Goal: Task Accomplishment & Management: Manage account settings

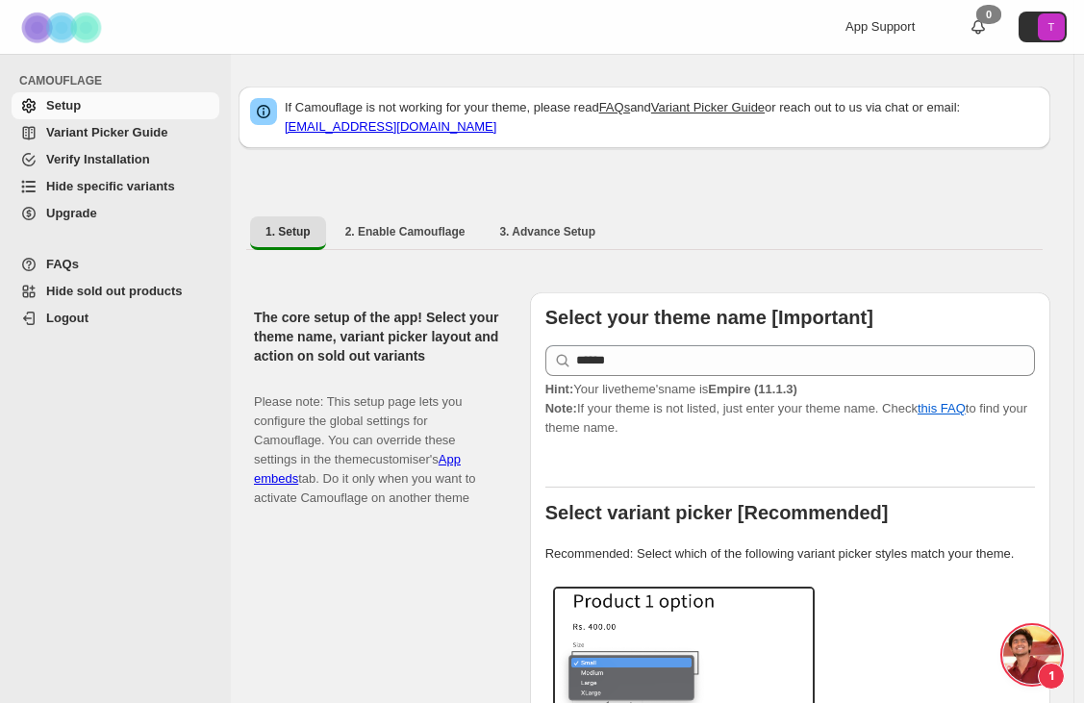
scroll to position [2428, 0]
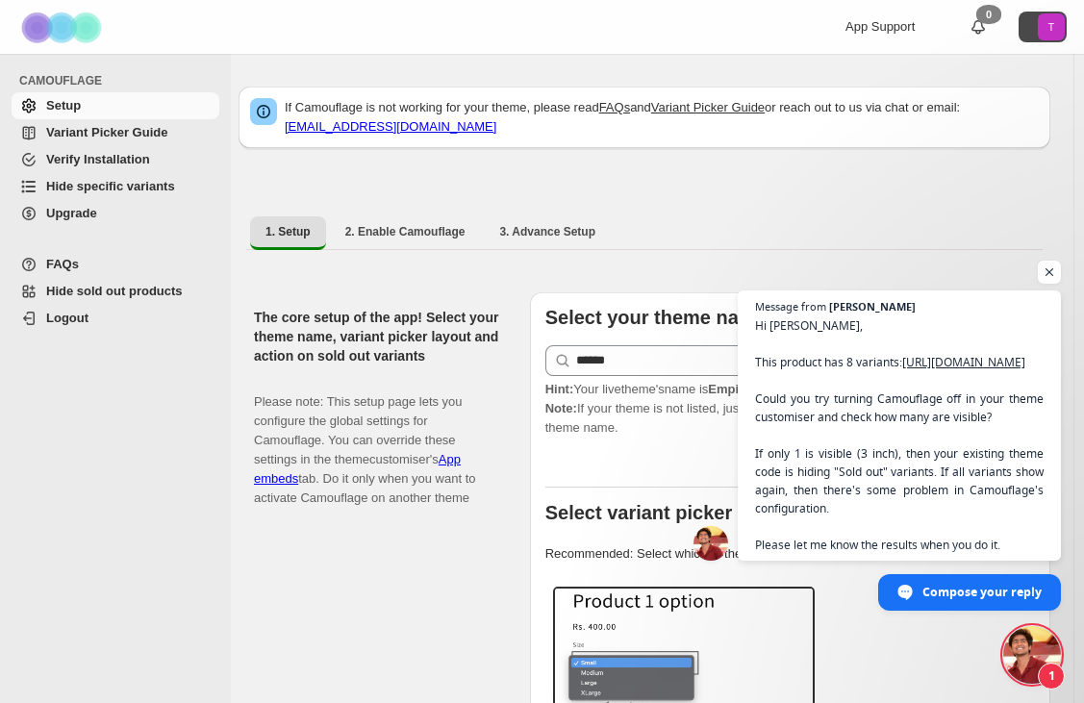
click at [1034, 33] on button "T" at bounding box center [1042, 27] width 48 height 31
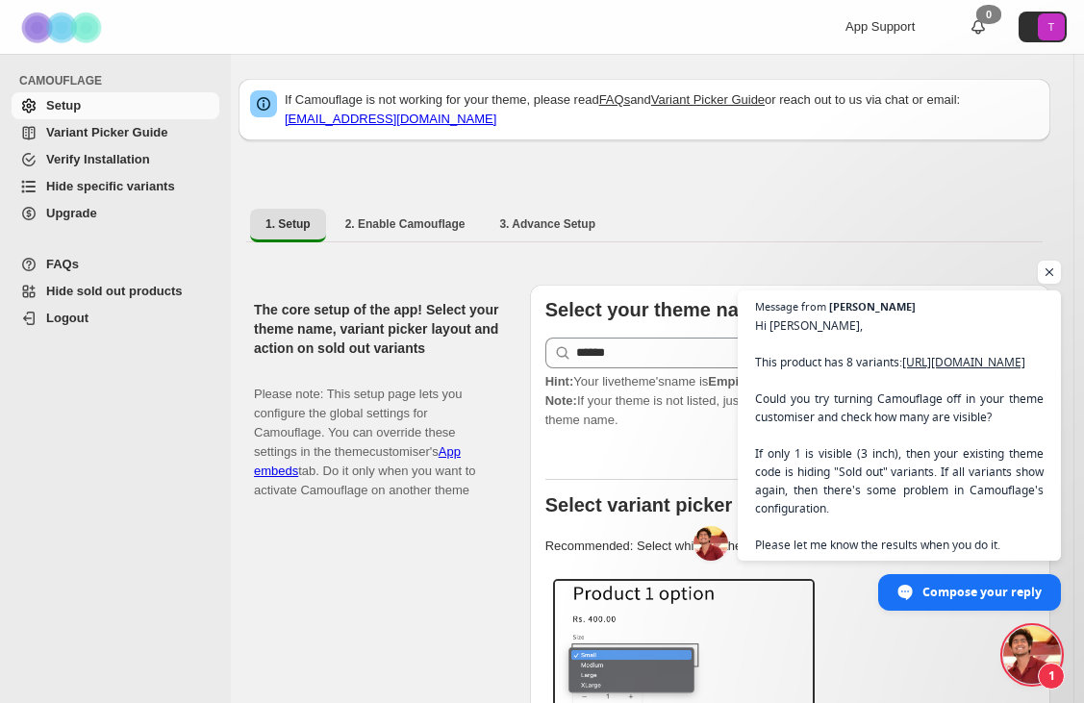
scroll to position [0, 0]
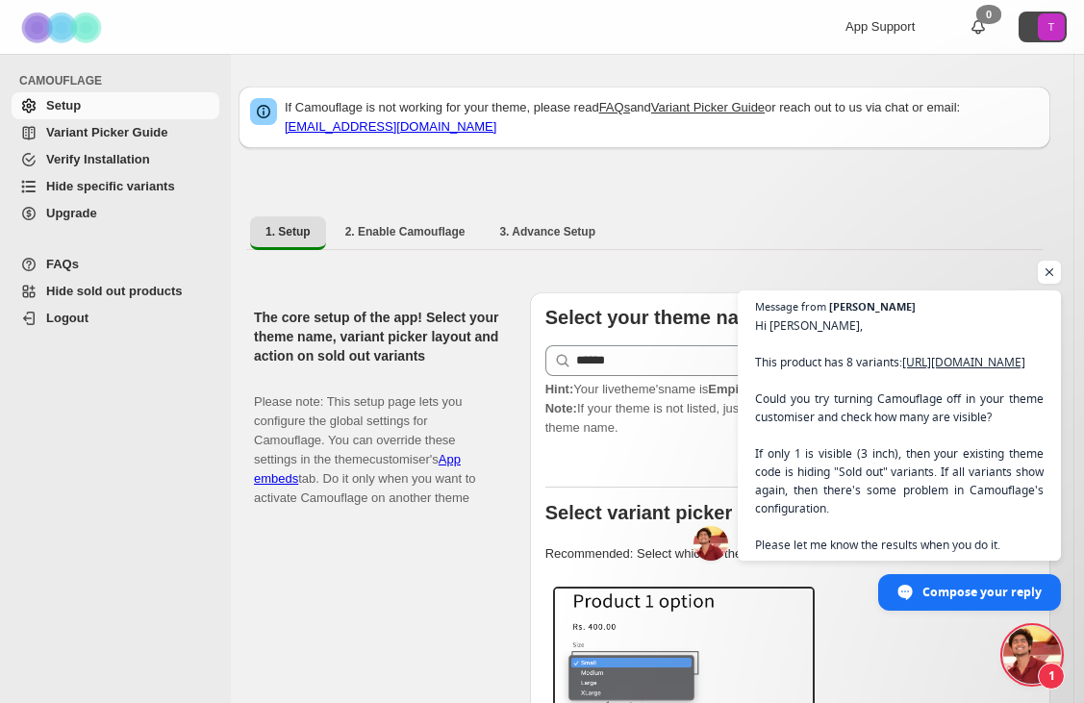
click at [1041, 30] on button "T" at bounding box center [1042, 27] width 48 height 31
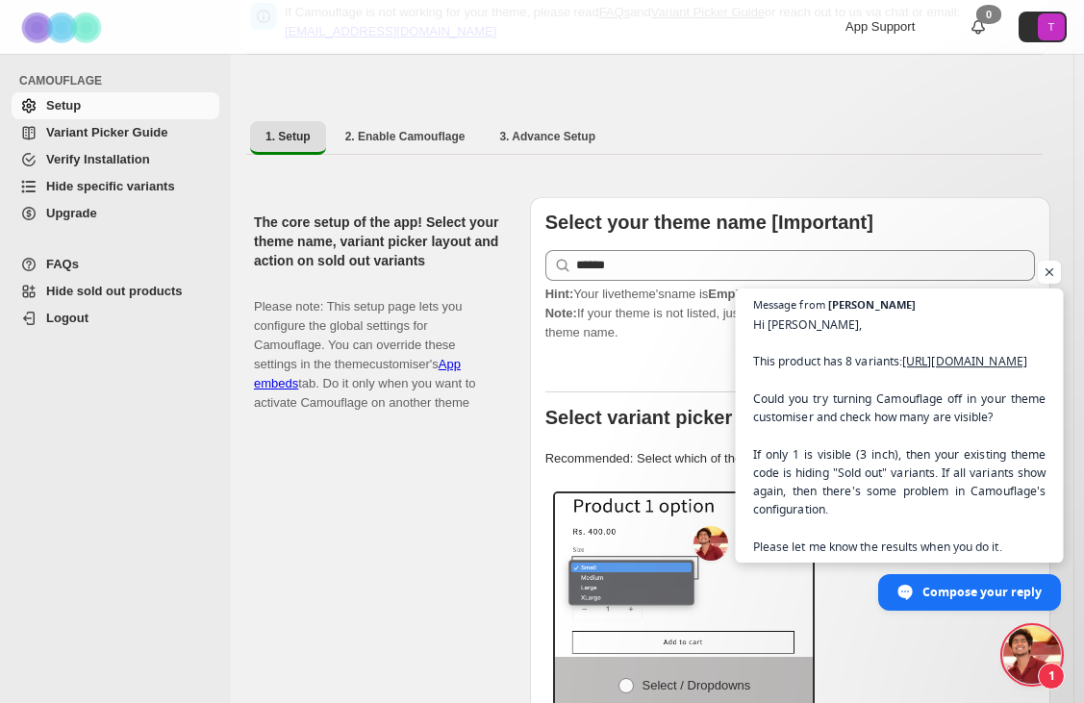
scroll to position [96, 0]
click at [917, 546] on span "Message from Raj Hi Janet, This product has 8 variants: https://ediblelandscapi…" at bounding box center [899, 425] width 328 height 274
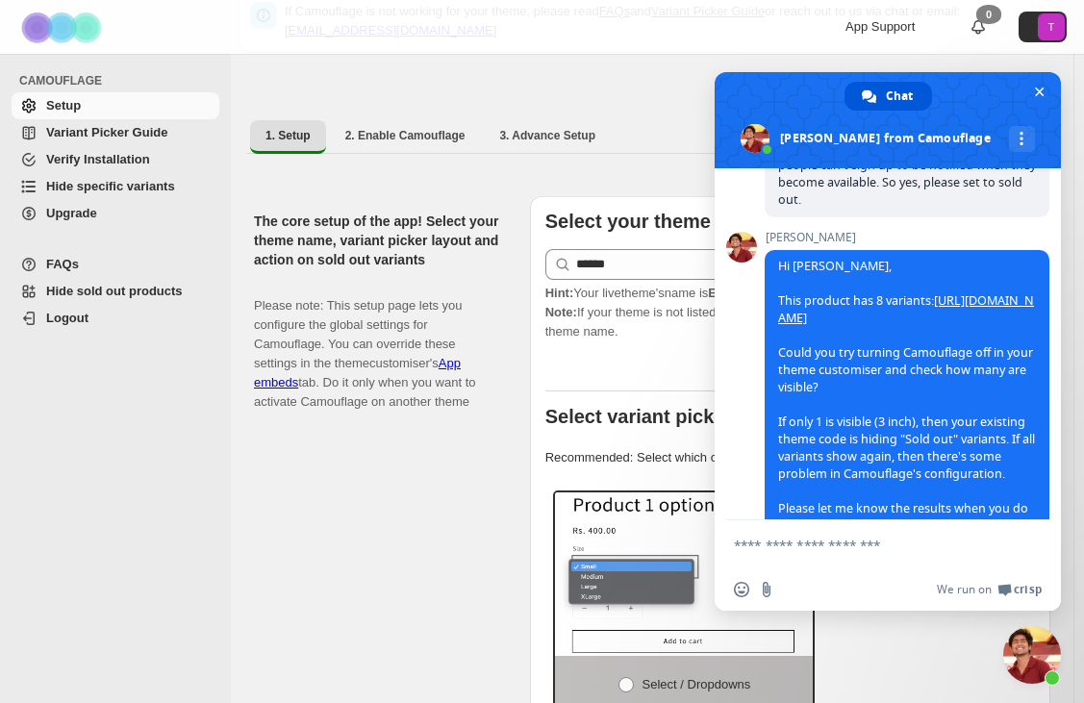
scroll to position [2716, 0]
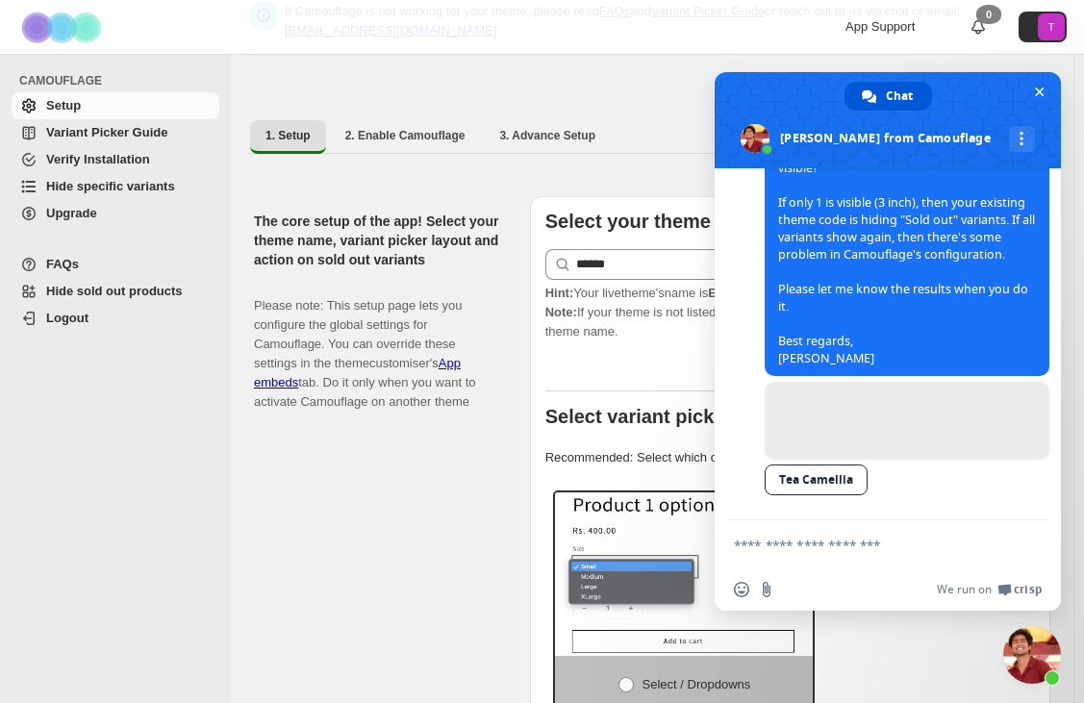
click at [800, 552] on textarea "Compose your message..." at bounding box center [868, 544] width 269 height 48
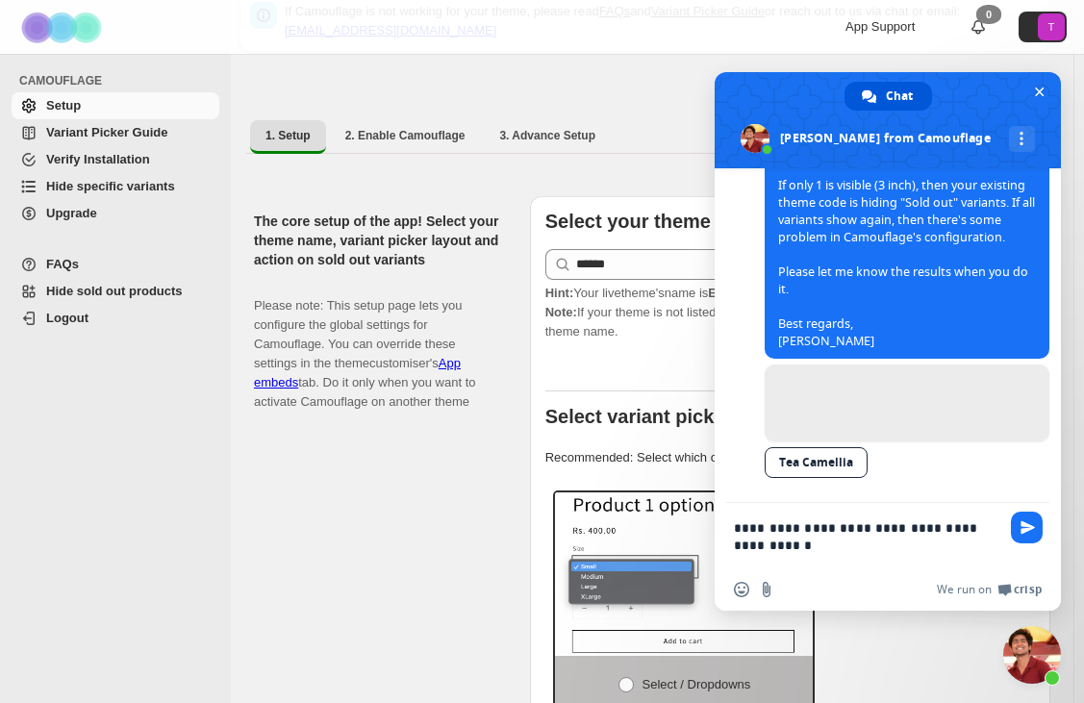
type textarea "**********"
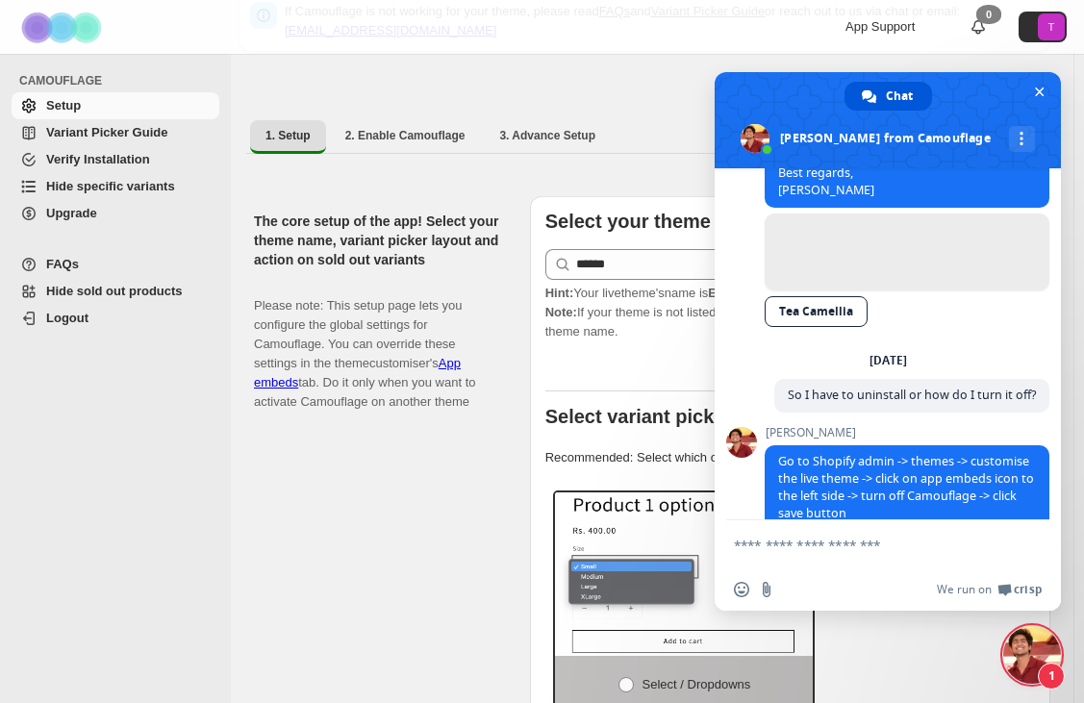
scroll to position [2934, 0]
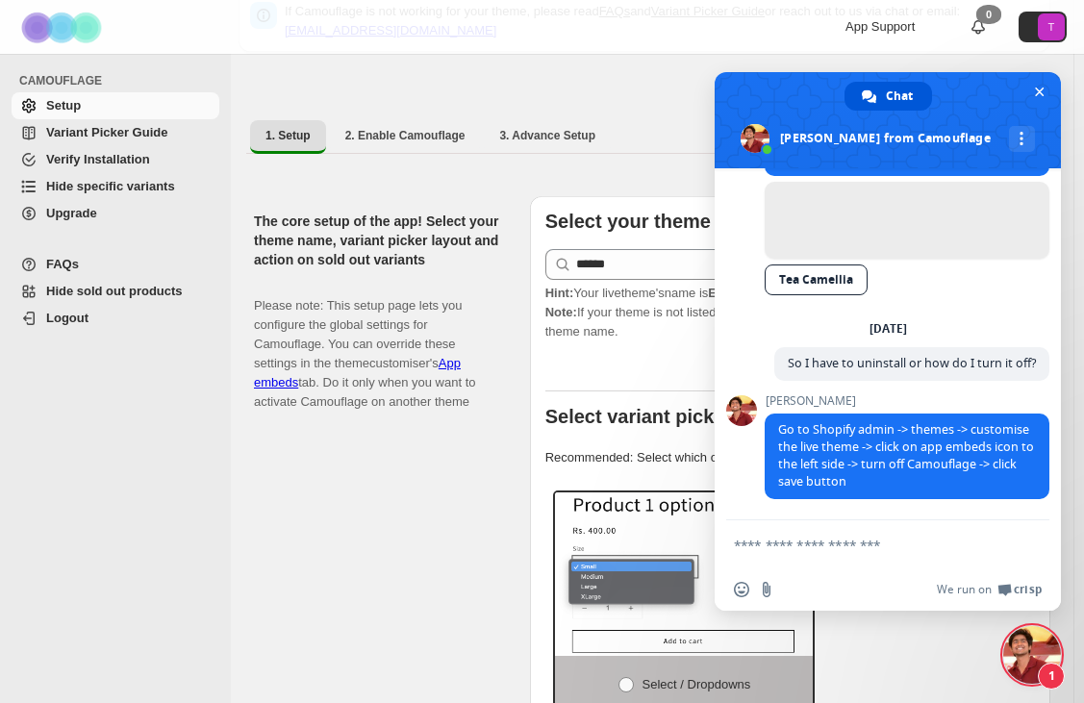
click at [802, 537] on textarea "Compose your message..." at bounding box center [868, 544] width 269 height 48
type textarea "****"
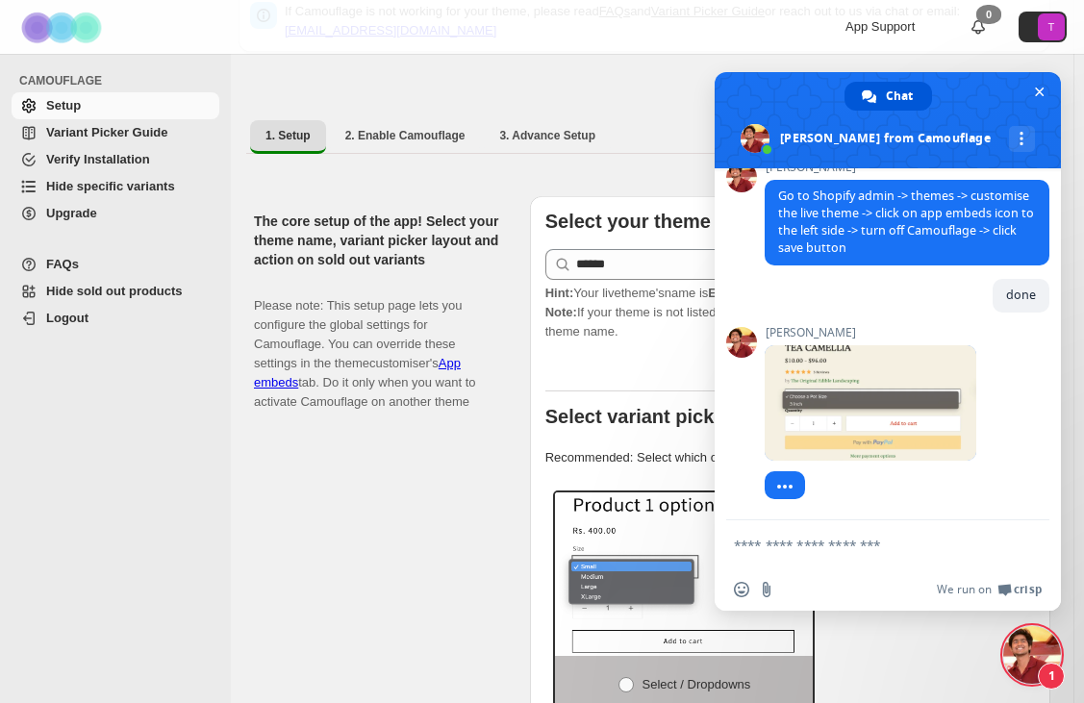
scroll to position [3167, 0]
click at [6, 690] on div "CAMOUFLAGE Setup Variant Picker Guide Verify Installation Hide specific variant…" at bounding box center [115, 378] width 231 height 649
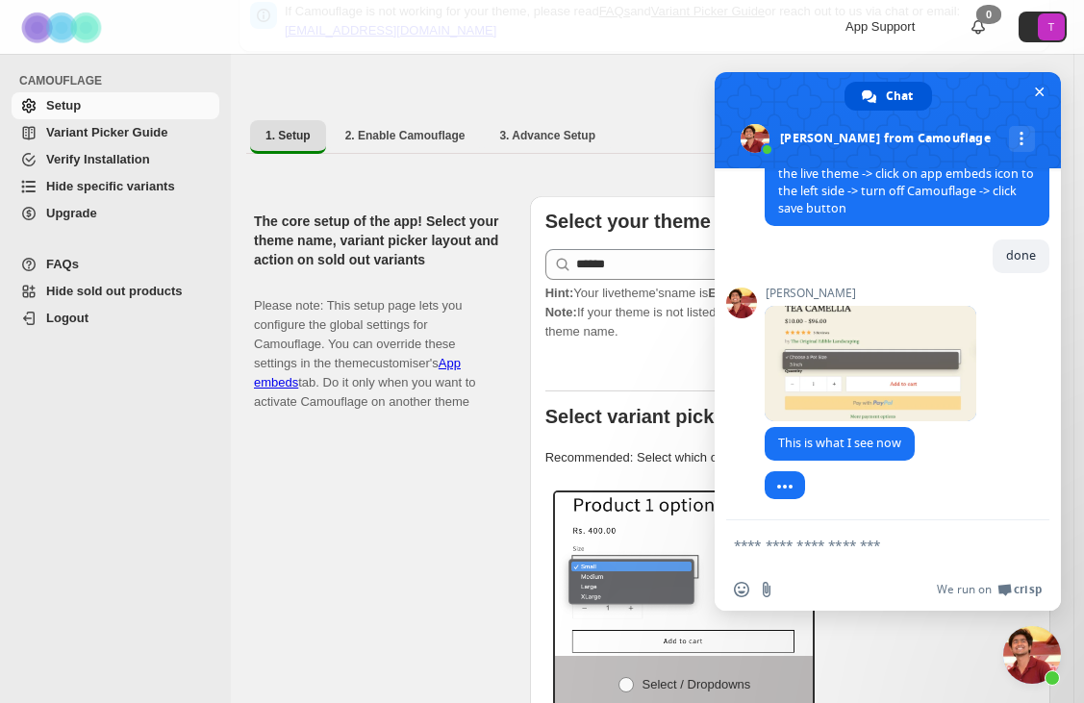
scroll to position [3207, 0]
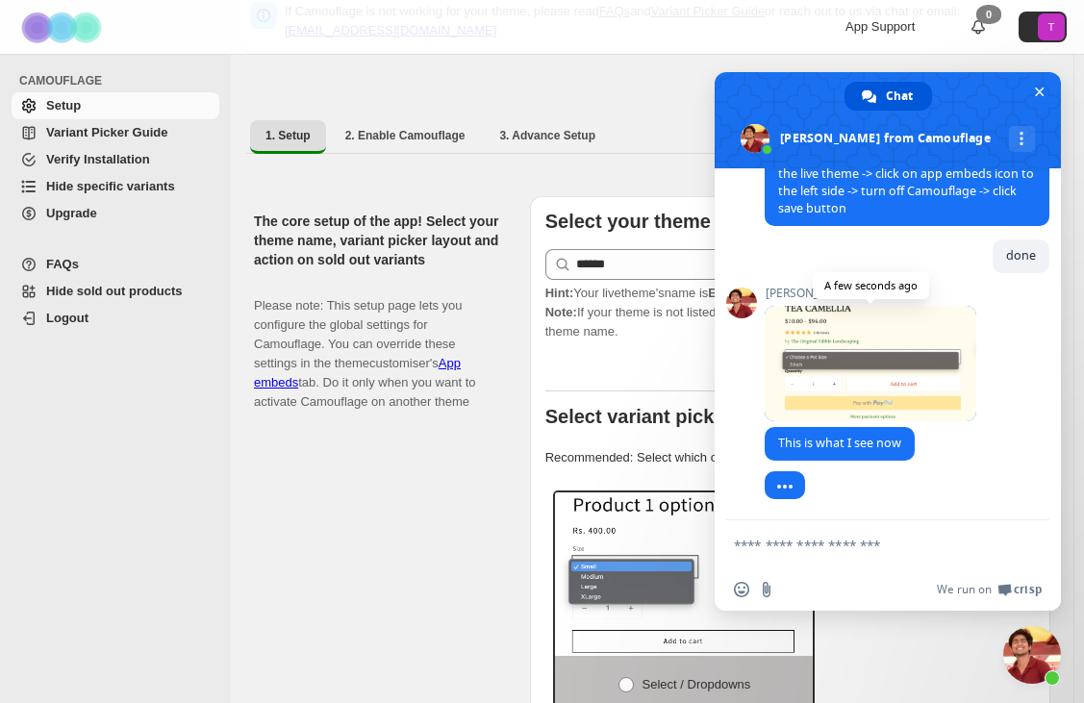
click at [842, 372] on span at bounding box center [870, 363] width 212 height 115
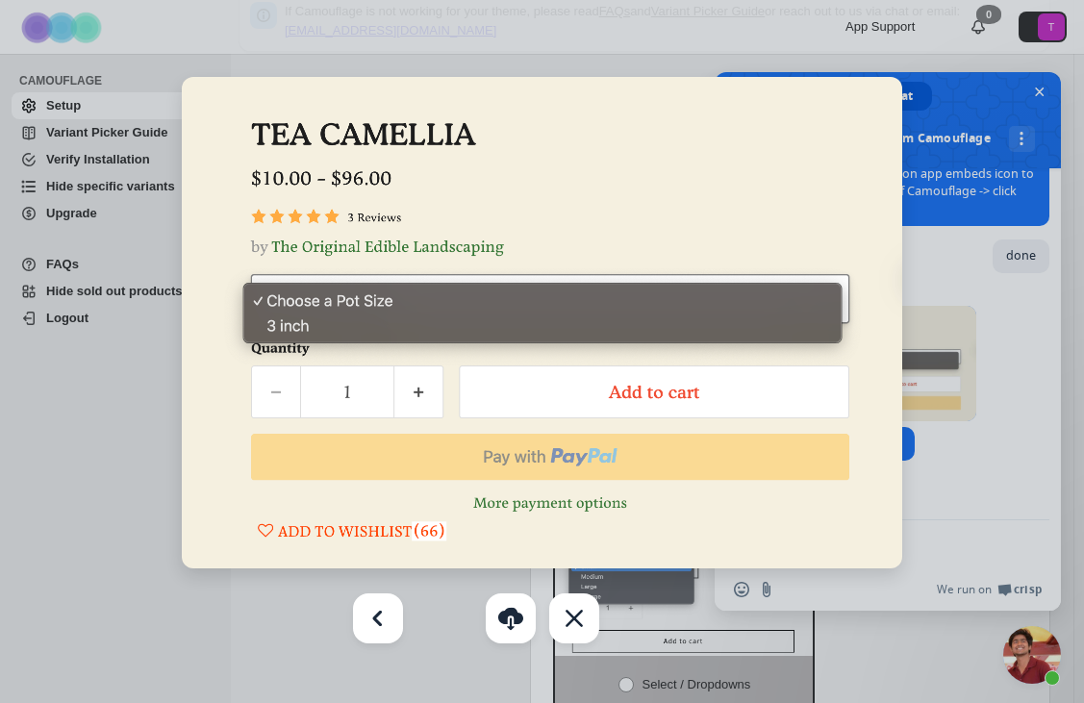
scroll to position [3225, 0]
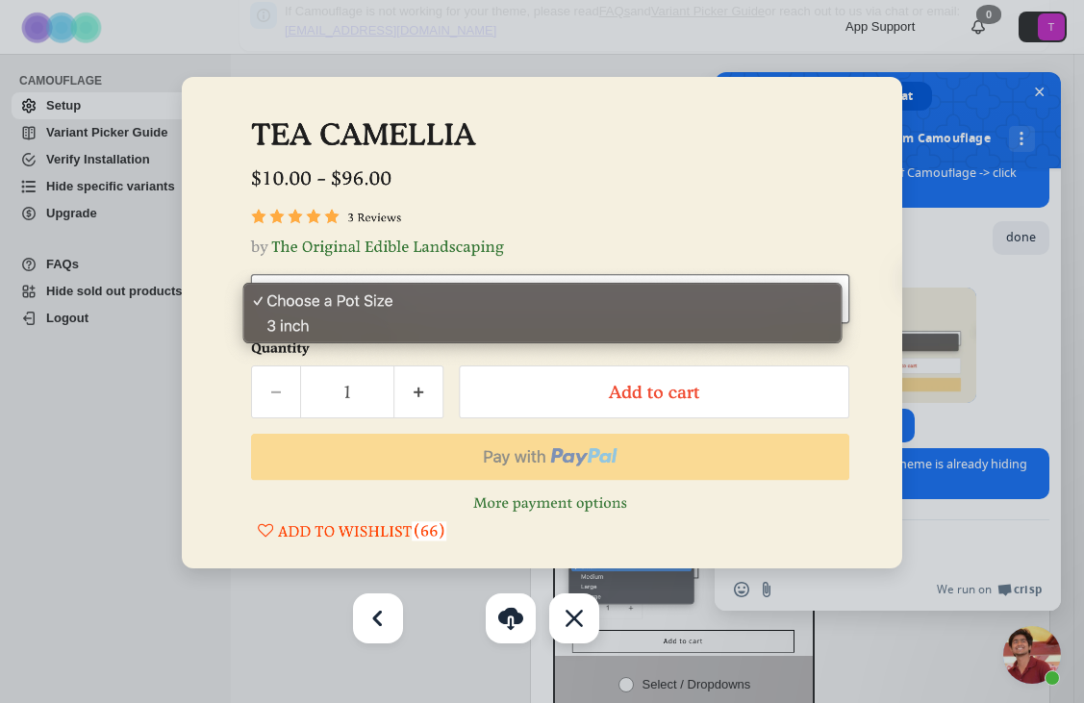
click at [572, 623] on link at bounding box center [574, 618] width 50 height 50
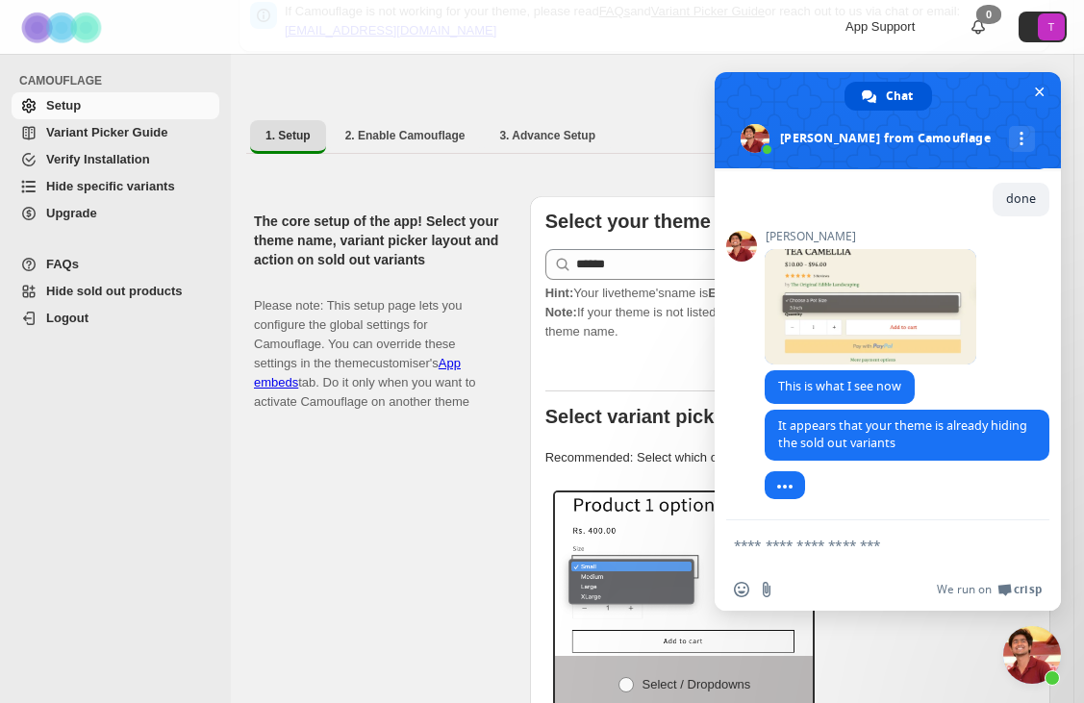
scroll to position [3264, 0]
click at [797, 547] on textarea "Compose your message..." at bounding box center [868, 544] width 269 height 48
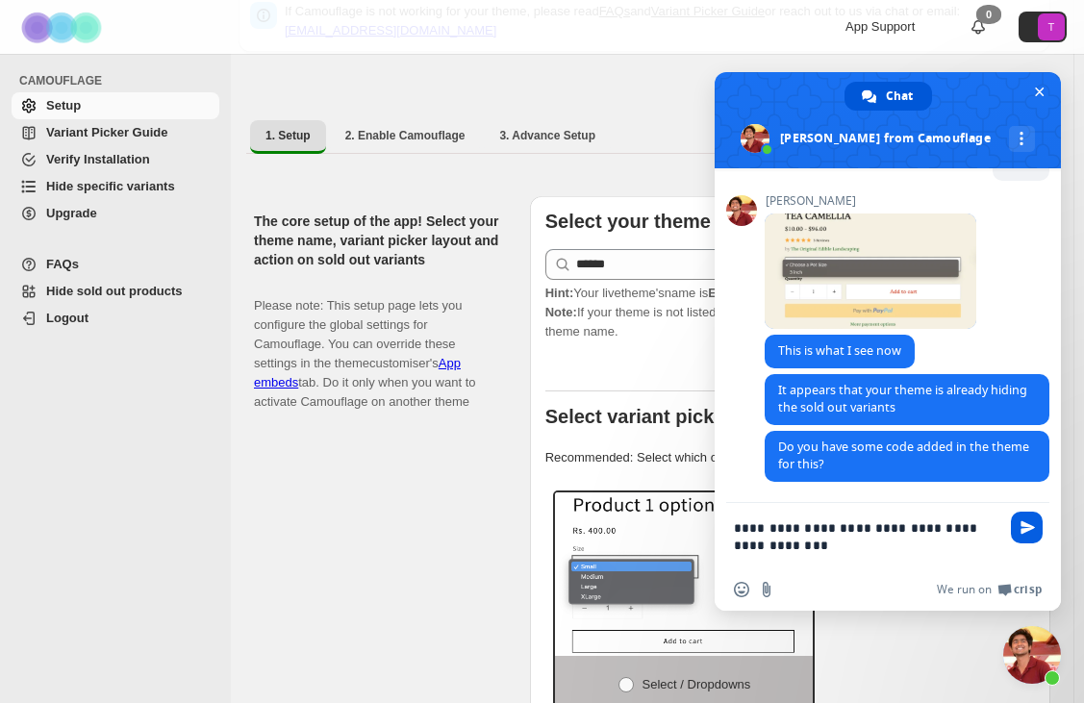
type textarea "**********"
click at [1032, 533] on span "Send" at bounding box center [1027, 527] width 14 height 14
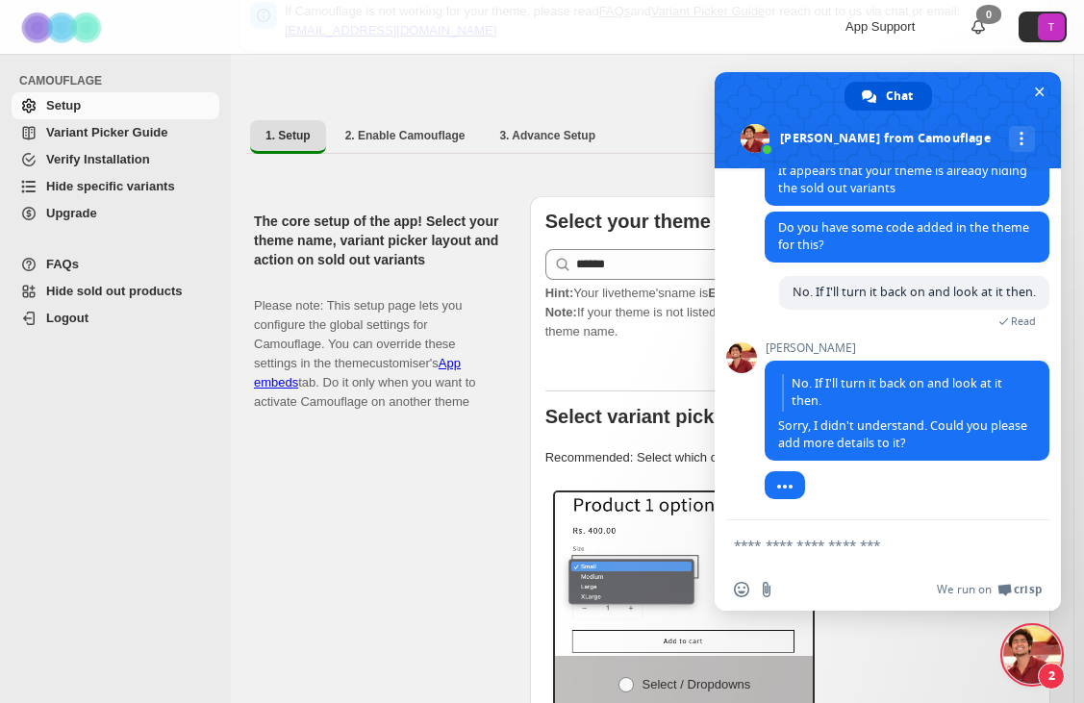
scroll to position [3501, 0]
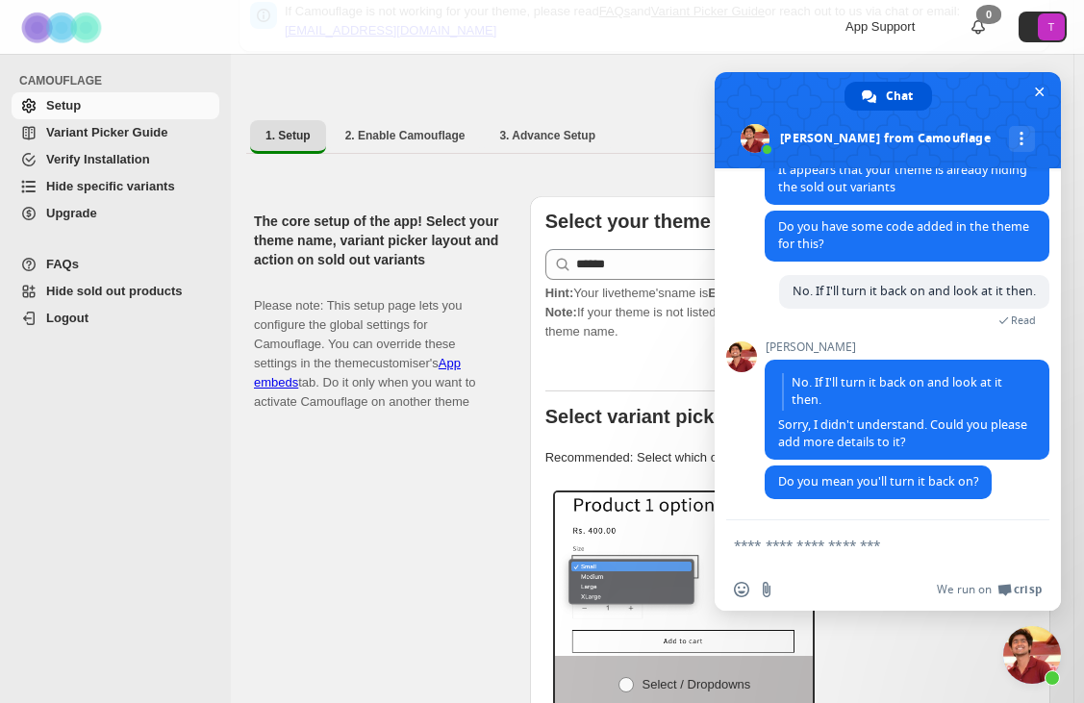
click at [873, 549] on textarea "Compose your message..." at bounding box center [868, 544] width 269 height 48
type textarea "*"
click at [927, 540] on textarea "**********" at bounding box center [868, 544] width 269 height 48
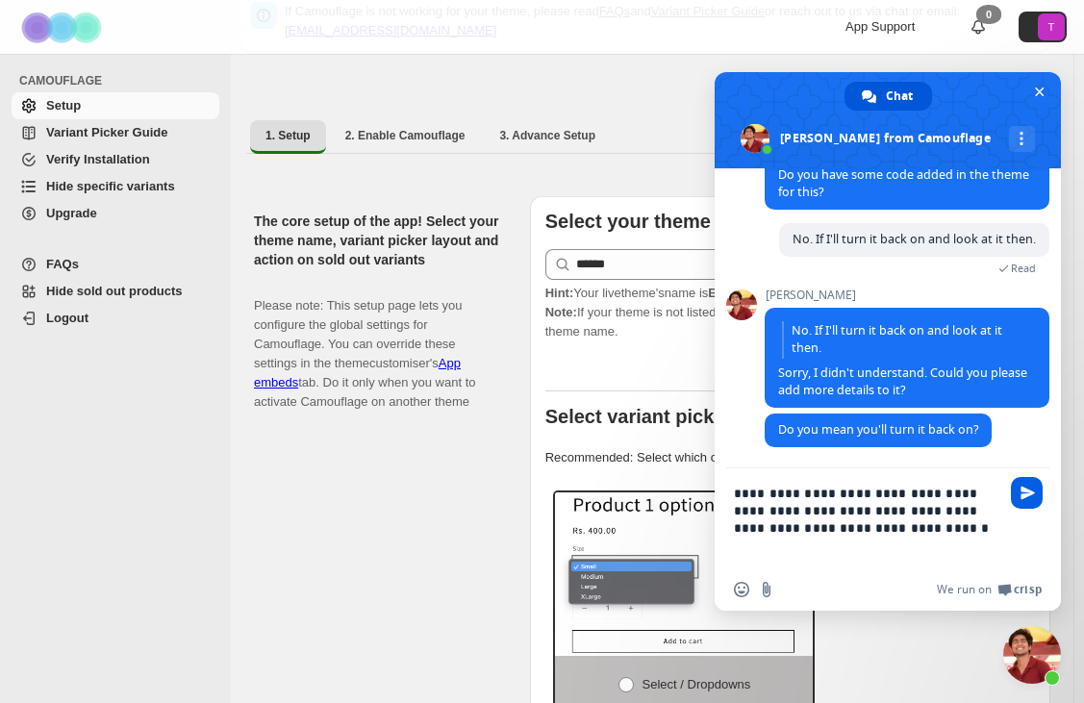
type textarea "**********"
click at [1030, 494] on span "Send" at bounding box center [1027, 493] width 14 height 14
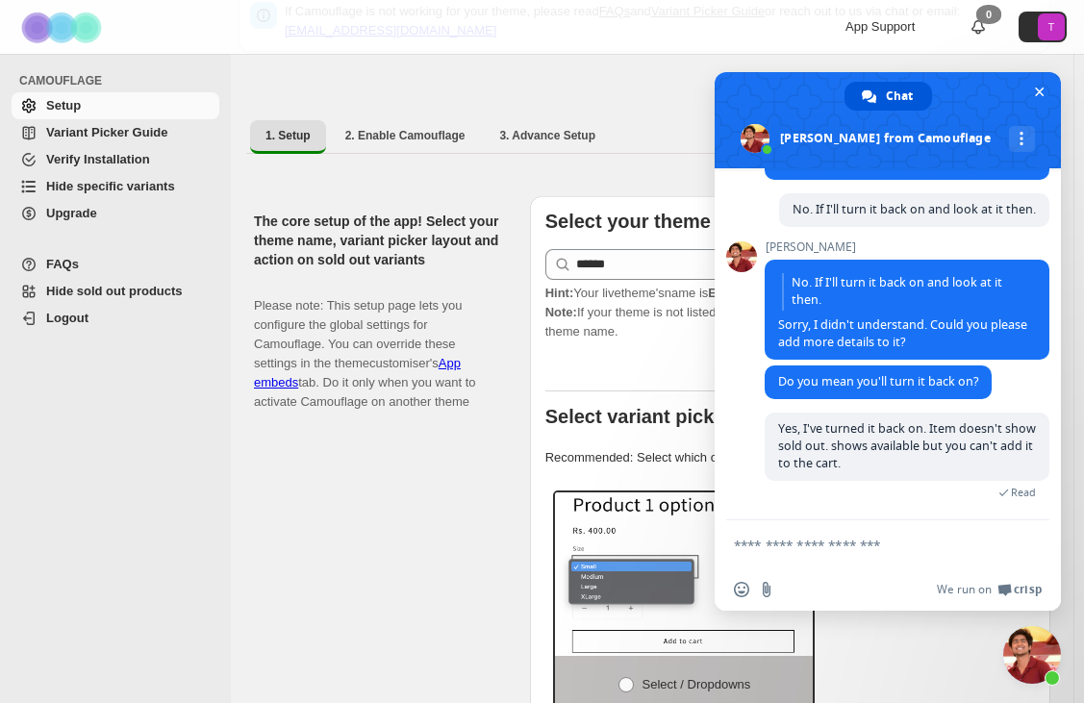
scroll to position [3621, 0]
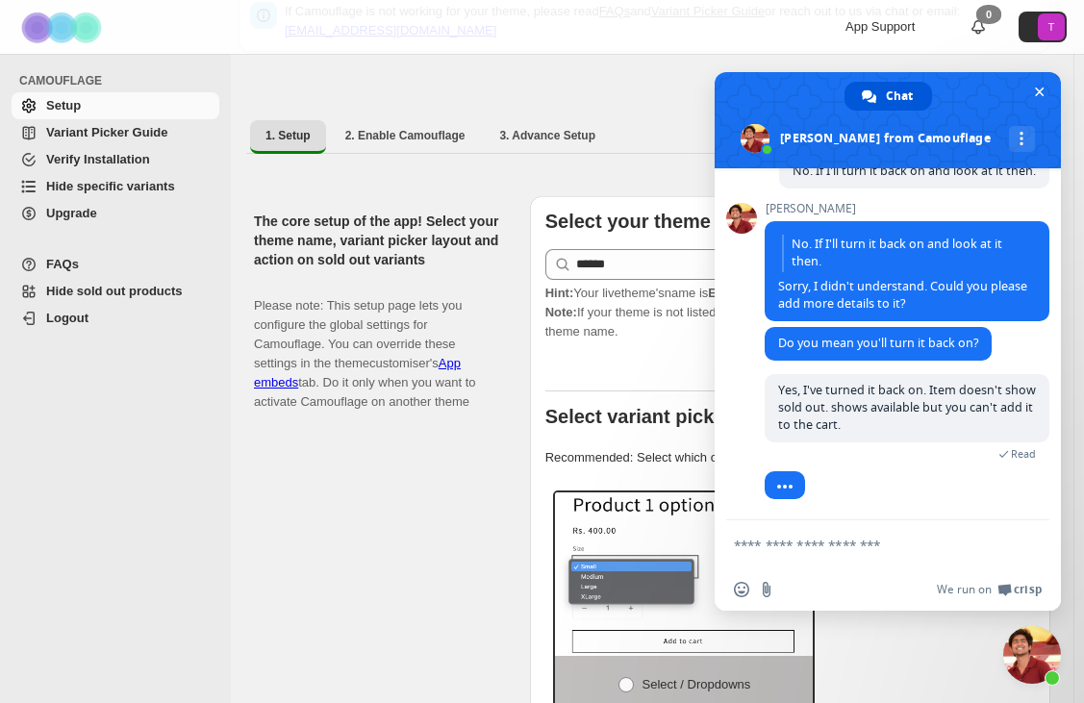
click at [773, 546] on textarea "Compose your message..." at bounding box center [868, 544] width 269 height 48
paste textarea "**********"
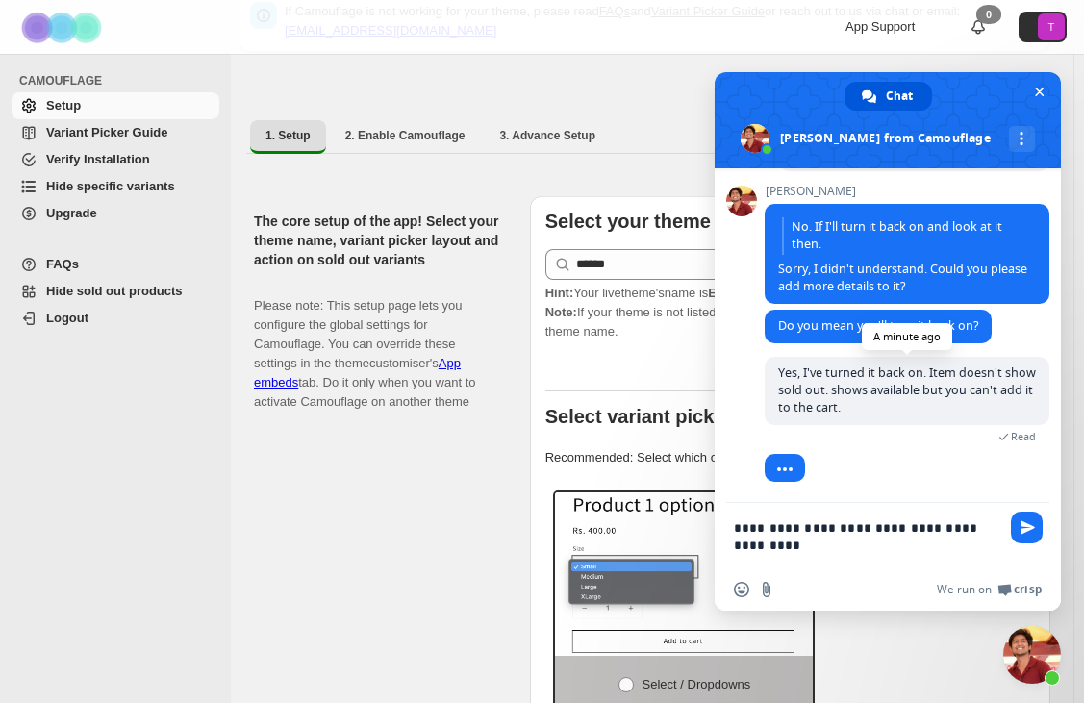
scroll to position [3, 0]
type textarea "**********"
click at [1025, 530] on span "Send" at bounding box center [1027, 527] width 14 height 14
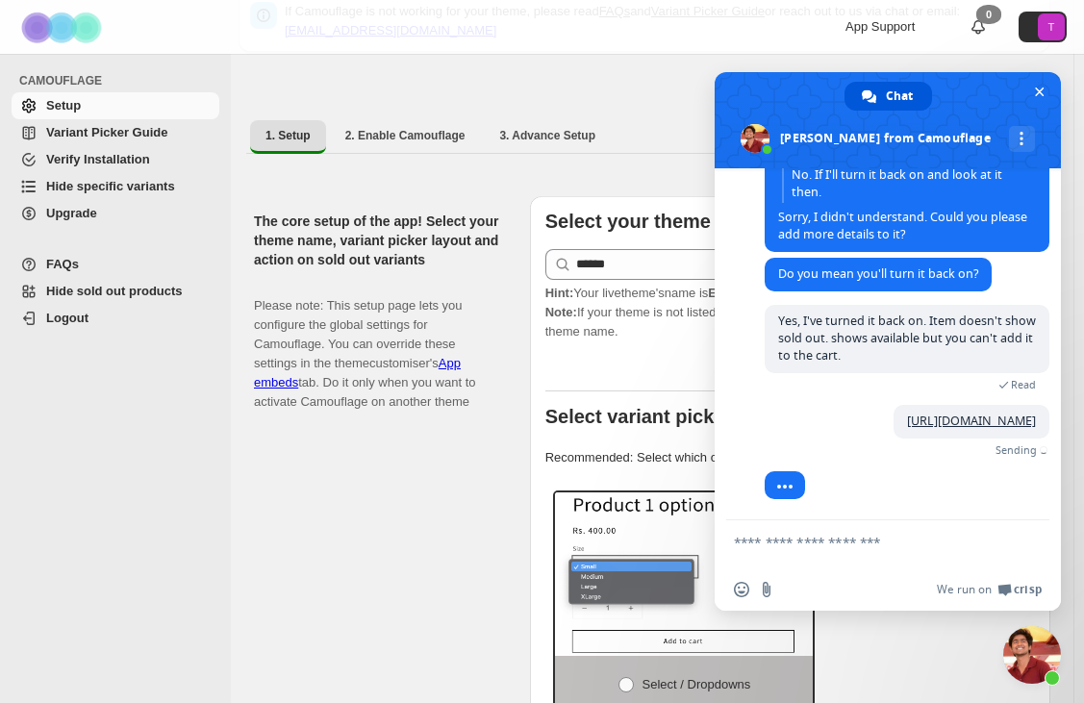
scroll to position [3783, 0]
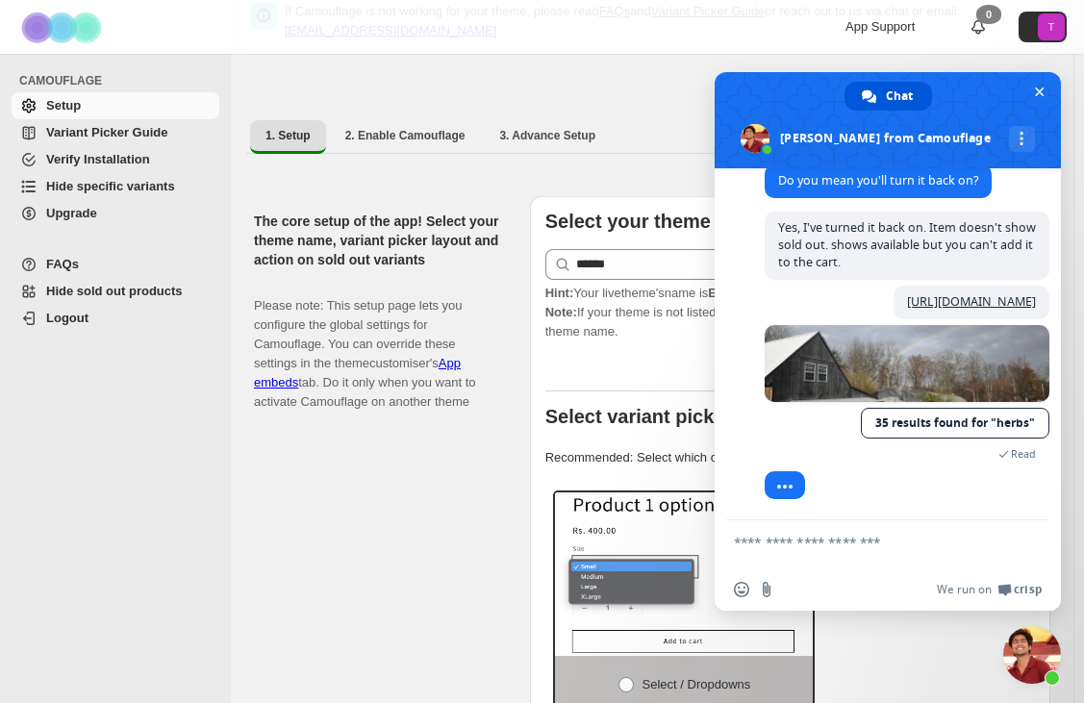
click at [825, 556] on textarea "Compose your message..." at bounding box center [868, 544] width 269 height 48
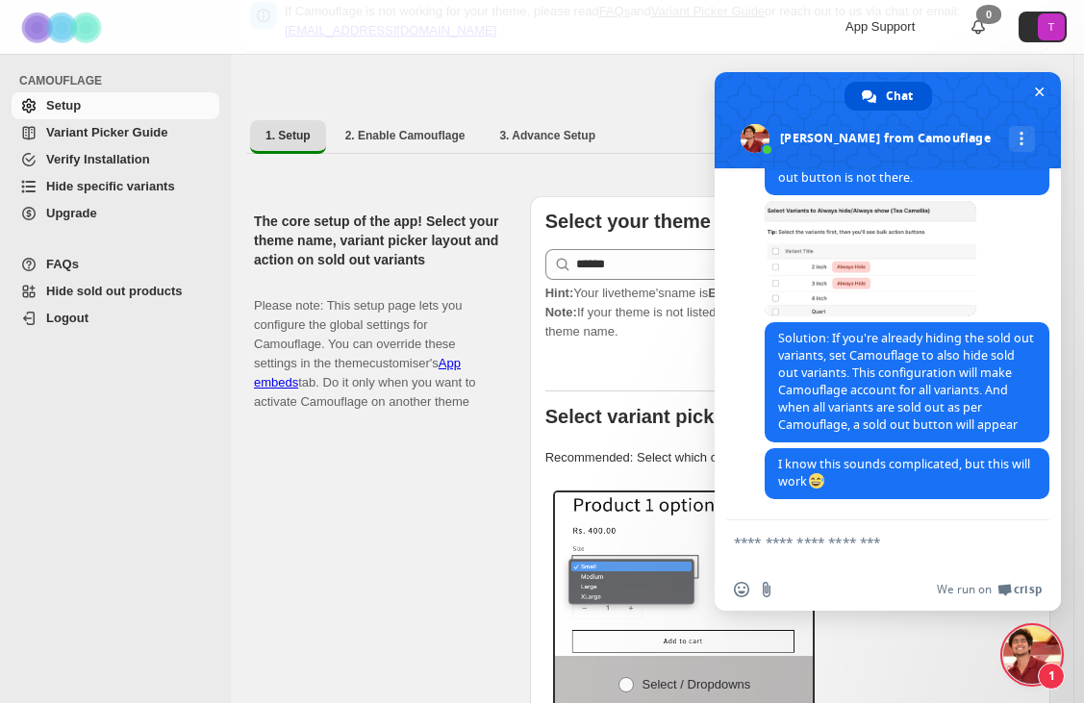
scroll to position [4479, 0]
type textarea "**********"
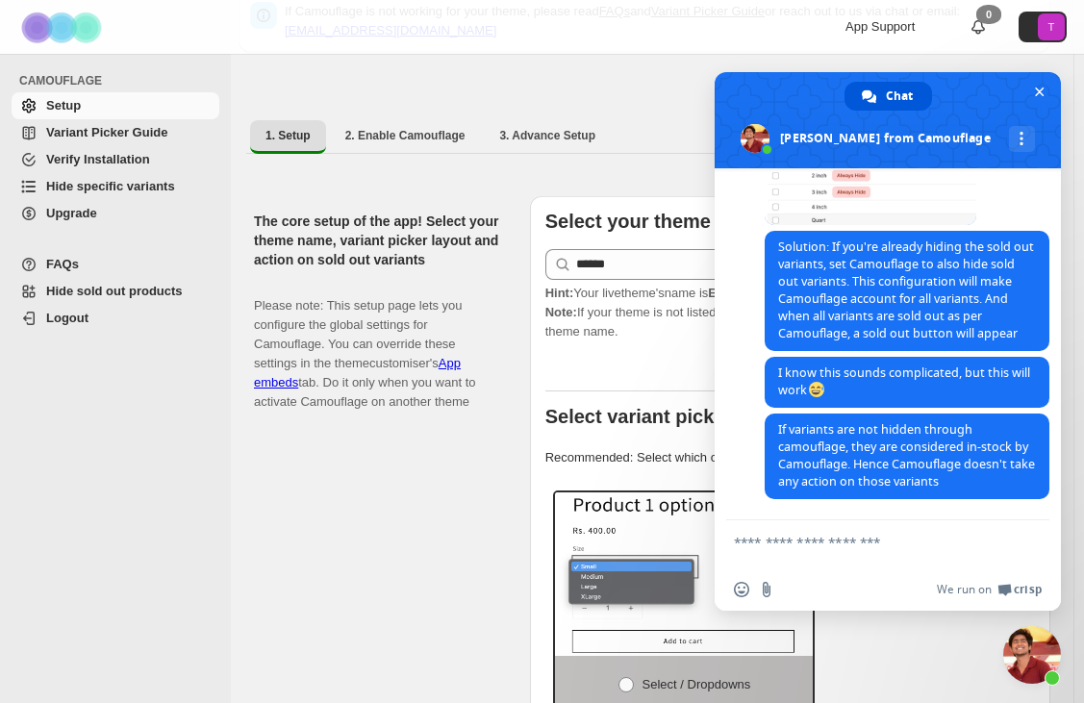
scroll to position [4570, 0]
type textarea "**********"
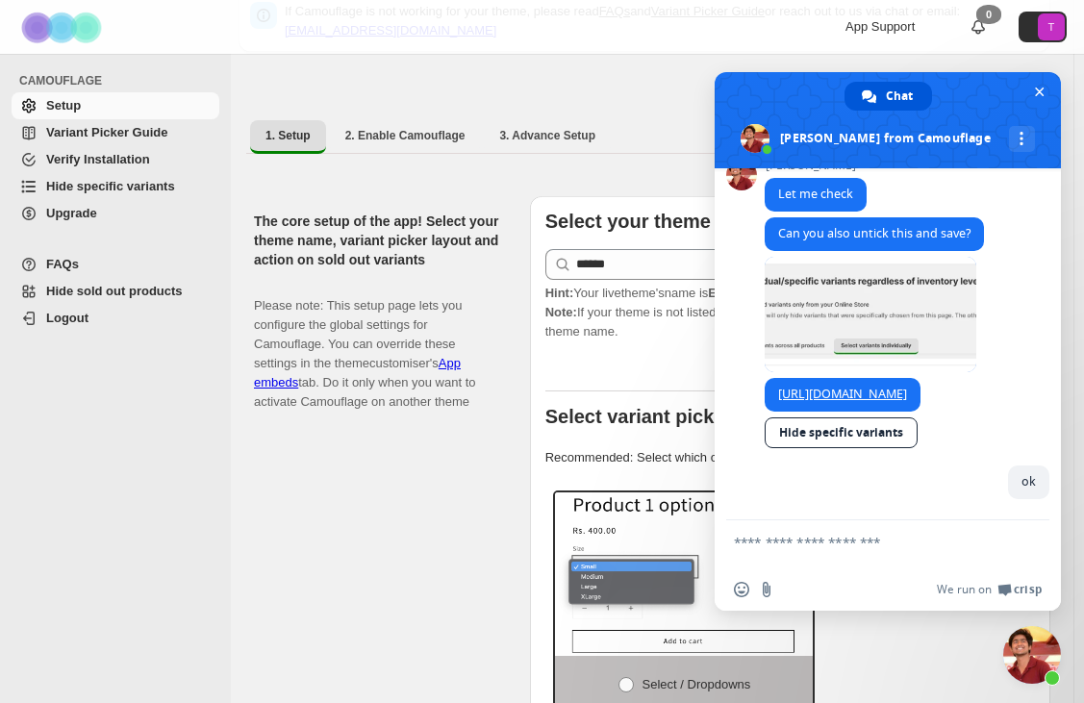
scroll to position [4988, 0]
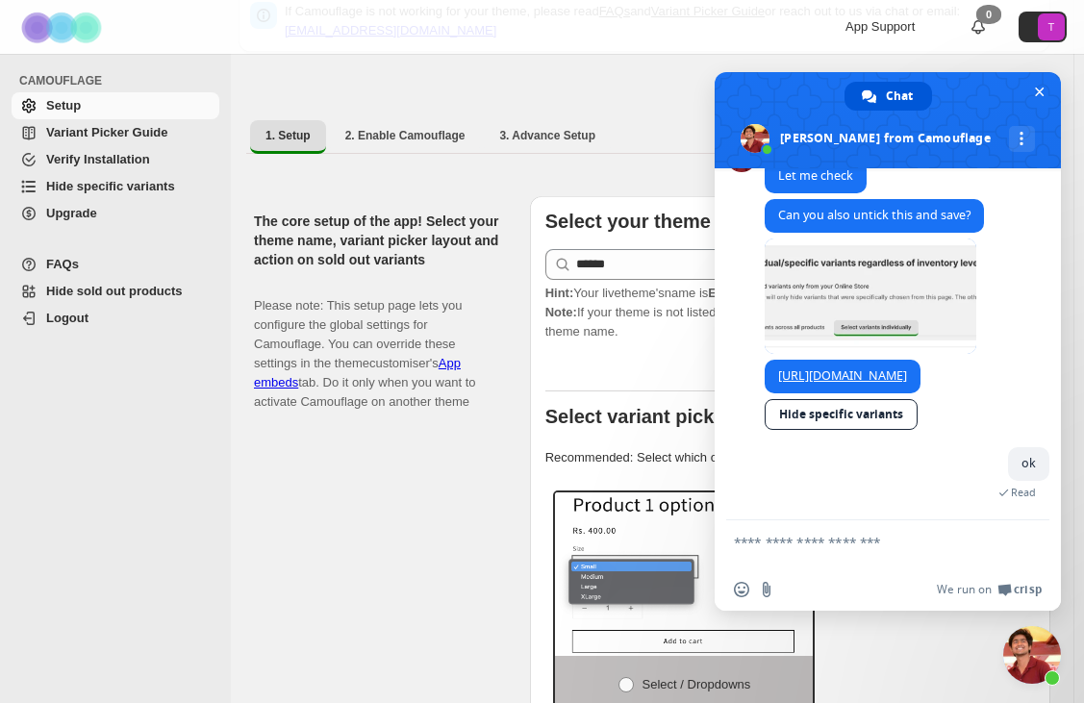
type textarea "**********"
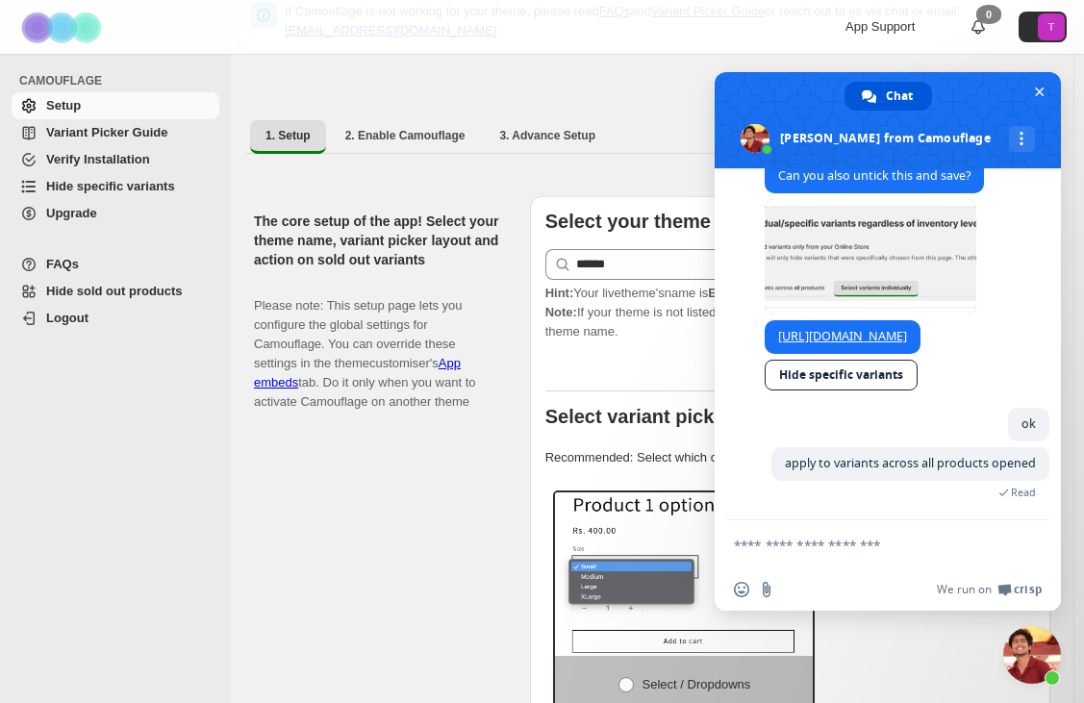
scroll to position [5063, 0]
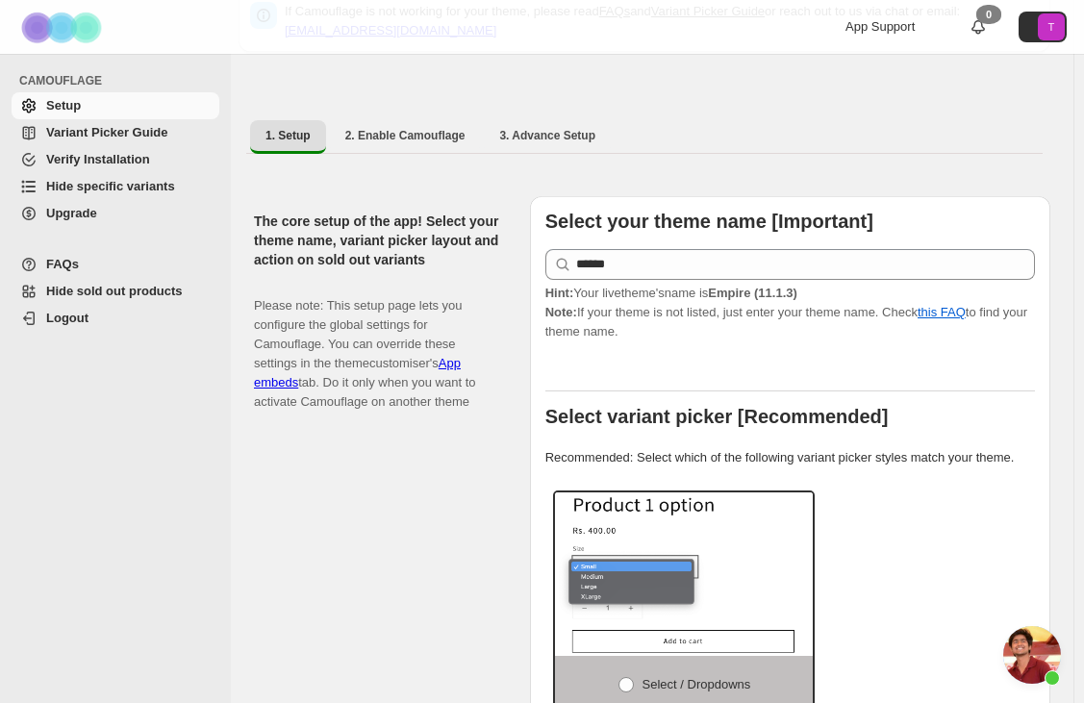
click at [639, 118] on div "1. Setup 2. Enable Camouflage 3. Advance Setup More views 1. Setup 2. Enable Ca…" at bounding box center [644, 137] width 812 height 50
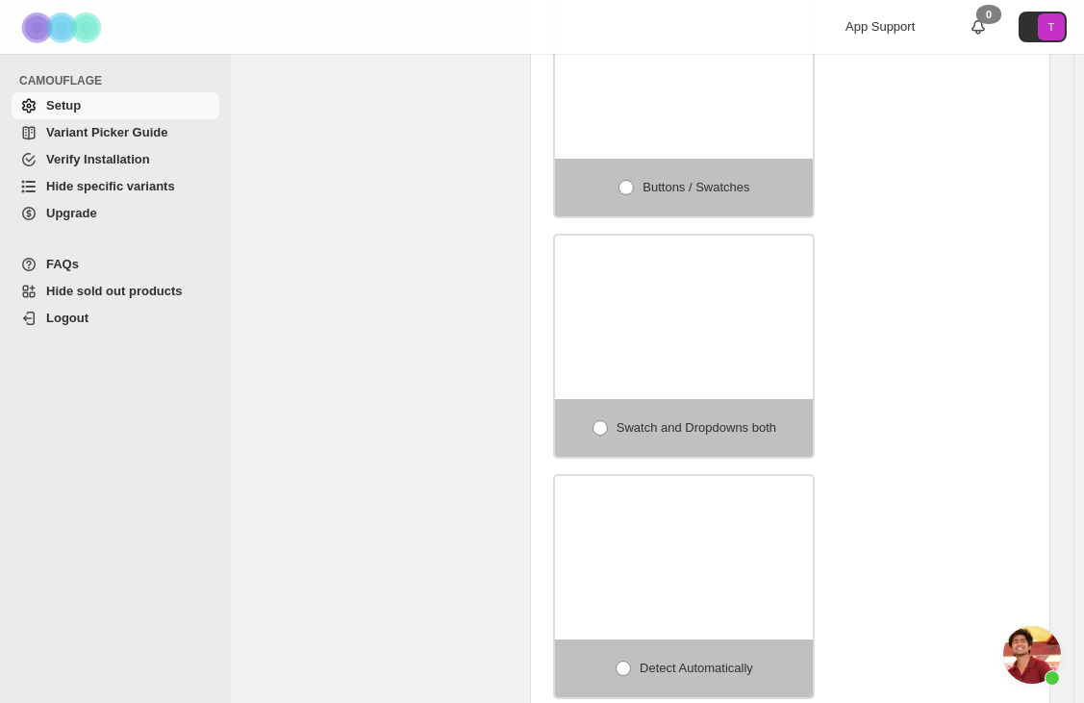
scroll to position [865, 0]
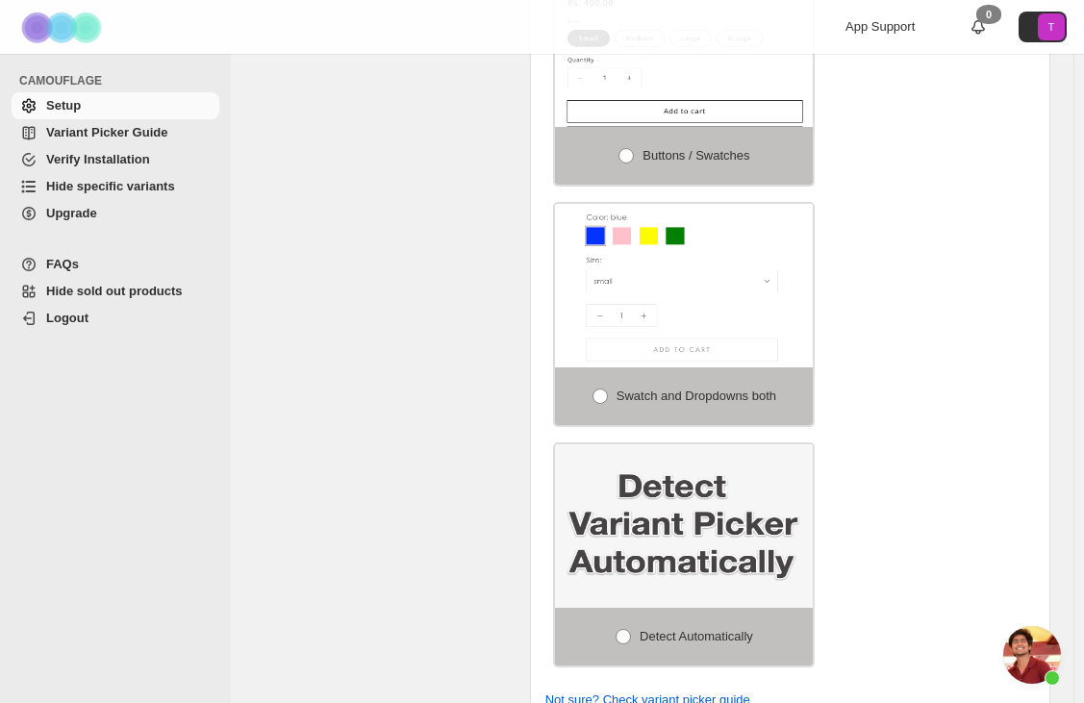
click at [66, 191] on span "Hide specific variants" at bounding box center [110, 186] width 129 height 14
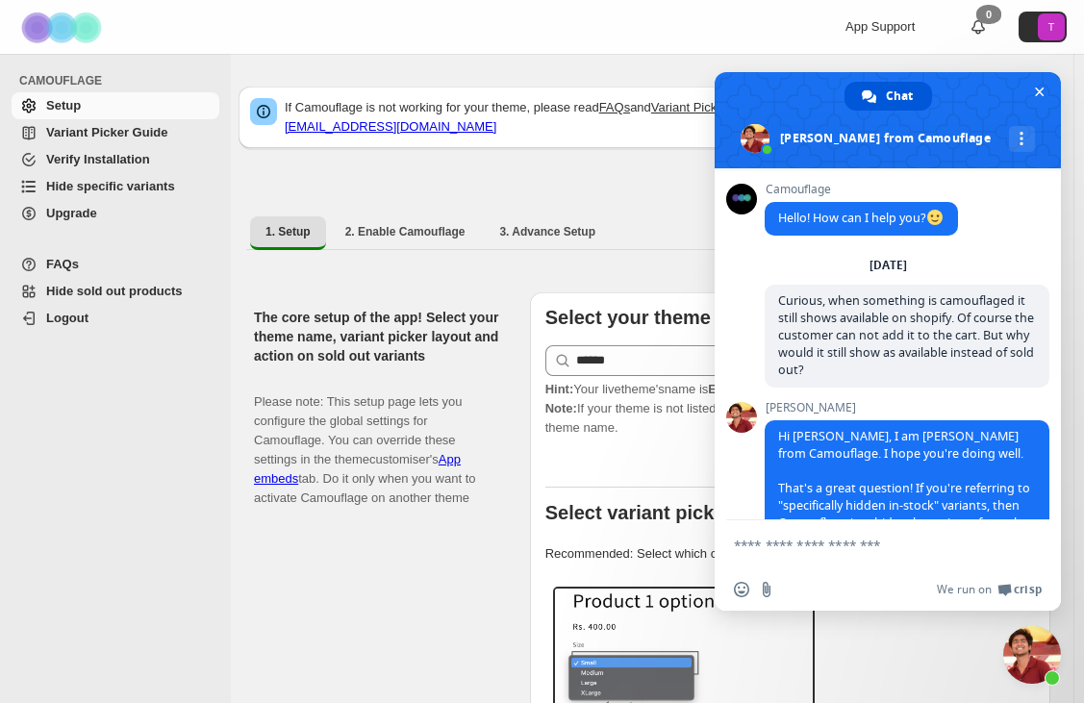
scroll to position [4335, 0]
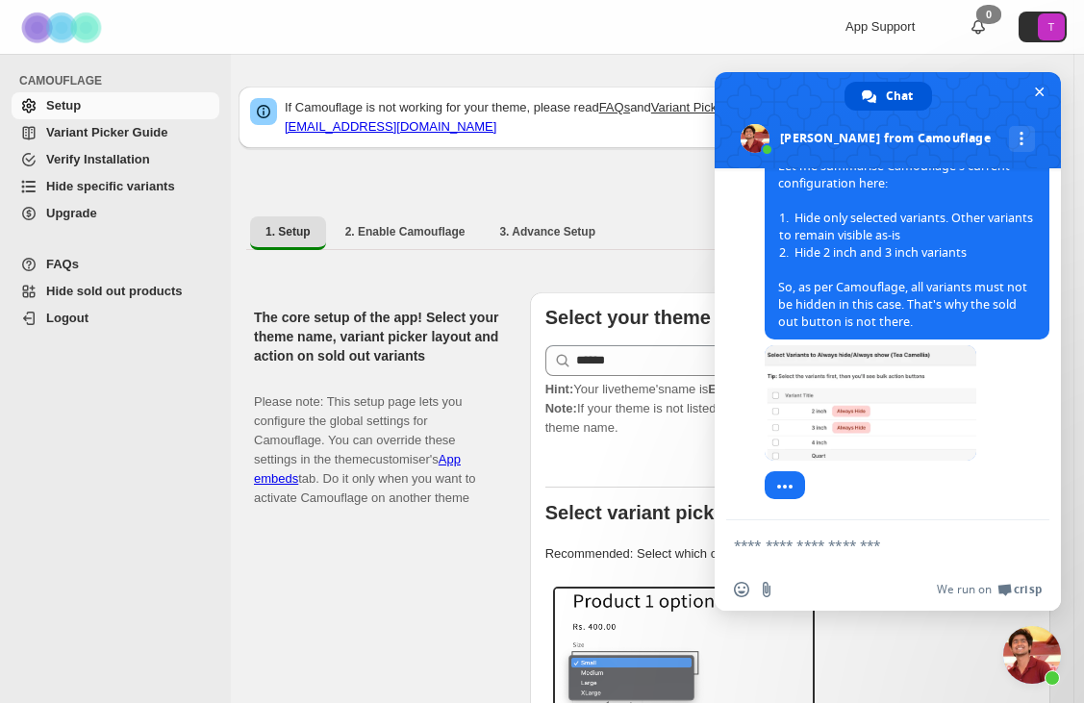
click at [124, 189] on span "Hide specific variants" at bounding box center [110, 186] width 129 height 14
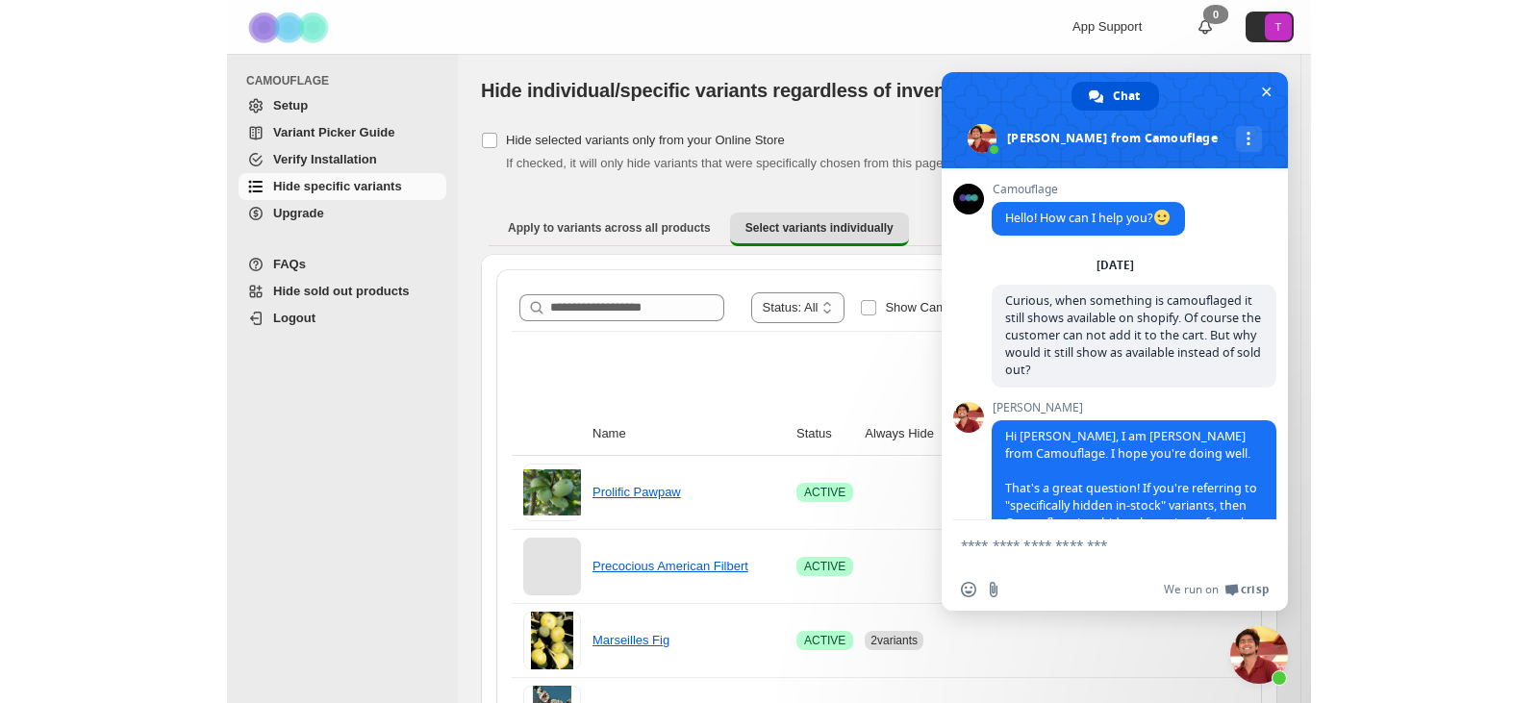
scroll to position [4335, 0]
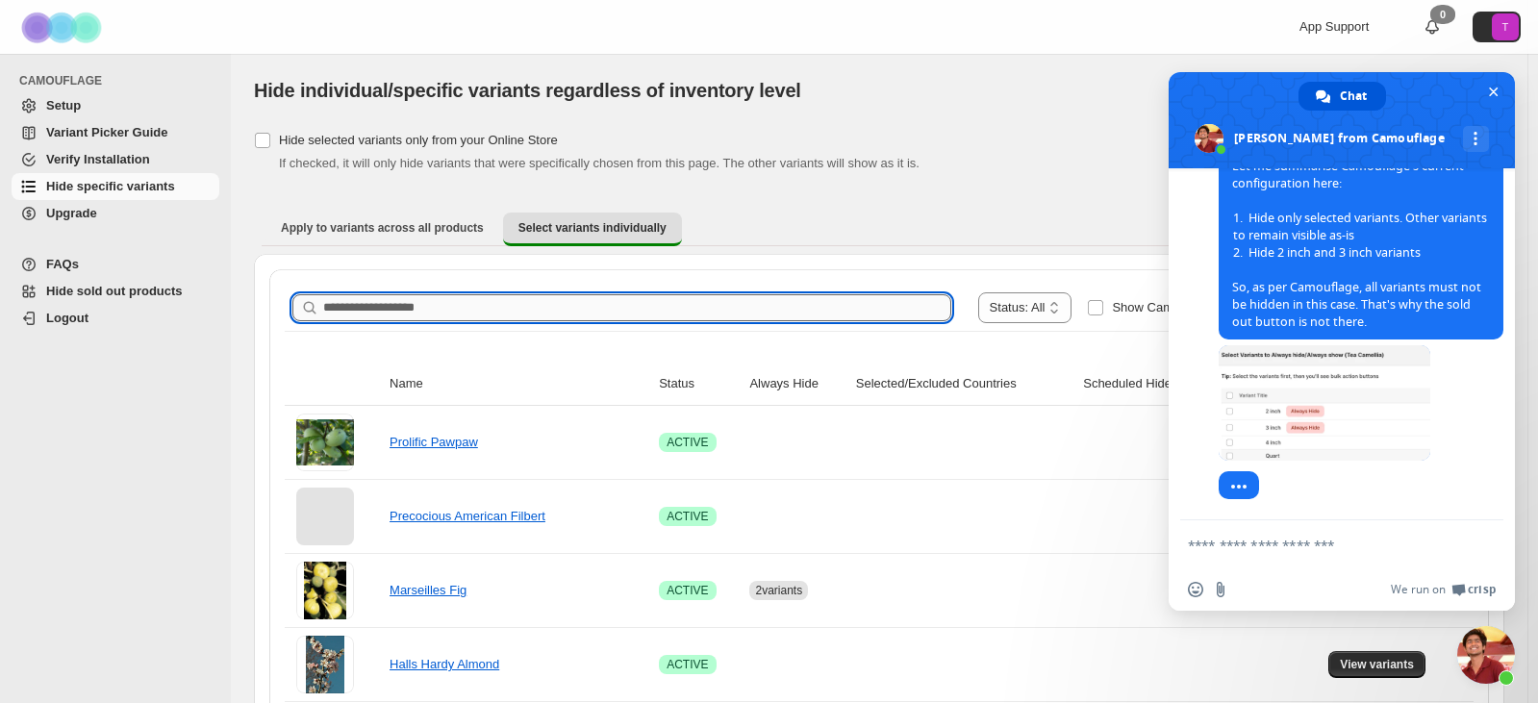
click at [802, 308] on input "Search product name" at bounding box center [637, 307] width 628 height 27
click at [1092, 94] on span "Close chat" at bounding box center [1493, 92] width 20 height 20
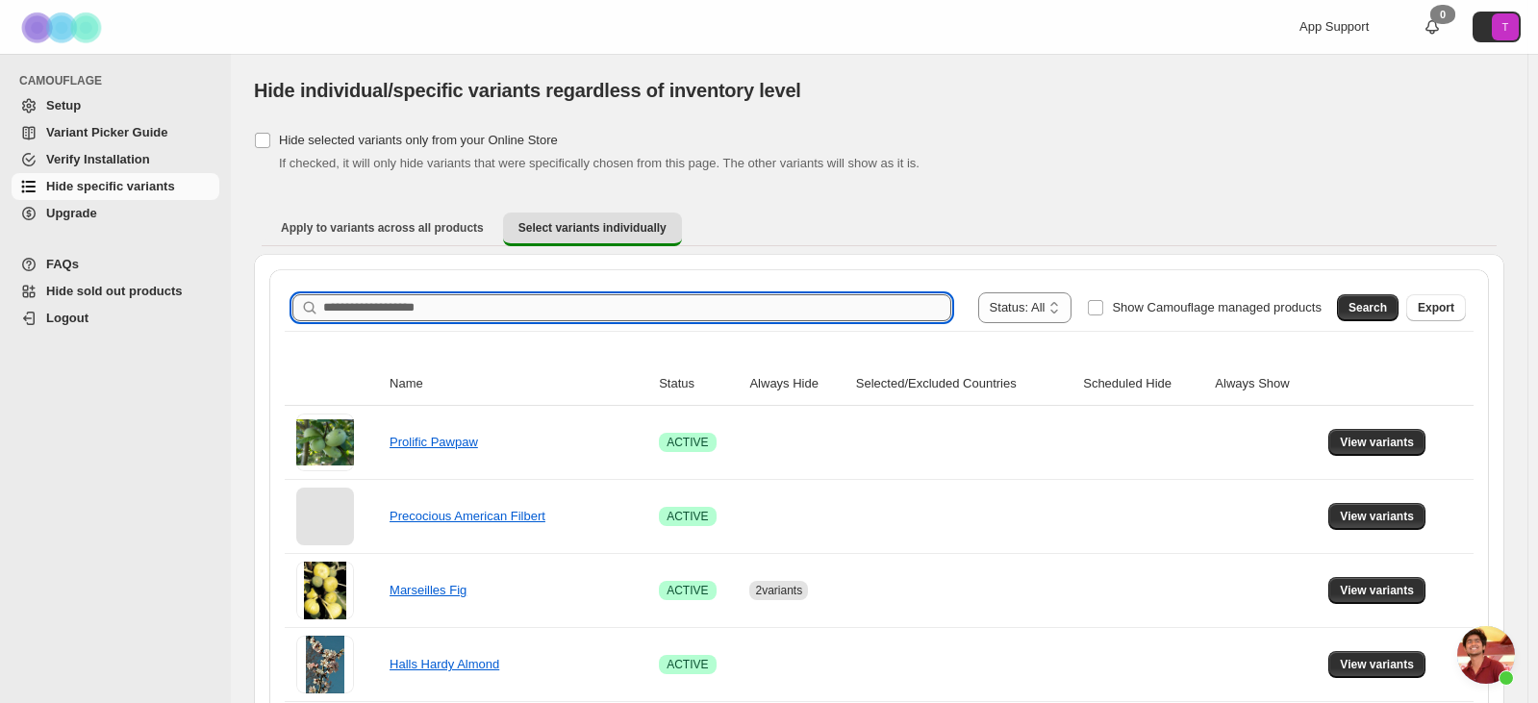
click at [813, 302] on input "Search product name" at bounding box center [637, 307] width 628 height 27
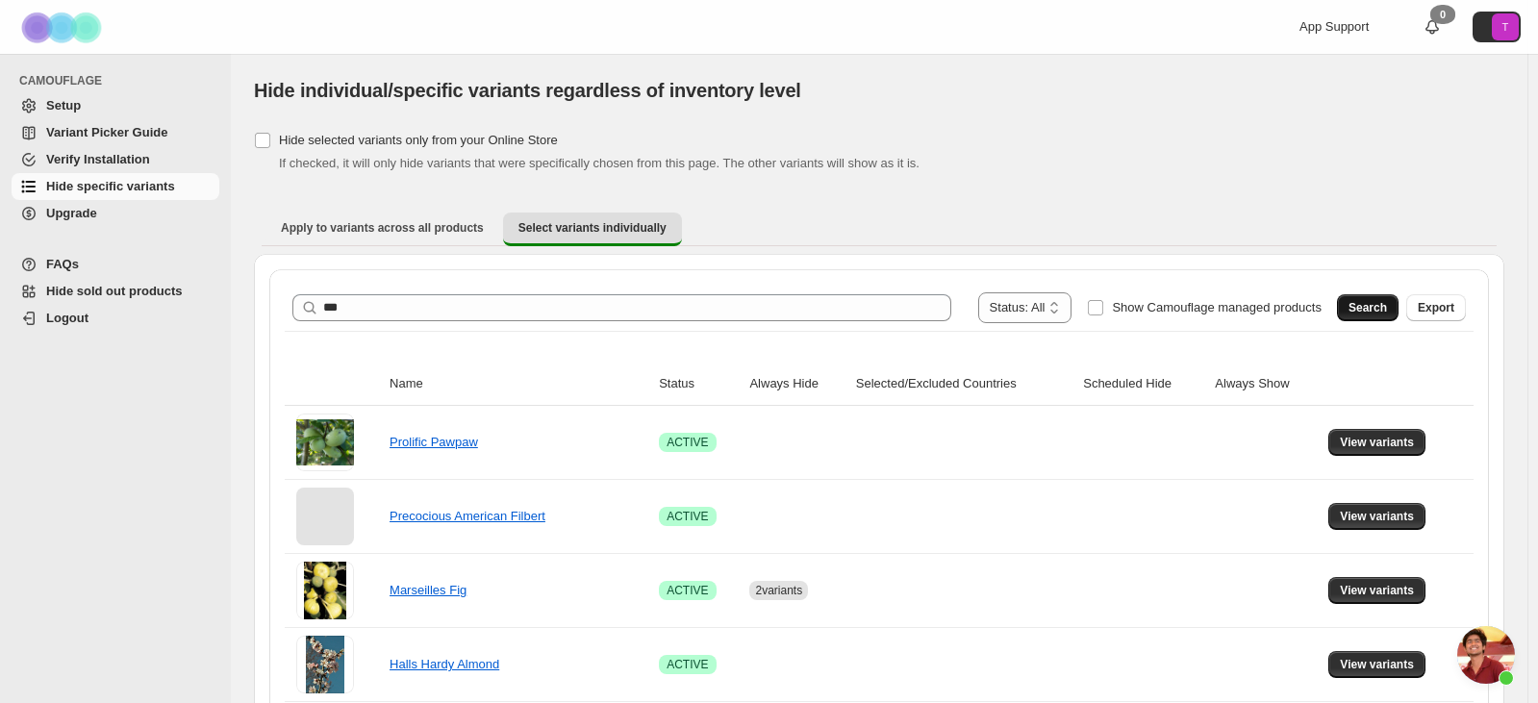
click at [1092, 317] on button "Search" at bounding box center [1368, 307] width 62 height 27
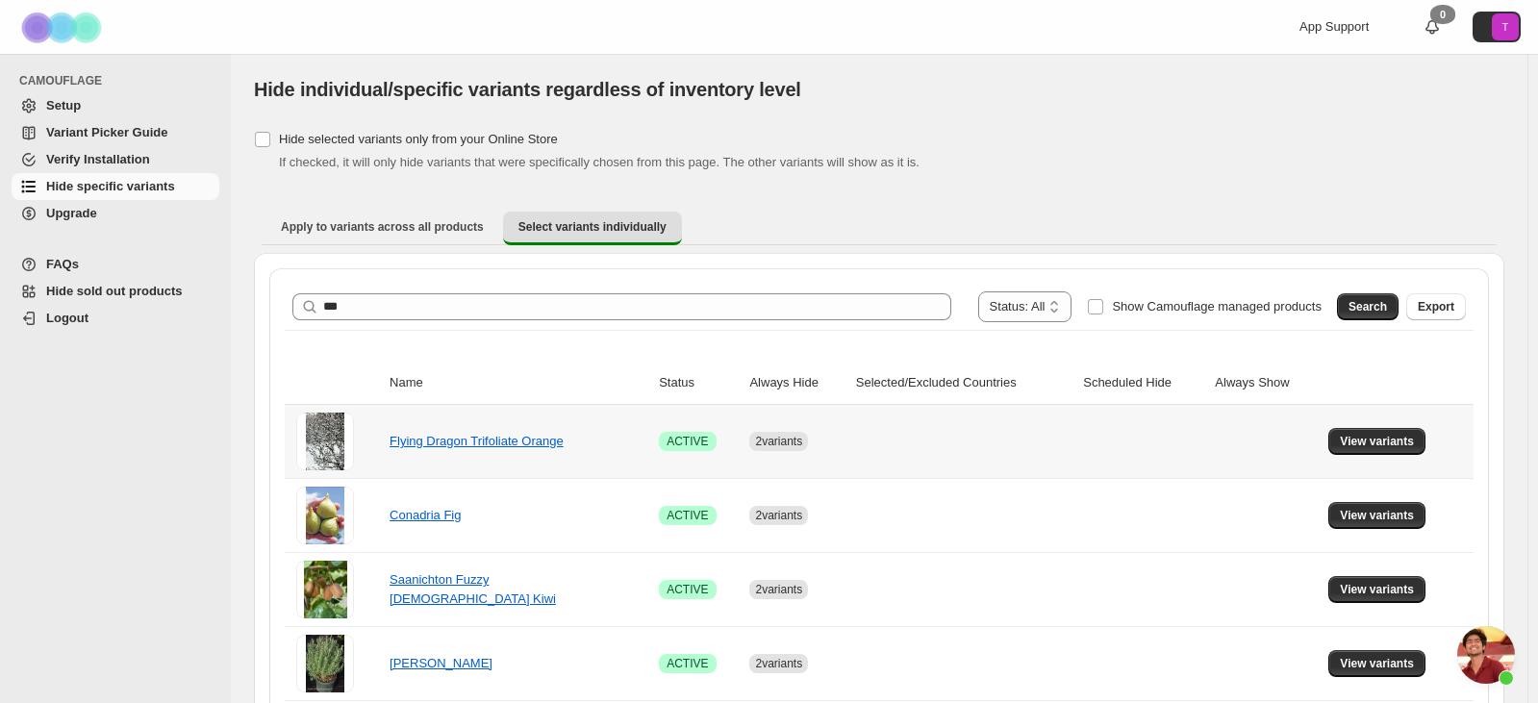
scroll to position [0, 0]
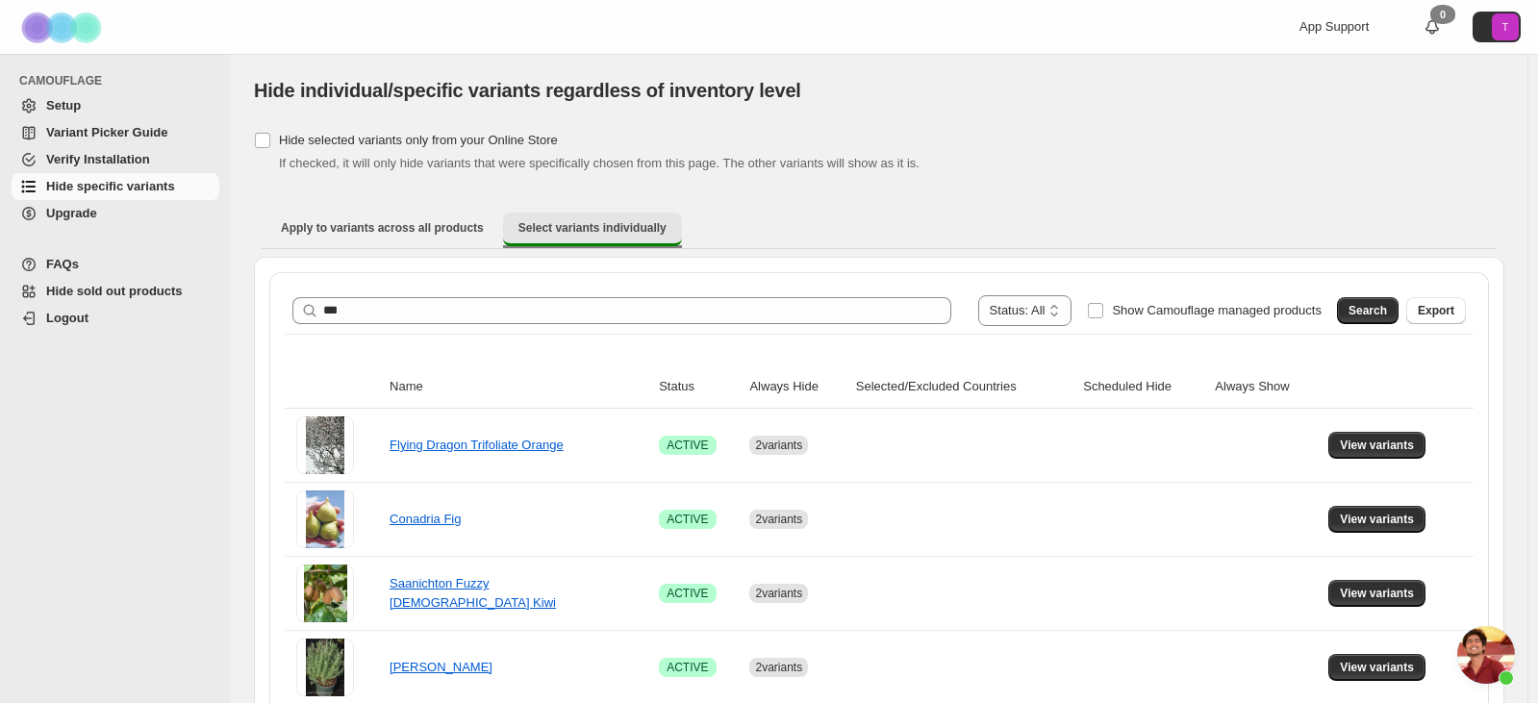
click at [594, 229] on span "Select variants individually" at bounding box center [592, 227] width 148 height 15
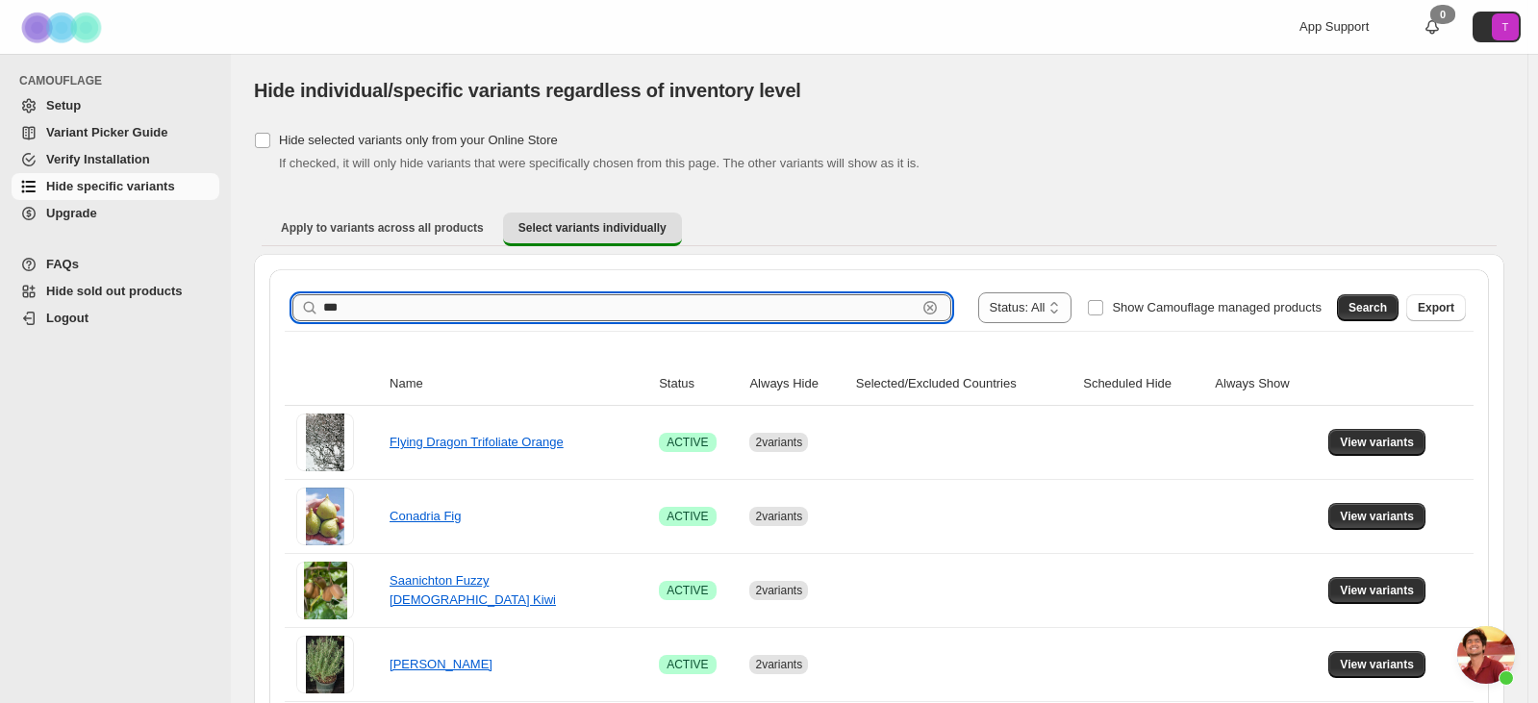
click at [612, 312] on input "***" at bounding box center [619, 307] width 593 height 27
click at [1092, 314] on span "Search" at bounding box center [1367, 307] width 38 height 15
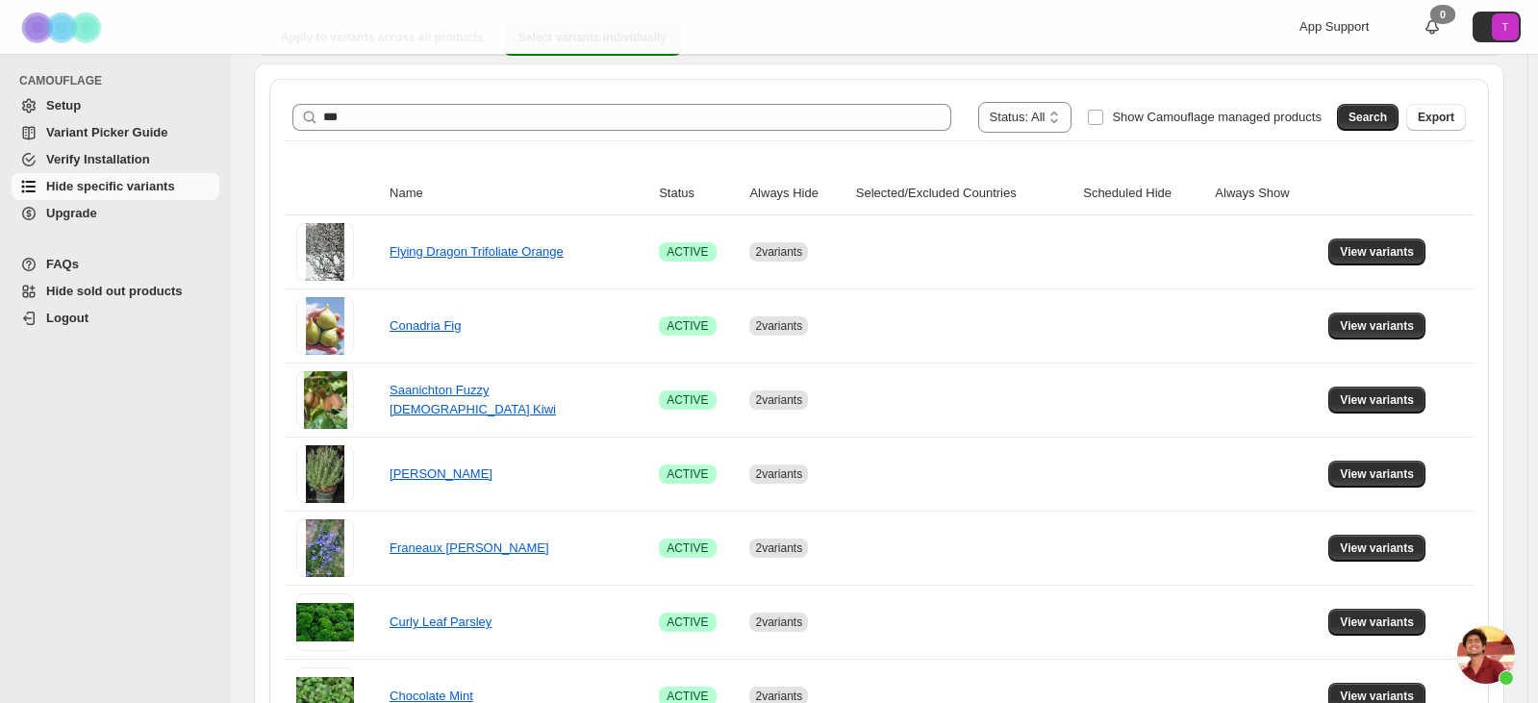
scroll to position [117, 0]
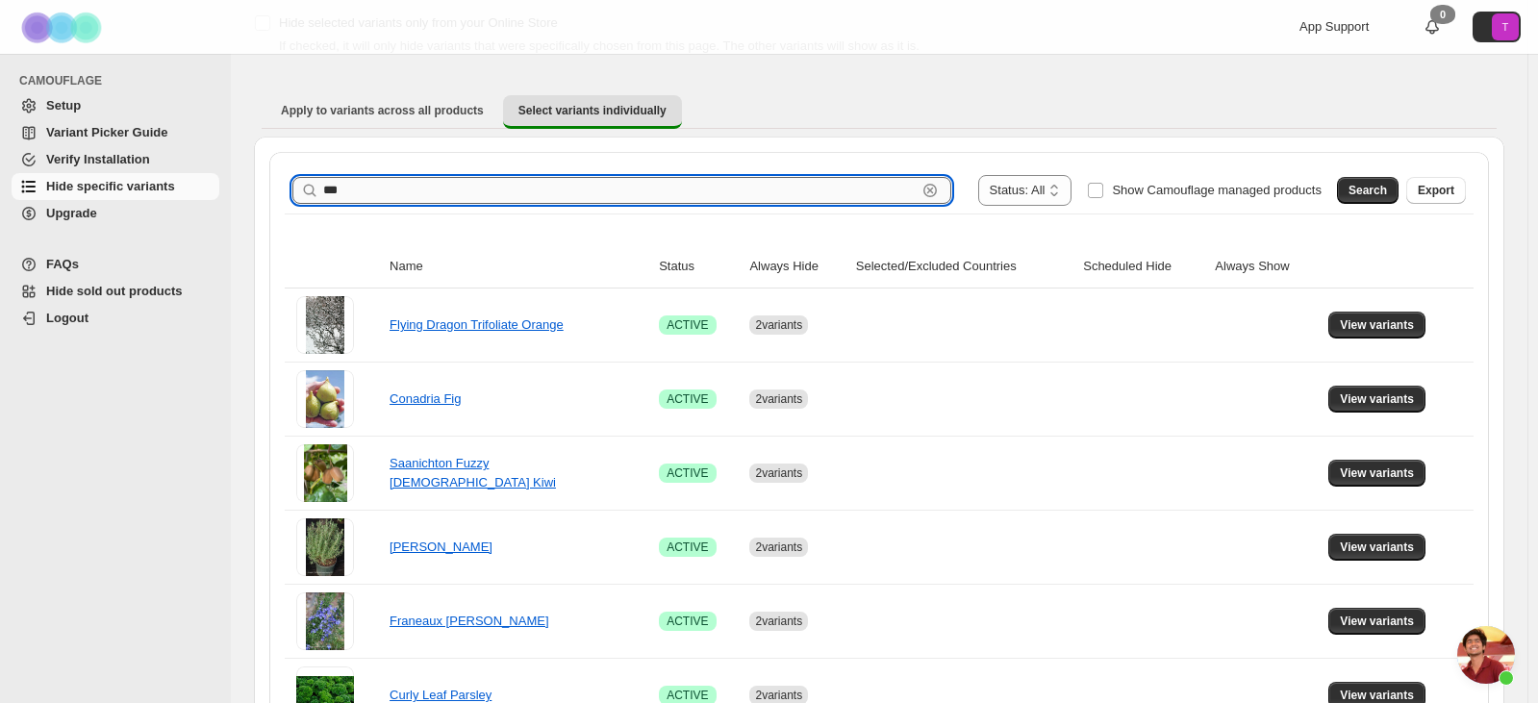
click at [547, 196] on input "***" at bounding box center [619, 190] width 593 height 27
type input "**********"
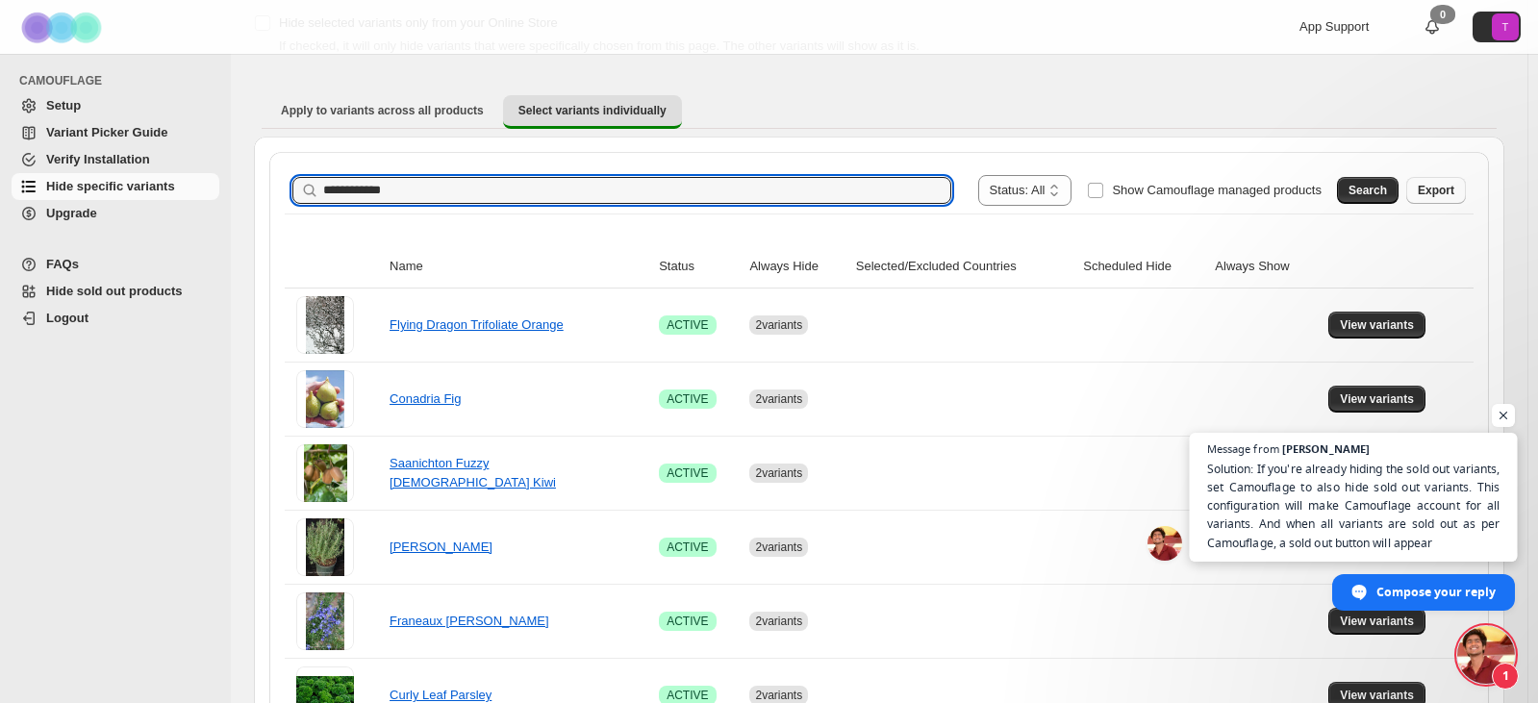
click at [1092, 515] on span "Solution: If you're already hiding the sold out variants, set Camouflage to als…" at bounding box center [1353, 505] width 293 height 92
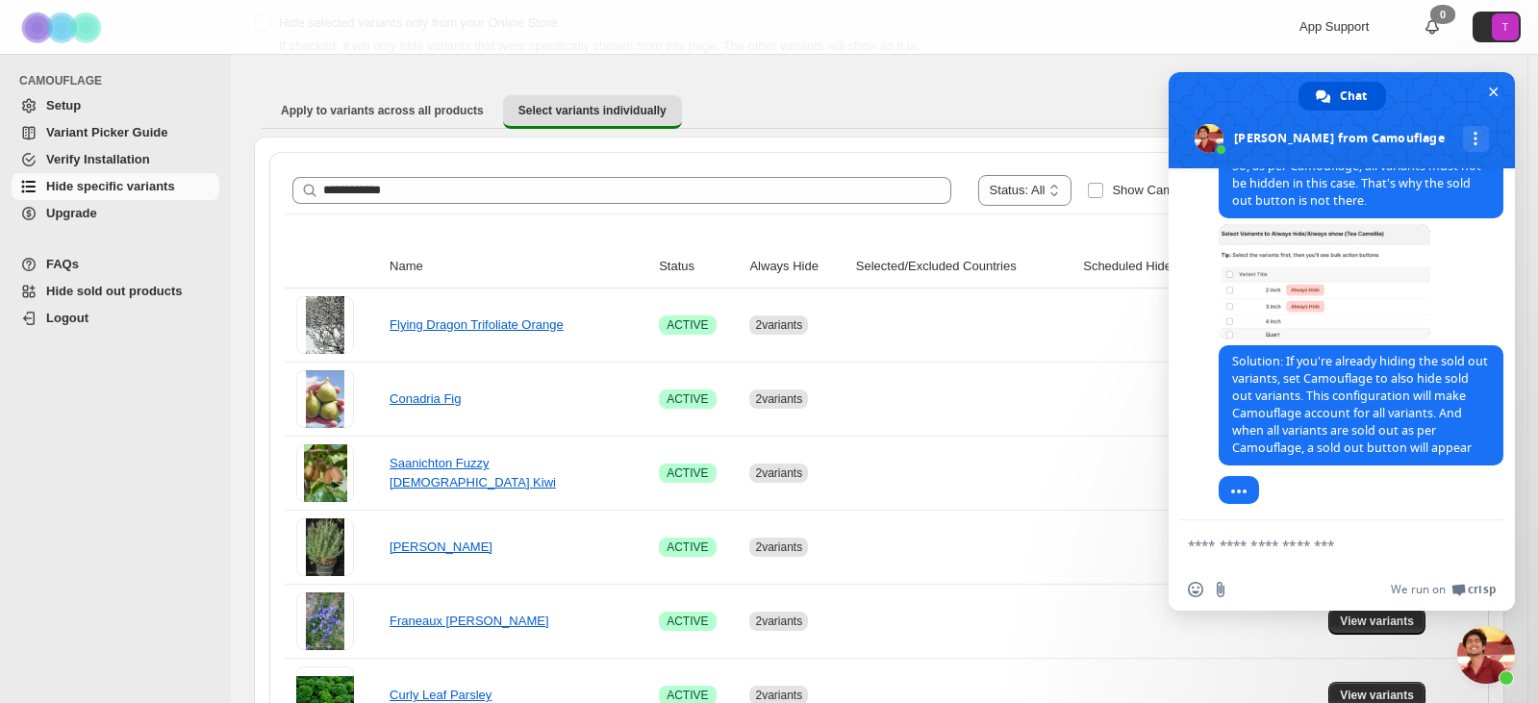
scroll to position [4461, 0]
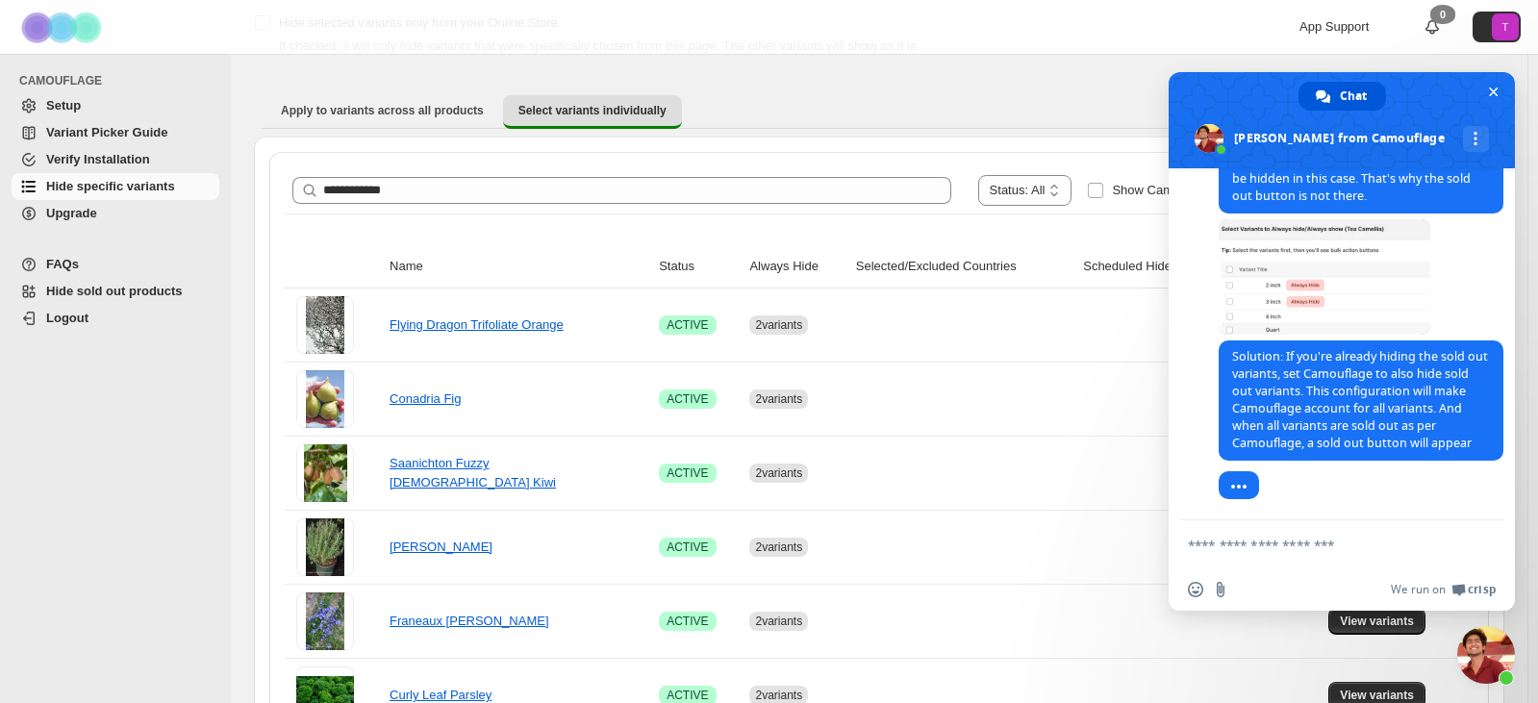
click at [1092, 545] on textarea "Compose your message..." at bounding box center [1322, 544] width 269 height 48
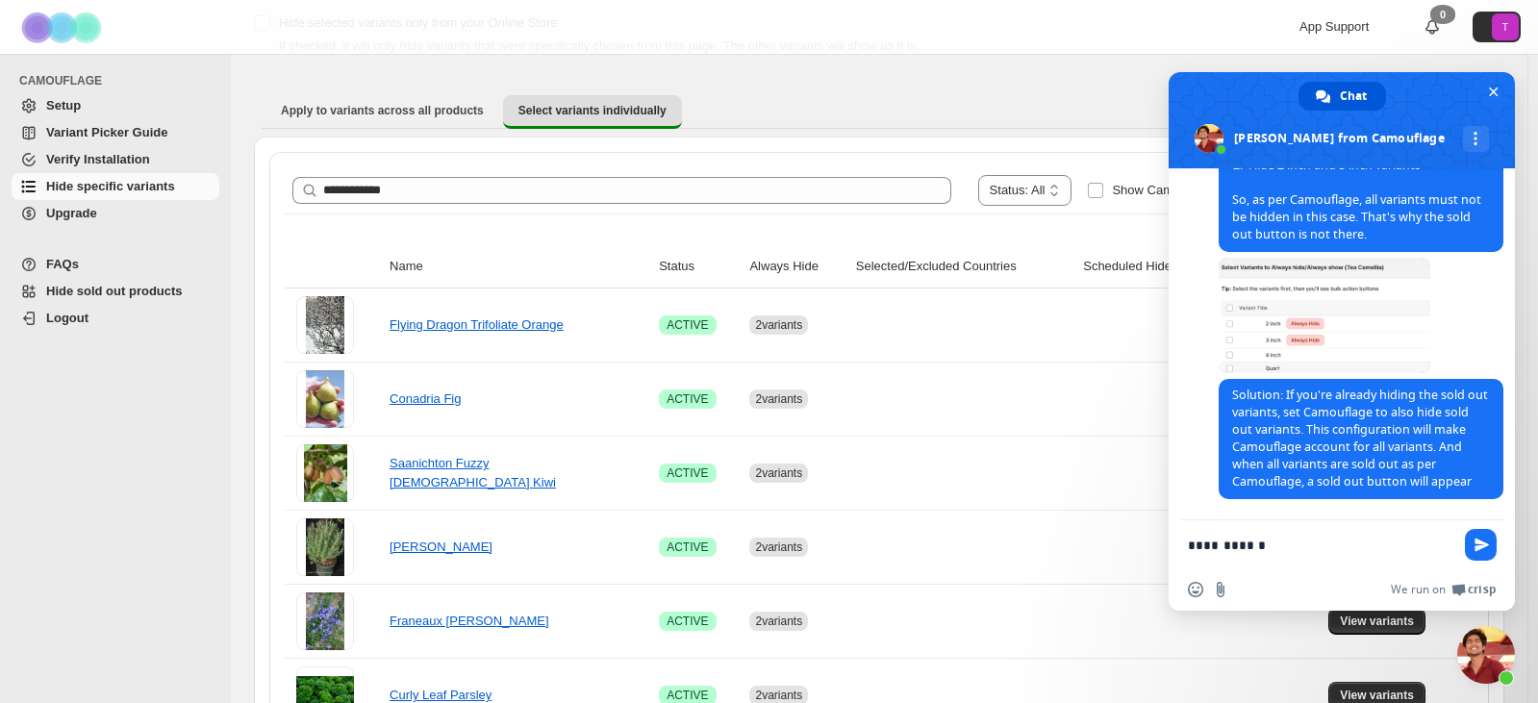
scroll to position [4479, 0]
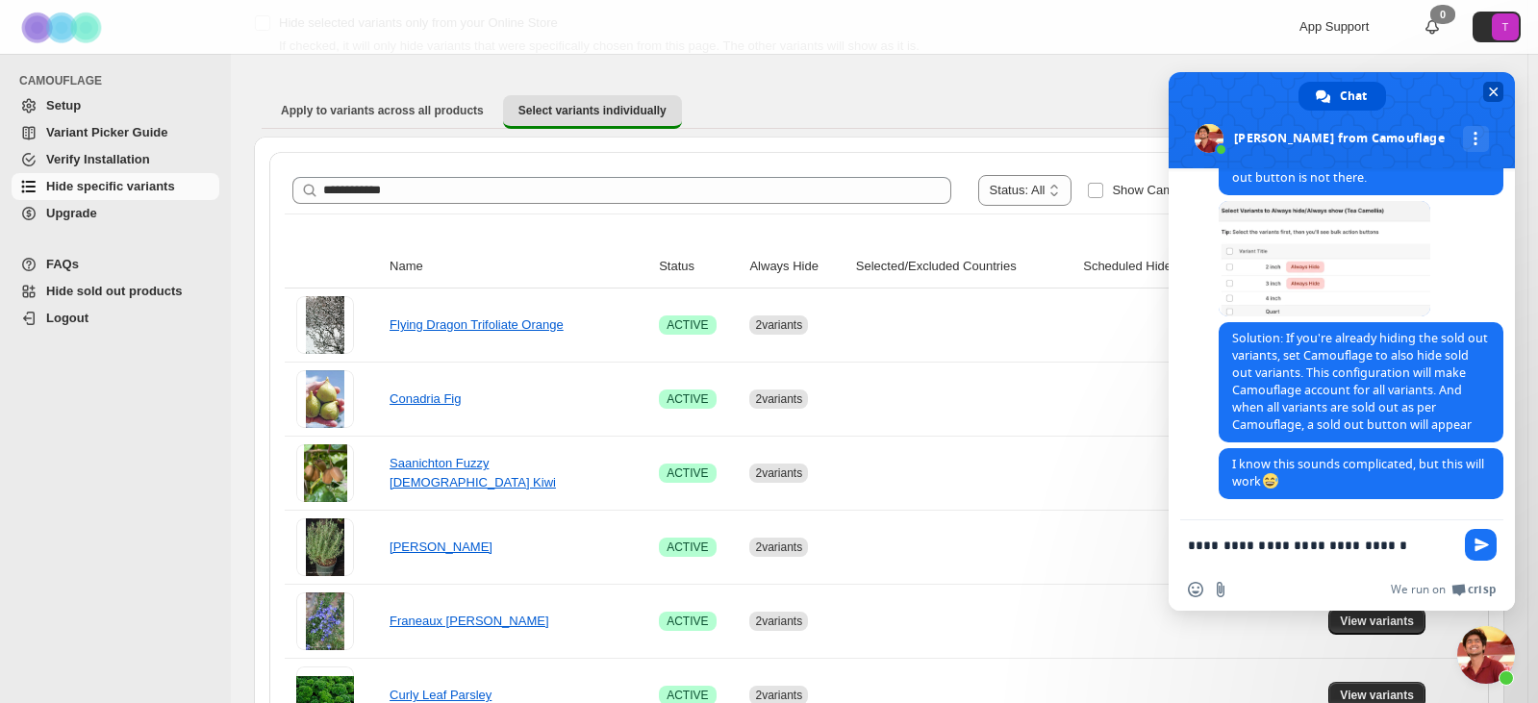
type textarea "**********"
click at [1092, 88] on span "Close chat" at bounding box center [1493, 92] width 20 height 20
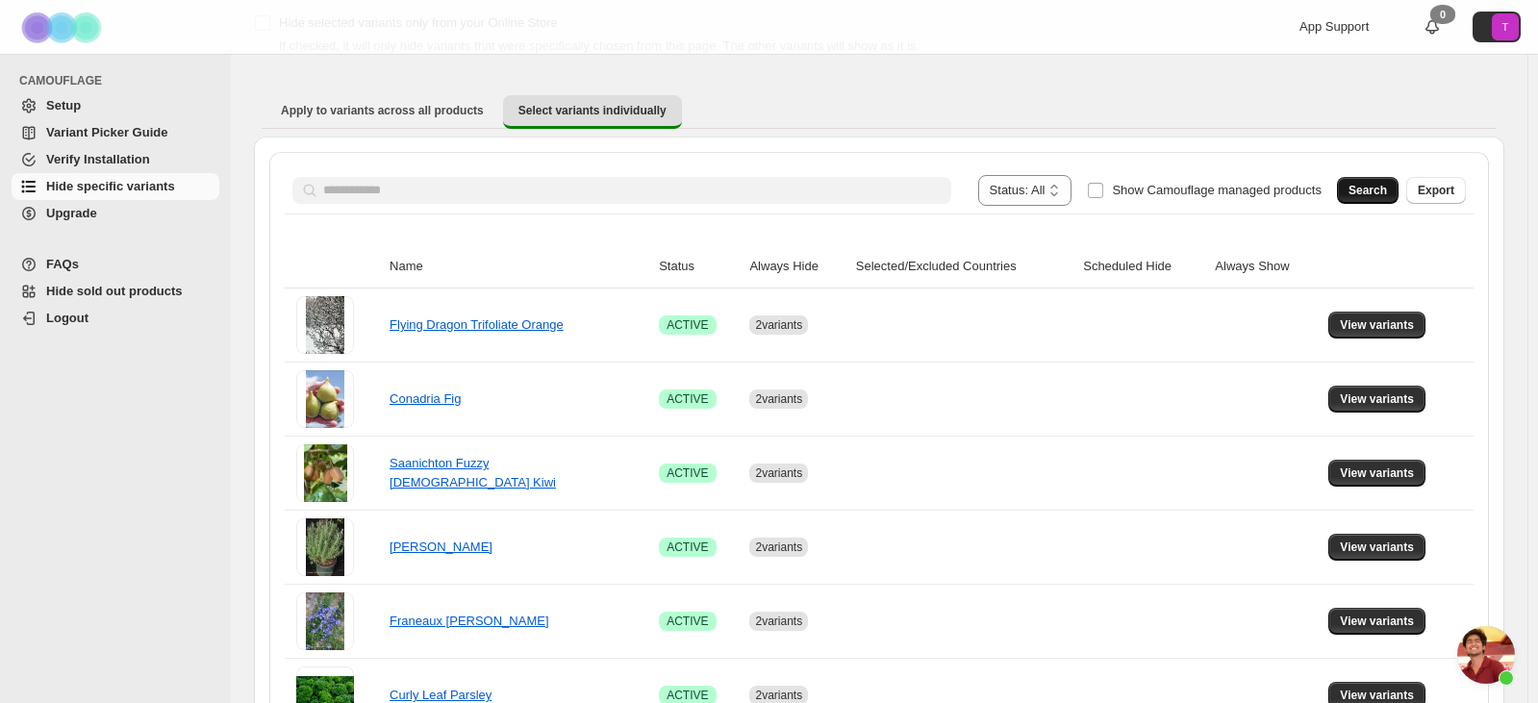
click at [1092, 195] on span "Search" at bounding box center [1367, 190] width 38 height 15
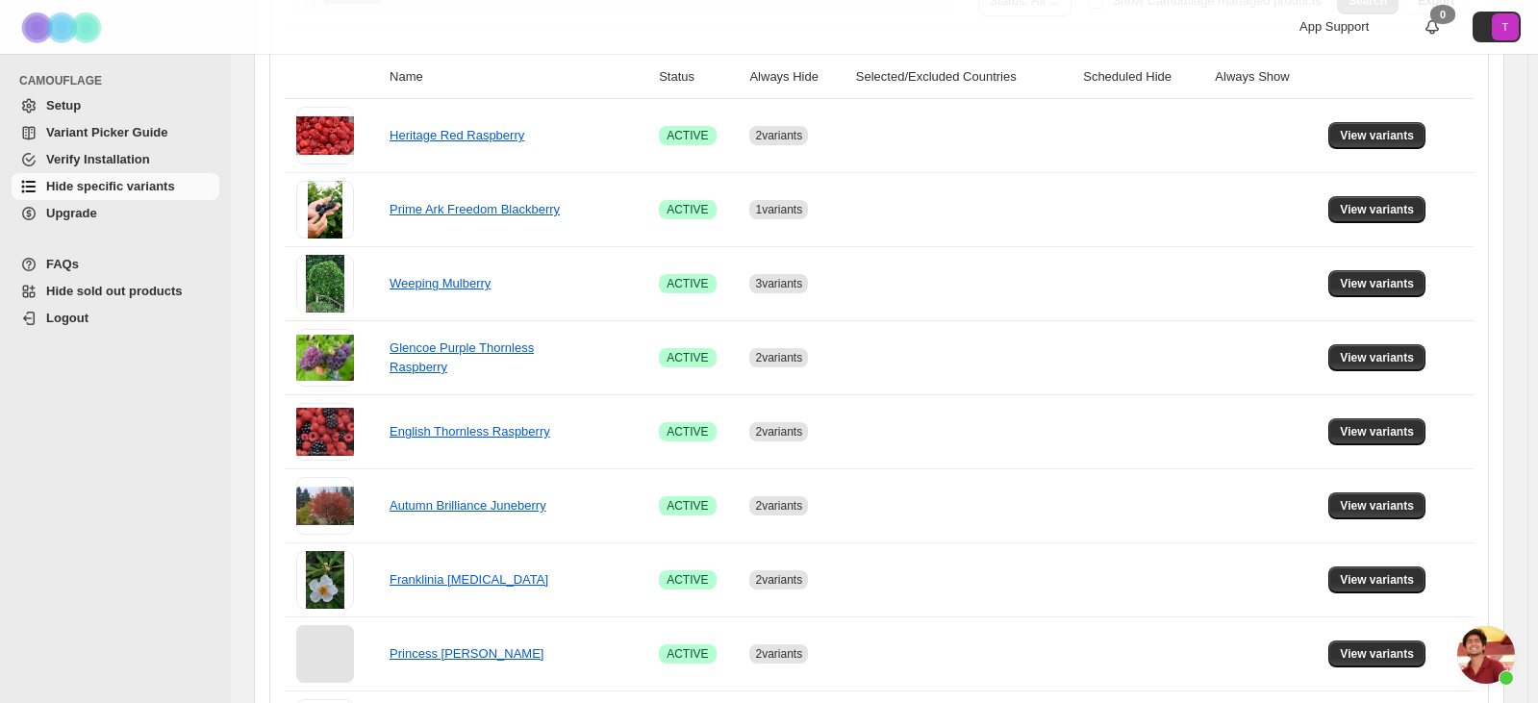
scroll to position [213, 0]
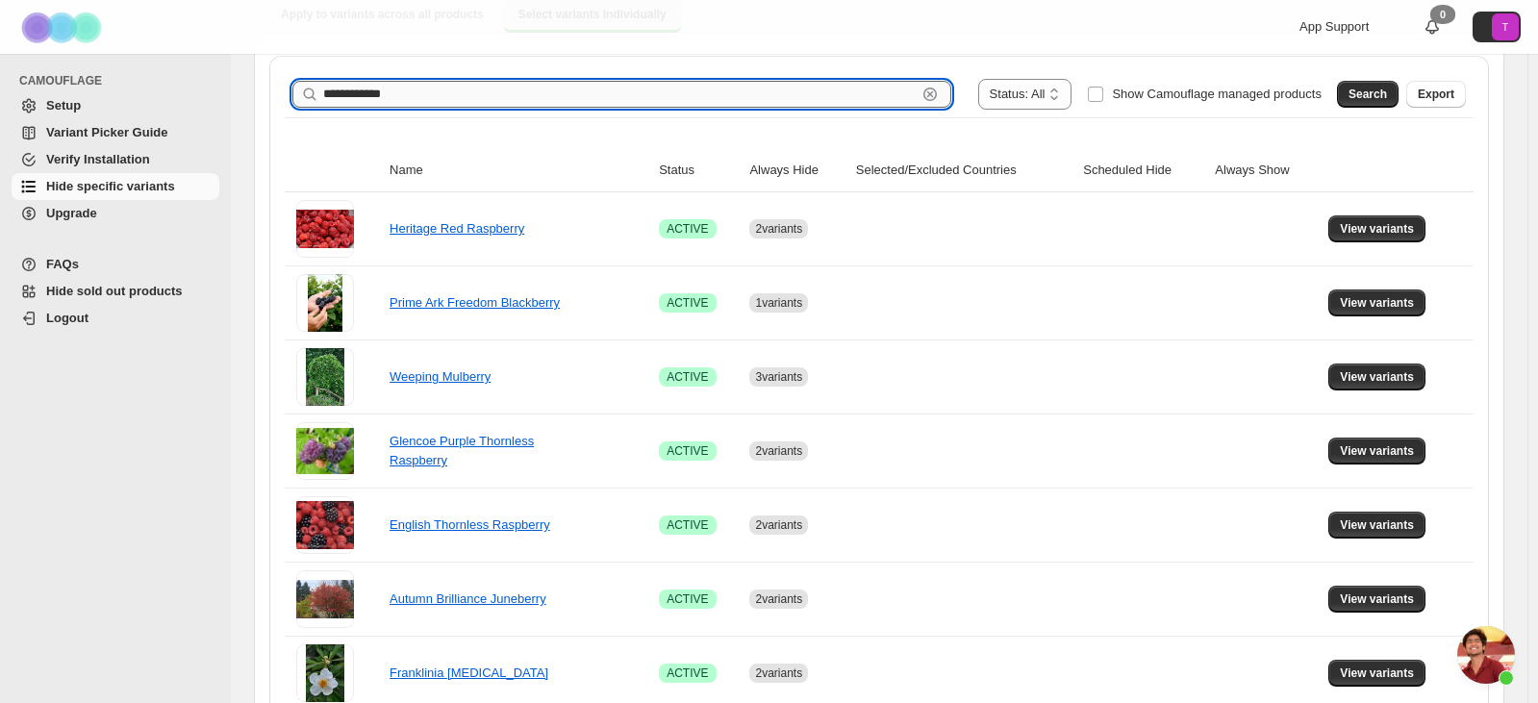
click at [423, 96] on input "**********" at bounding box center [619, 94] width 593 height 27
type input "**********"
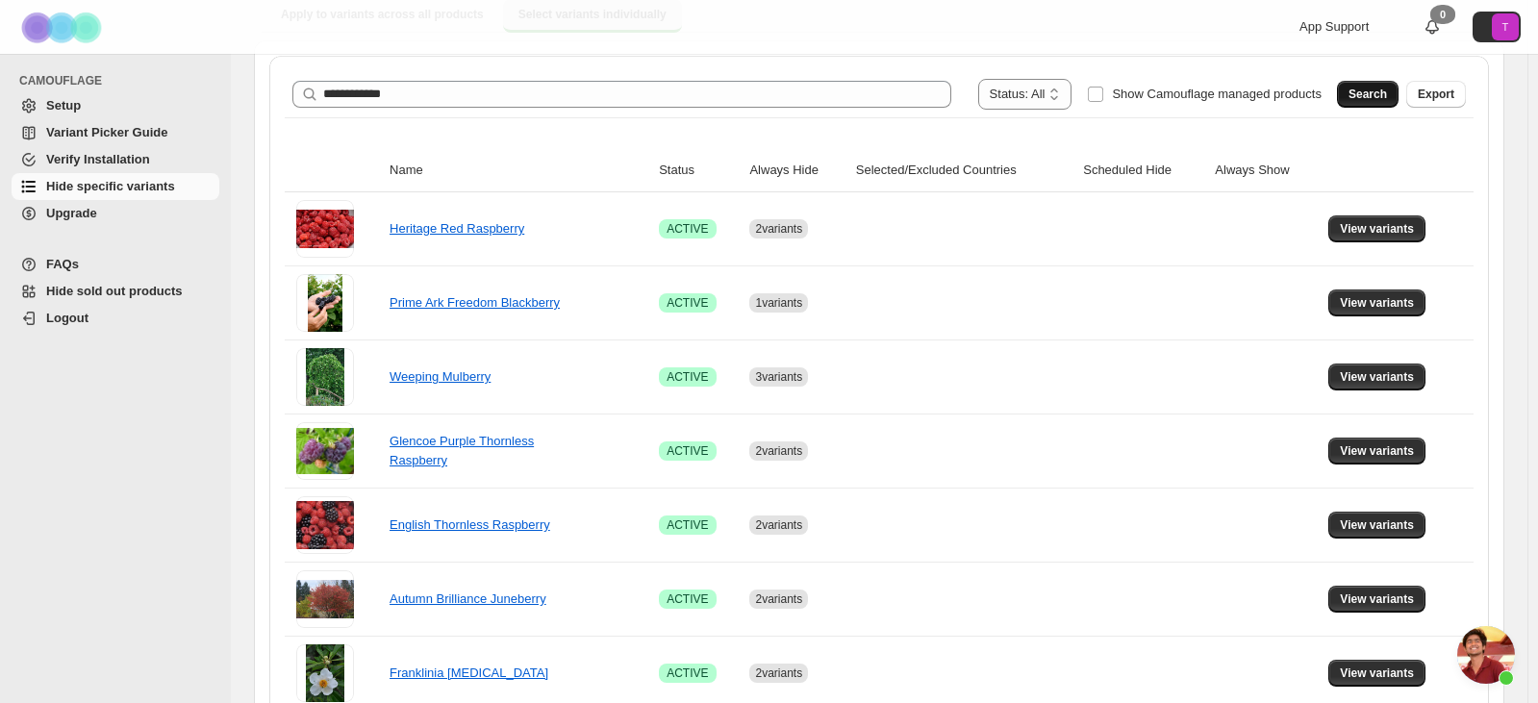
click at [1092, 99] on span "Search" at bounding box center [1367, 94] width 38 height 15
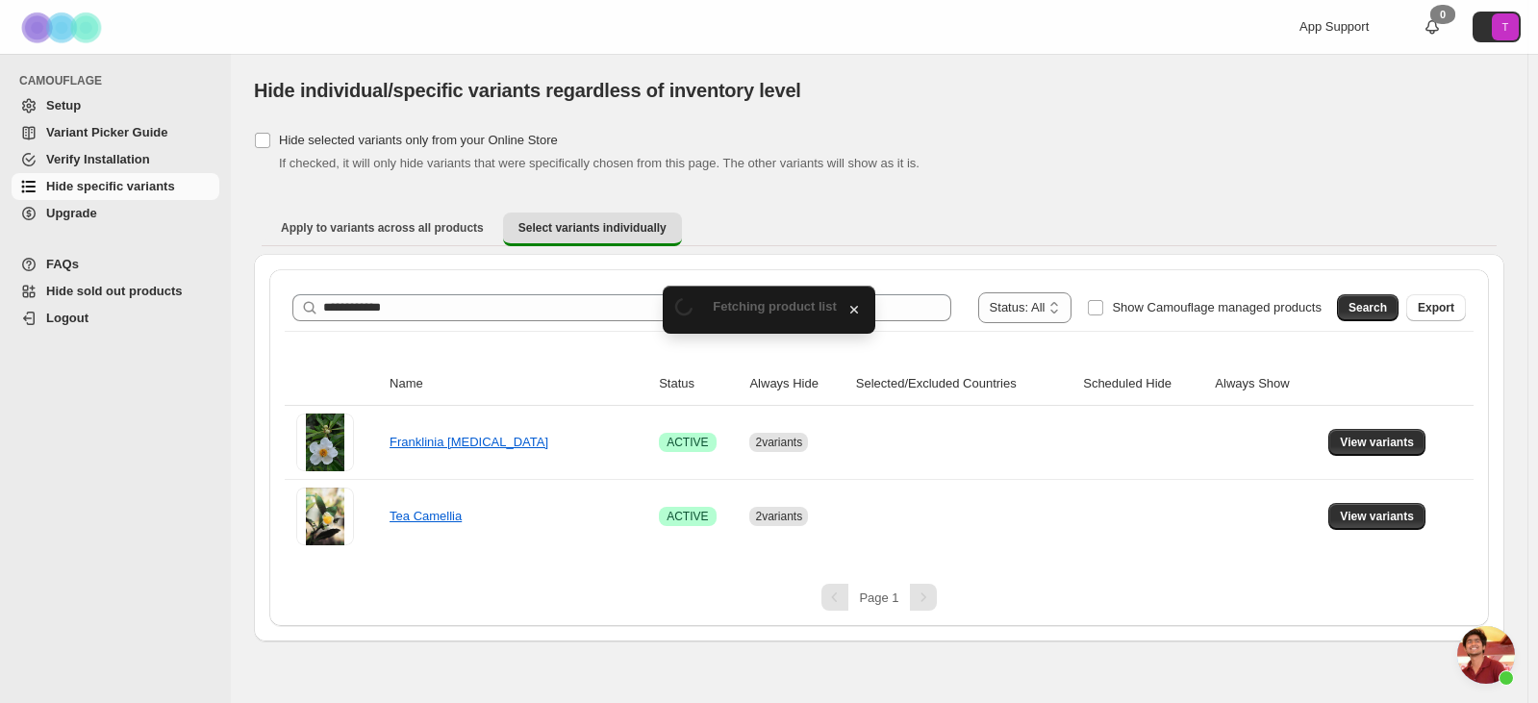
scroll to position [0, 0]
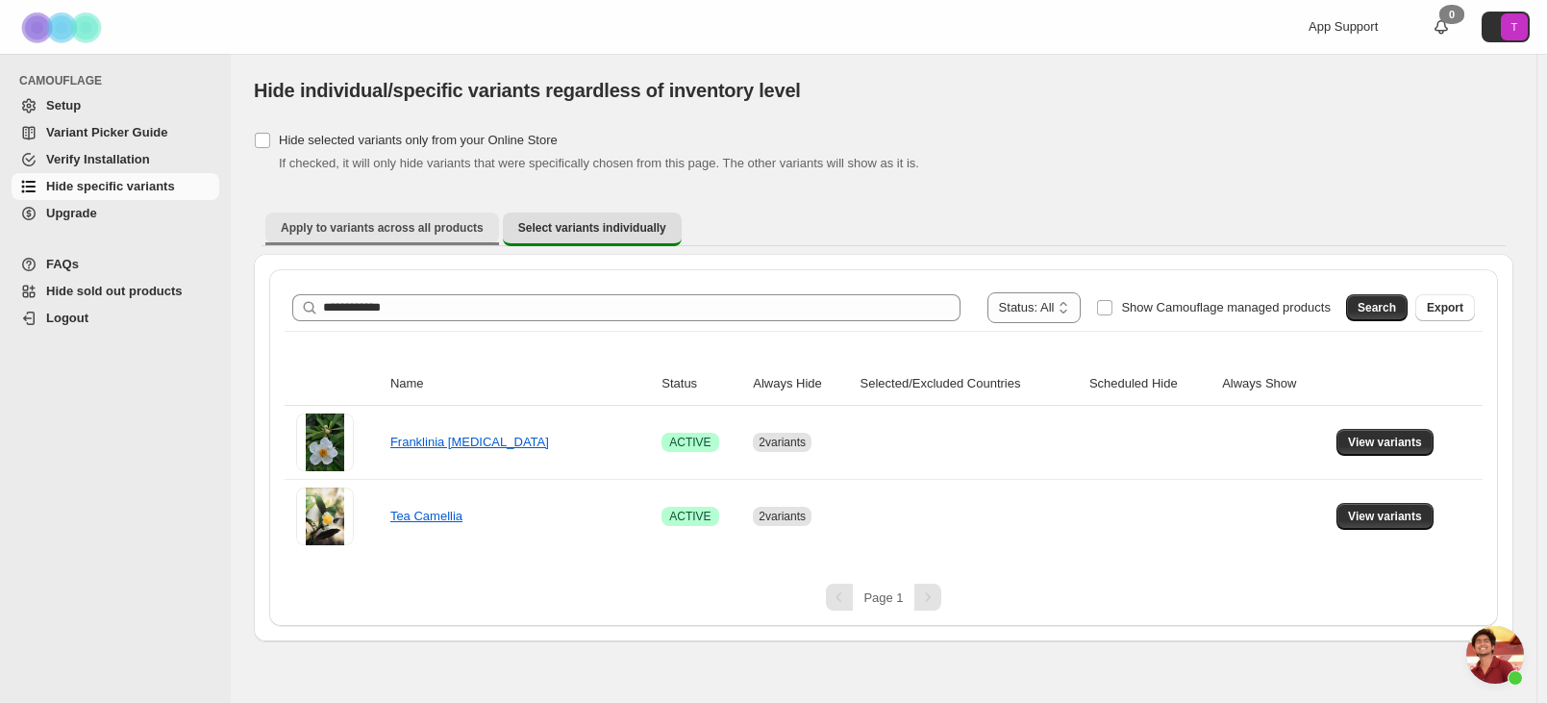
click at [419, 218] on button "Apply to variants across all products" at bounding box center [382, 228] width 234 height 31
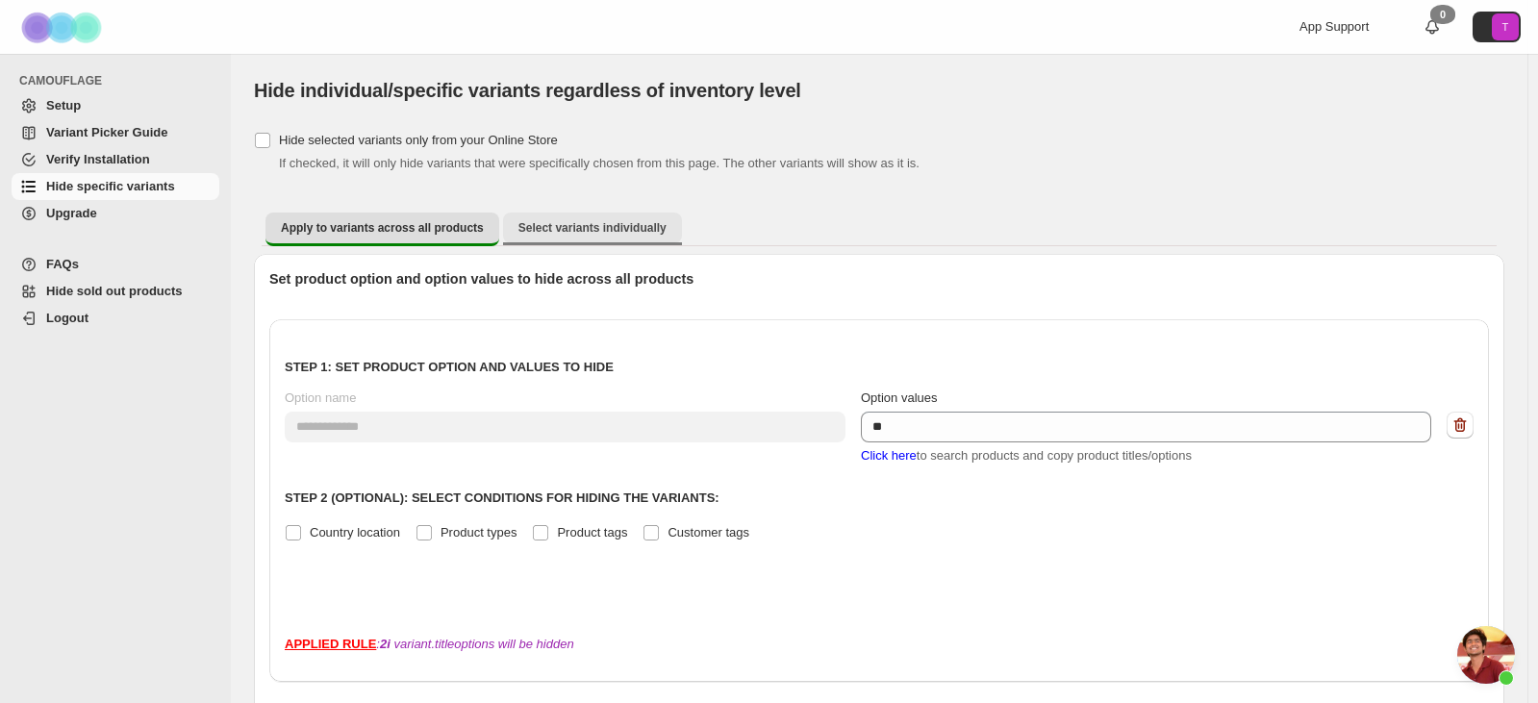
click at [603, 229] on span "Select variants individually" at bounding box center [592, 227] width 148 height 15
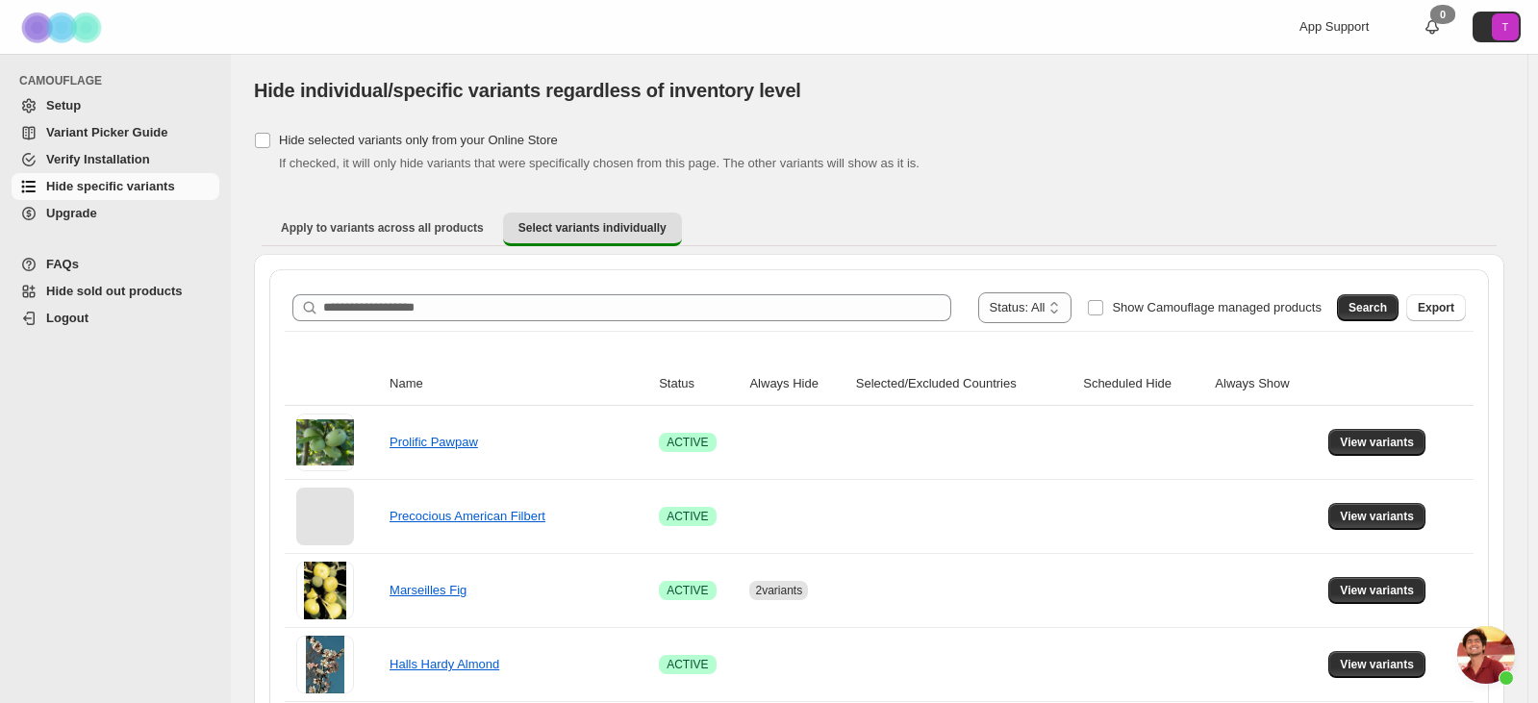
click at [1092, 638] on span "Open chat" at bounding box center [1486, 655] width 58 height 58
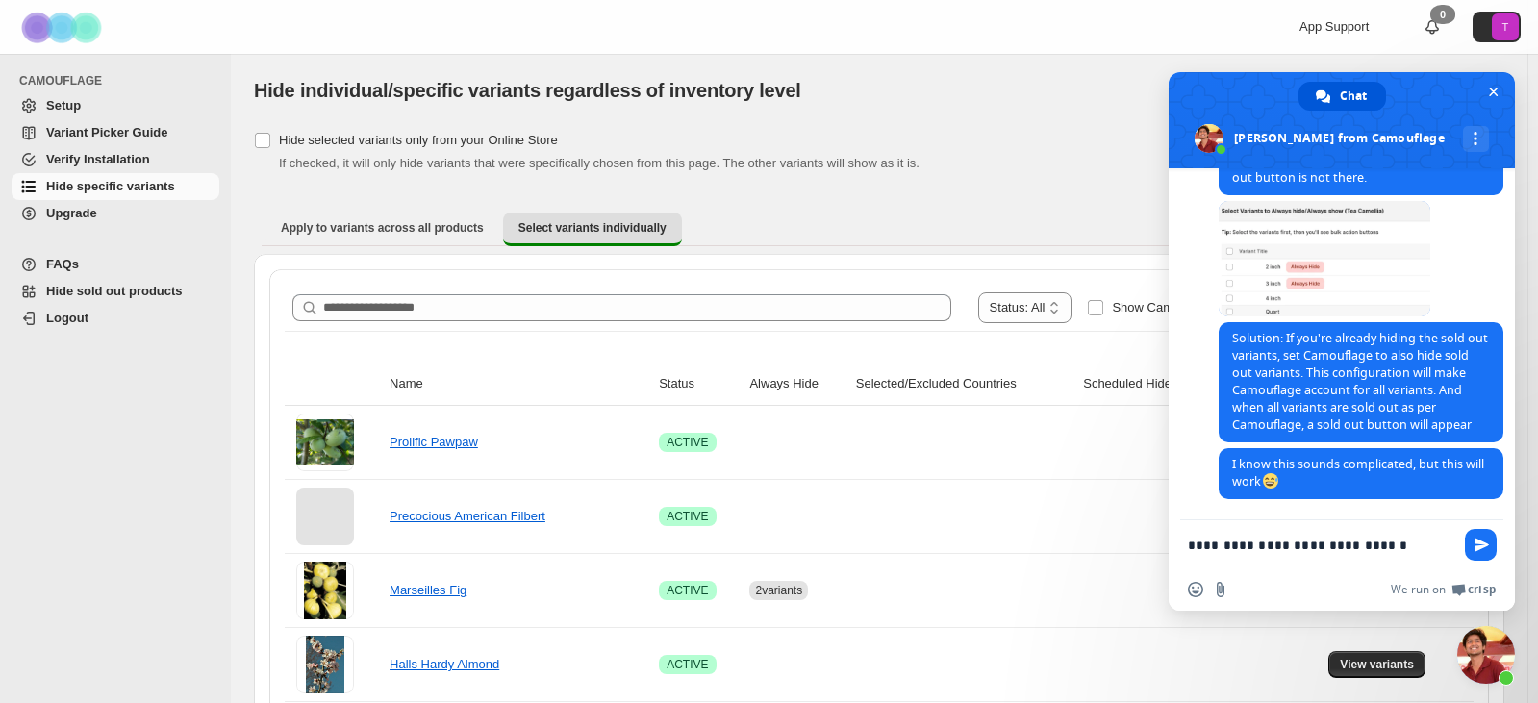
drag, startPoint x: 1385, startPoint y: 545, endPoint x: 1113, endPoint y: 547, distance: 272.1
click at [1092, 547] on body "**********" at bounding box center [769, 351] width 1538 height 703
click at [1092, 316] on span at bounding box center [1324, 258] width 212 height 115
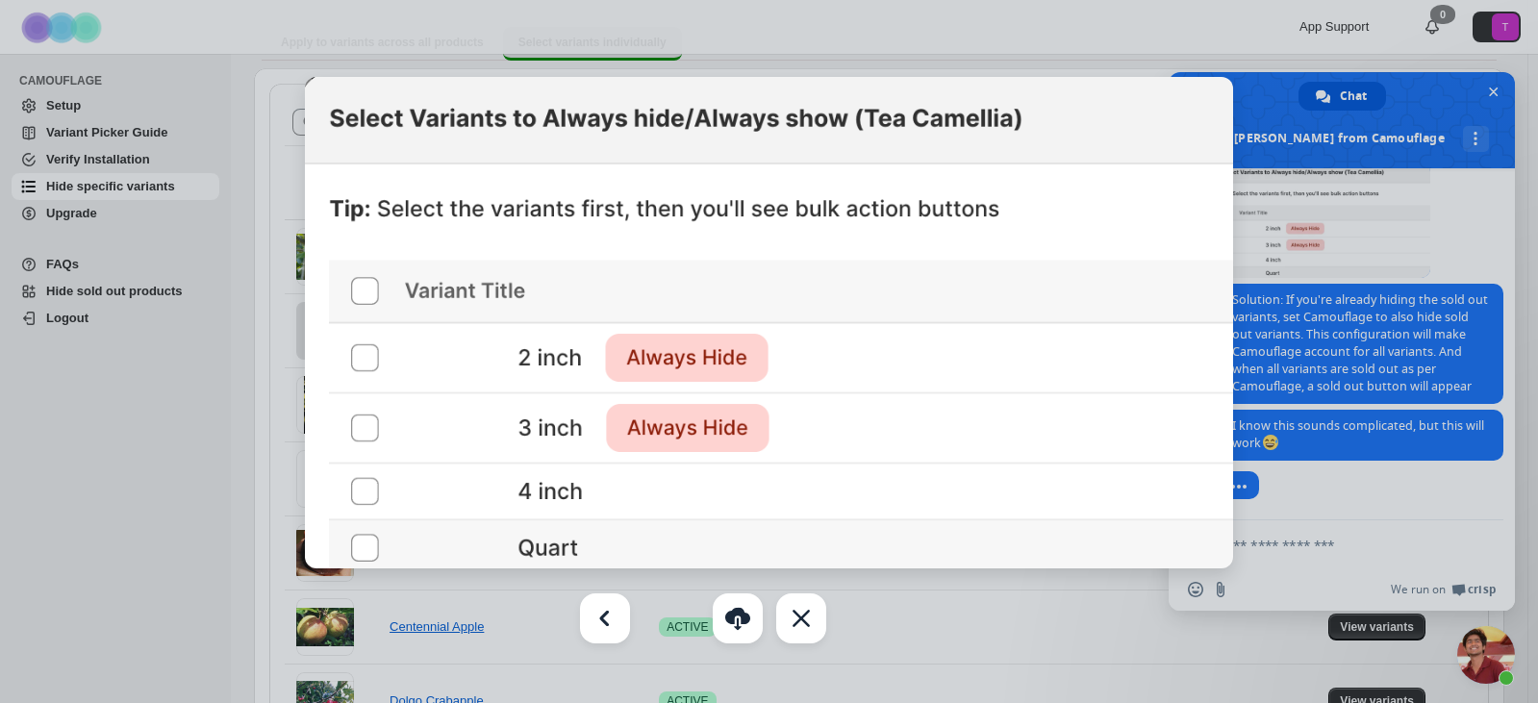
scroll to position [192, 0]
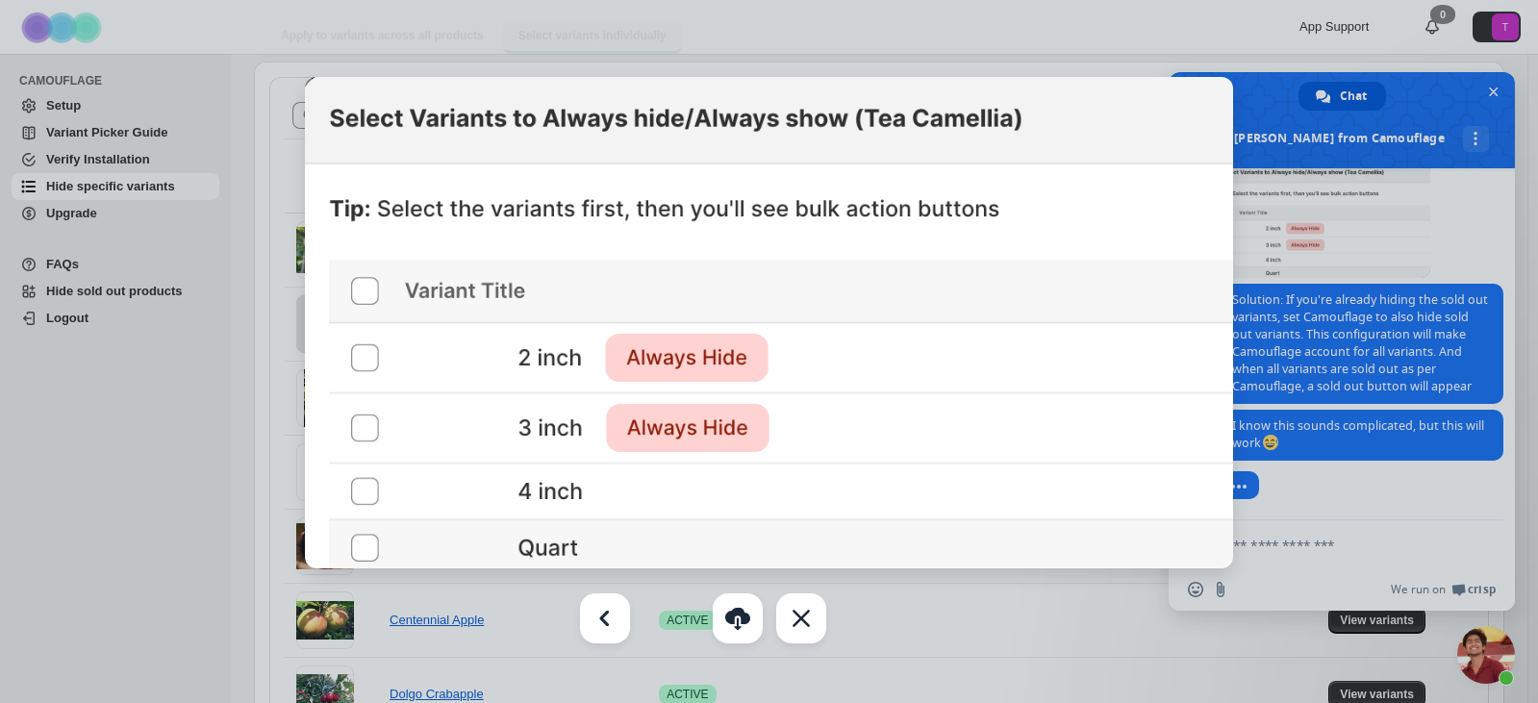
click at [267, 348] on div at bounding box center [769, 351] width 1538 height 703
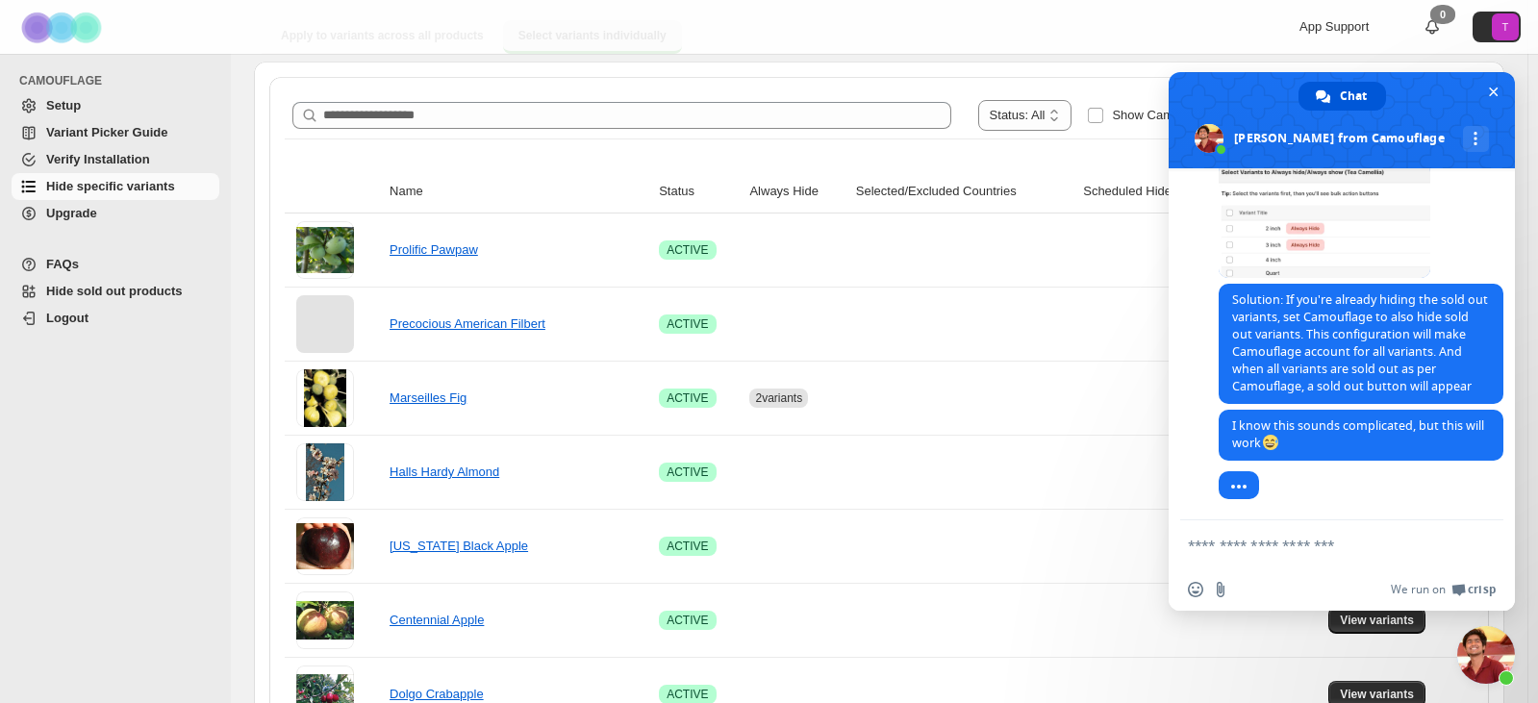
click at [56, 102] on span "Setup" at bounding box center [63, 105] width 35 height 14
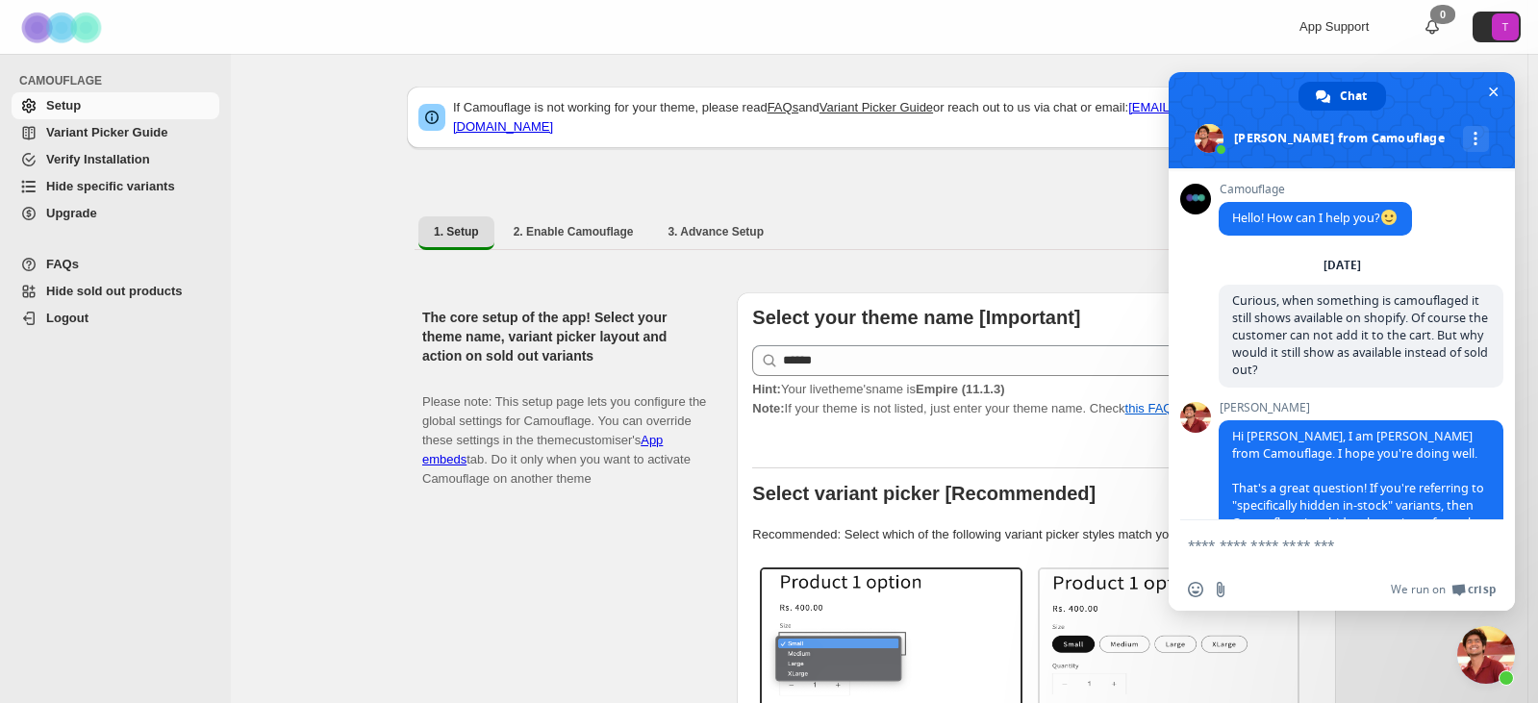
scroll to position [4517, 0]
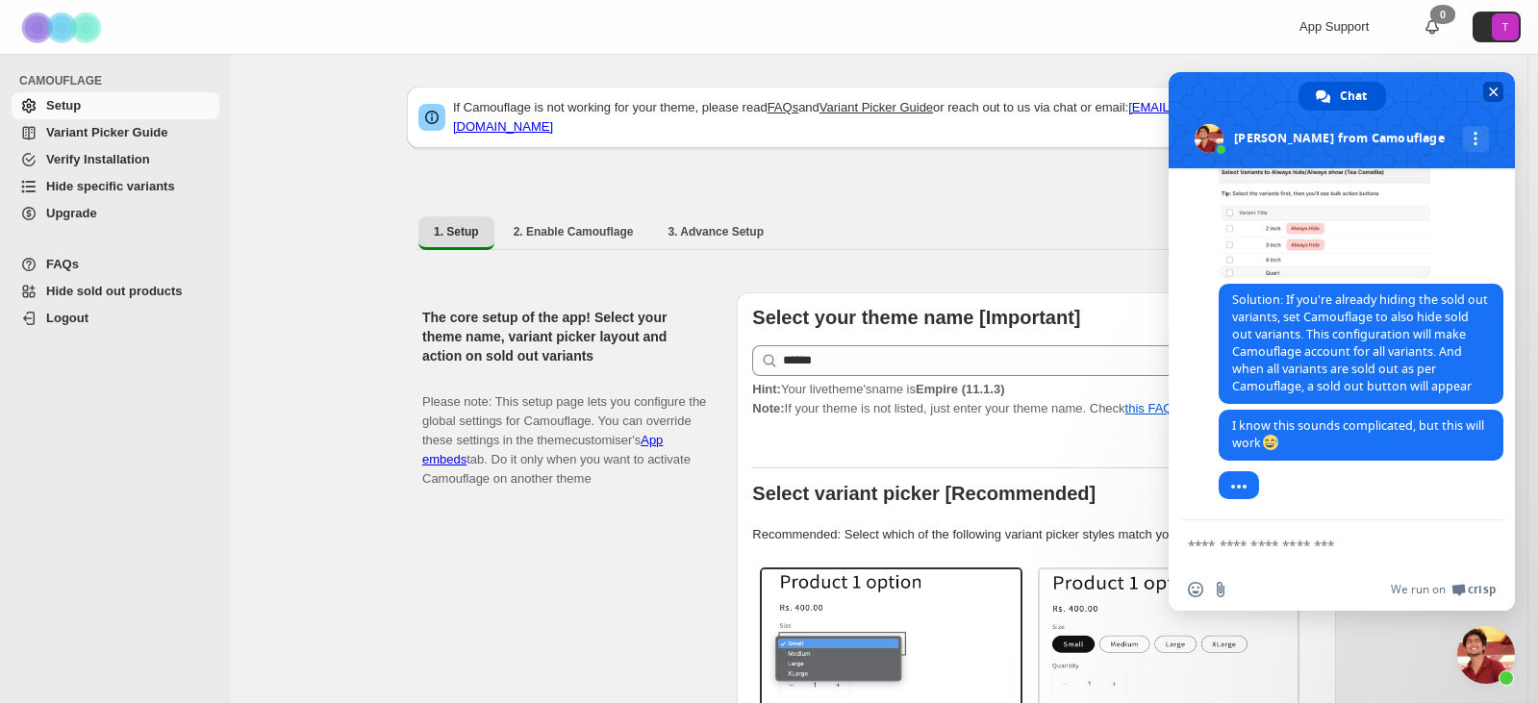
click at [1495, 90] on span "Close chat" at bounding box center [1494, 92] width 10 height 13
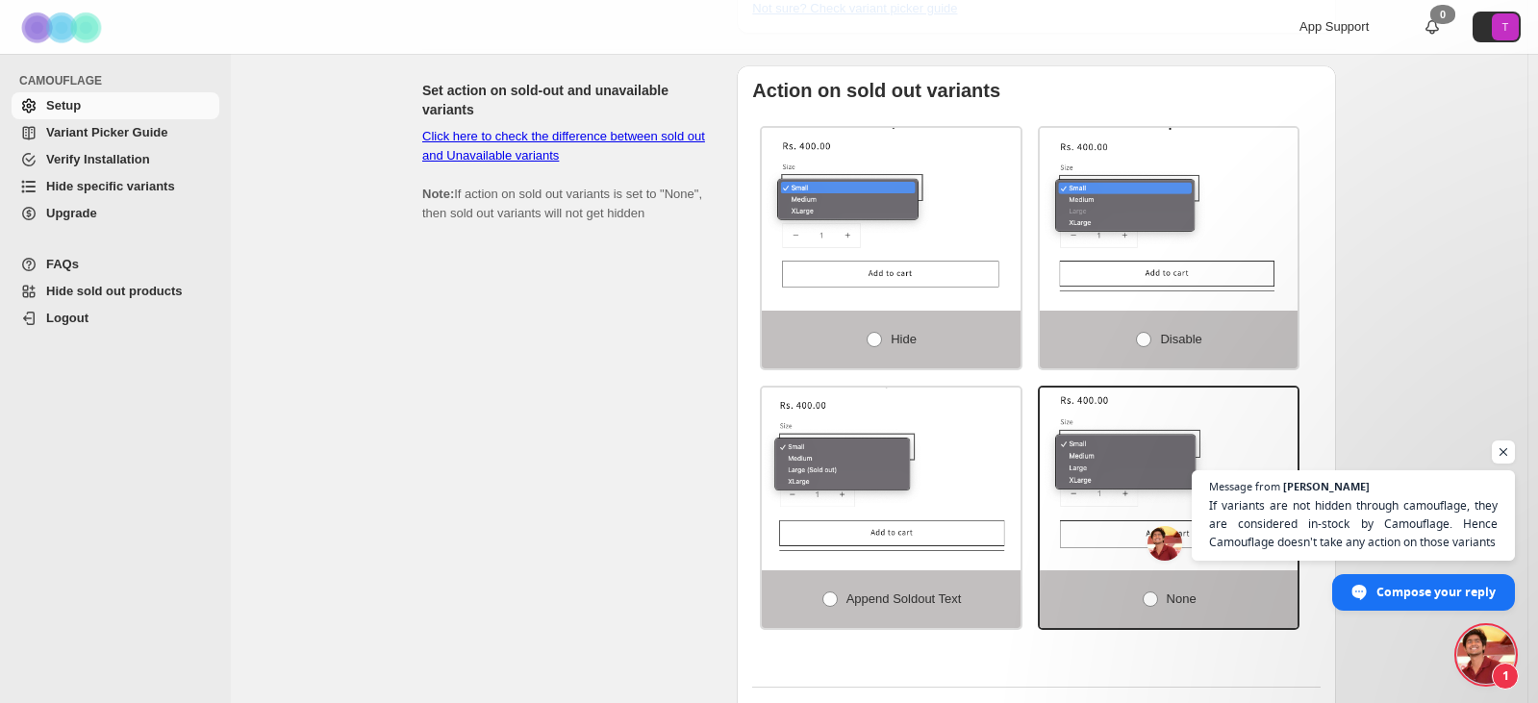
scroll to position [1058, 0]
click at [879, 331] on span at bounding box center [873, 338] width 15 height 15
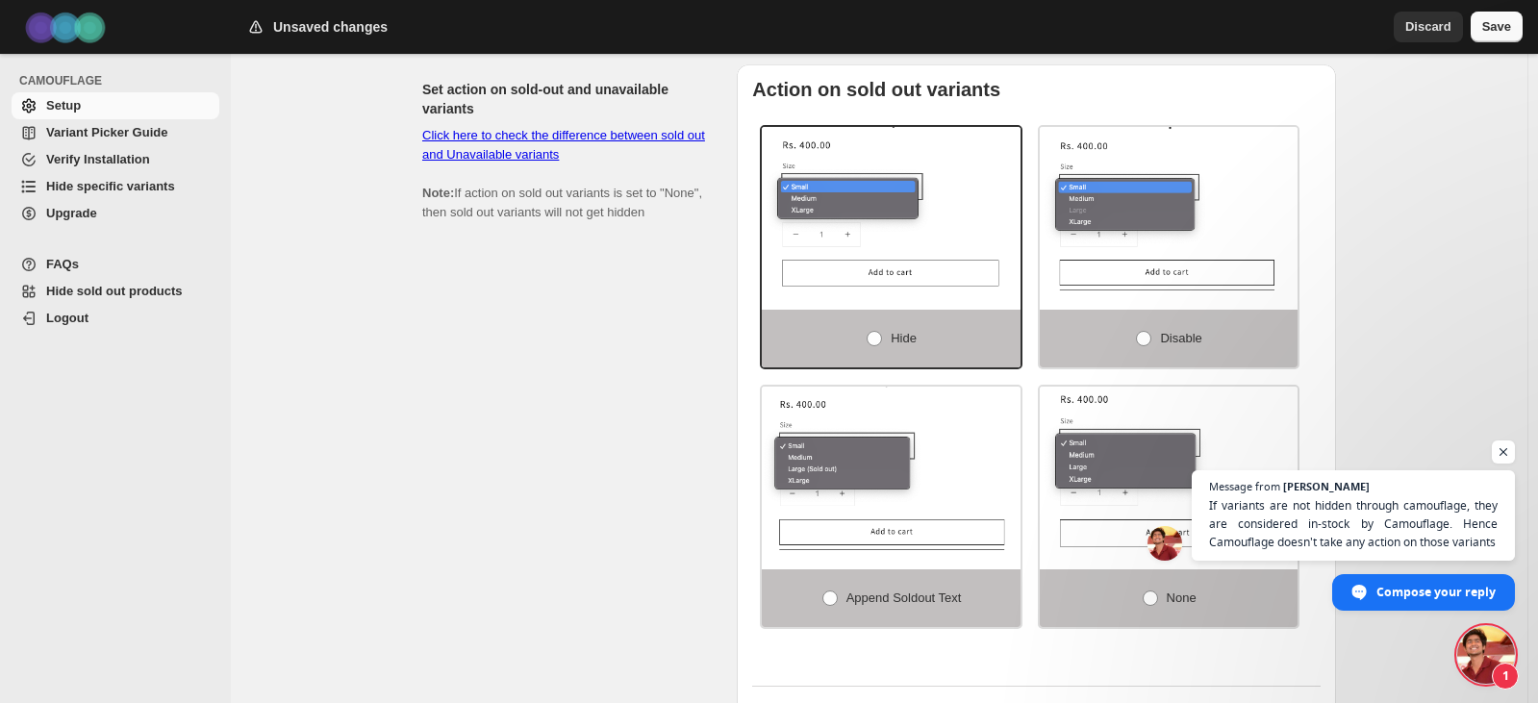
click at [1507, 18] on span "Save" at bounding box center [1496, 26] width 29 height 19
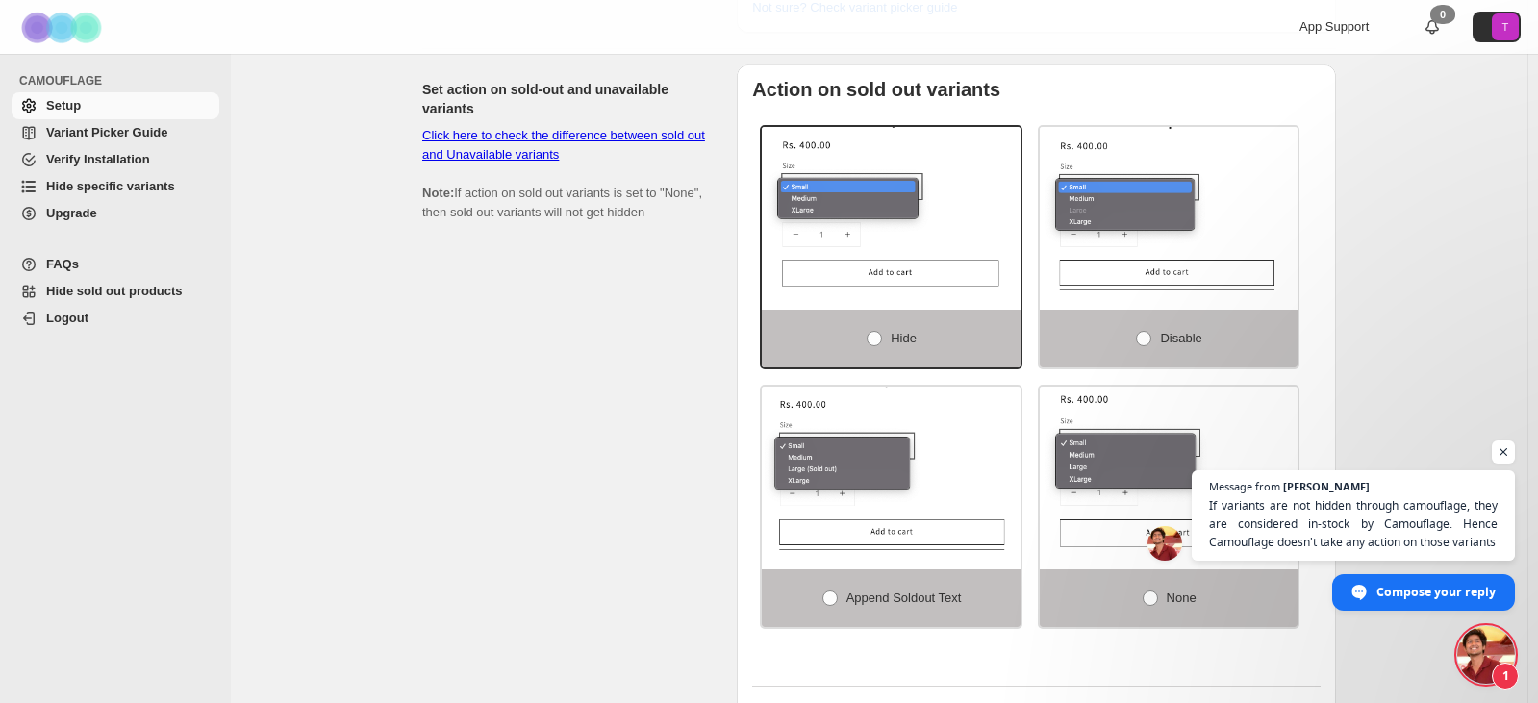
click at [456, 301] on div "Set action on sold-out and unavailable variants Click here to check the differe…" at bounding box center [571, 444] width 299 height 760
click at [1429, 535] on span "If variants are not hidden through camouflage, they are considered in-stock by …" at bounding box center [1353, 524] width 293 height 56
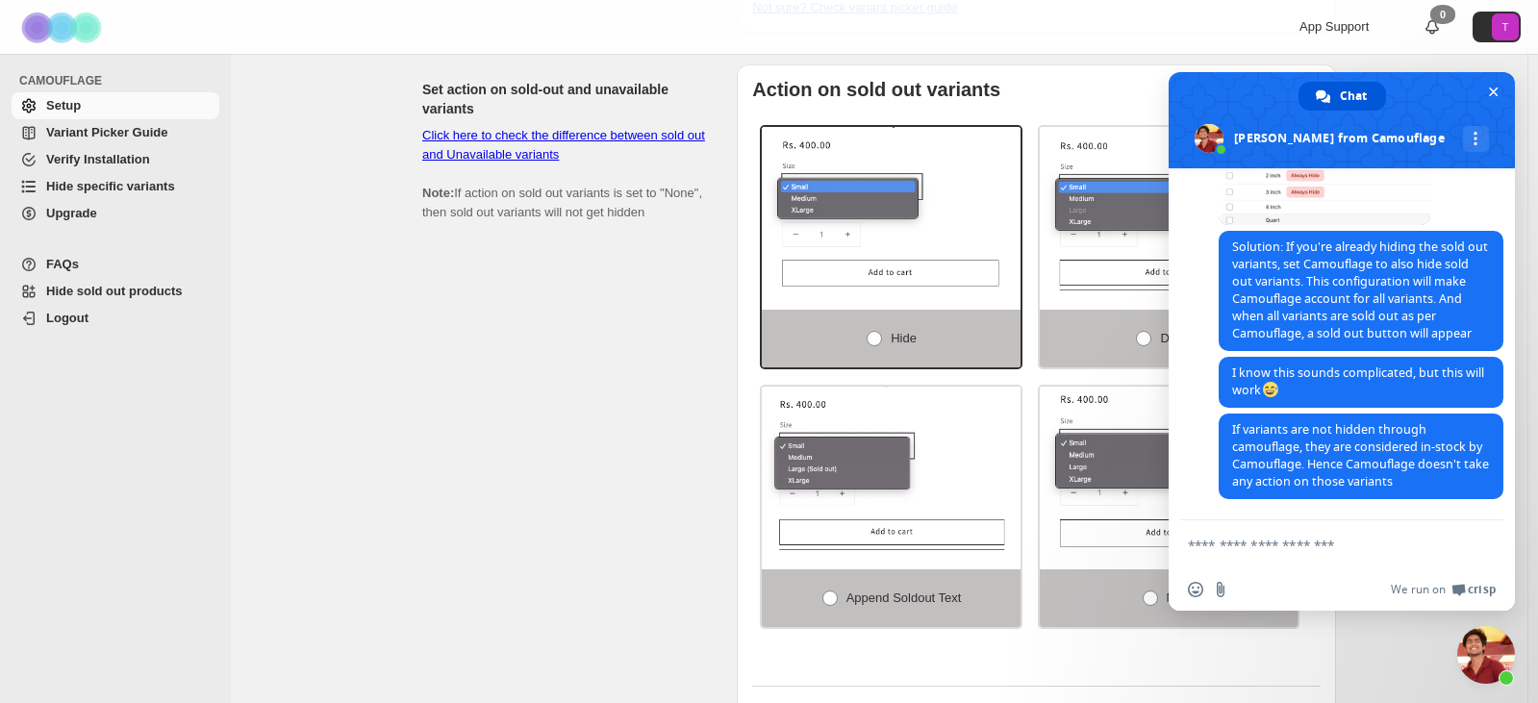
scroll to position [4570, 0]
click at [1326, 553] on textarea "Compose your message..." at bounding box center [1322, 544] width 269 height 48
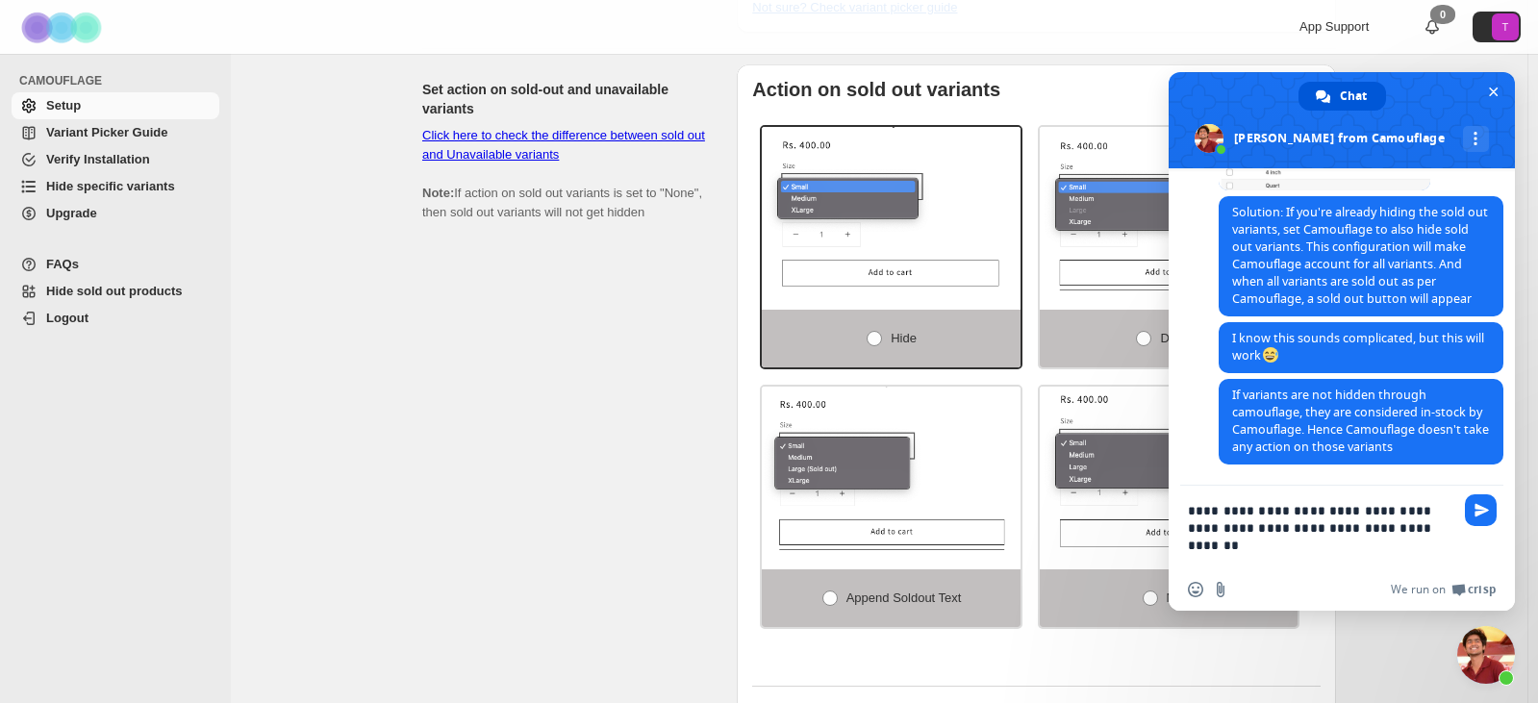
type textarea "**********"
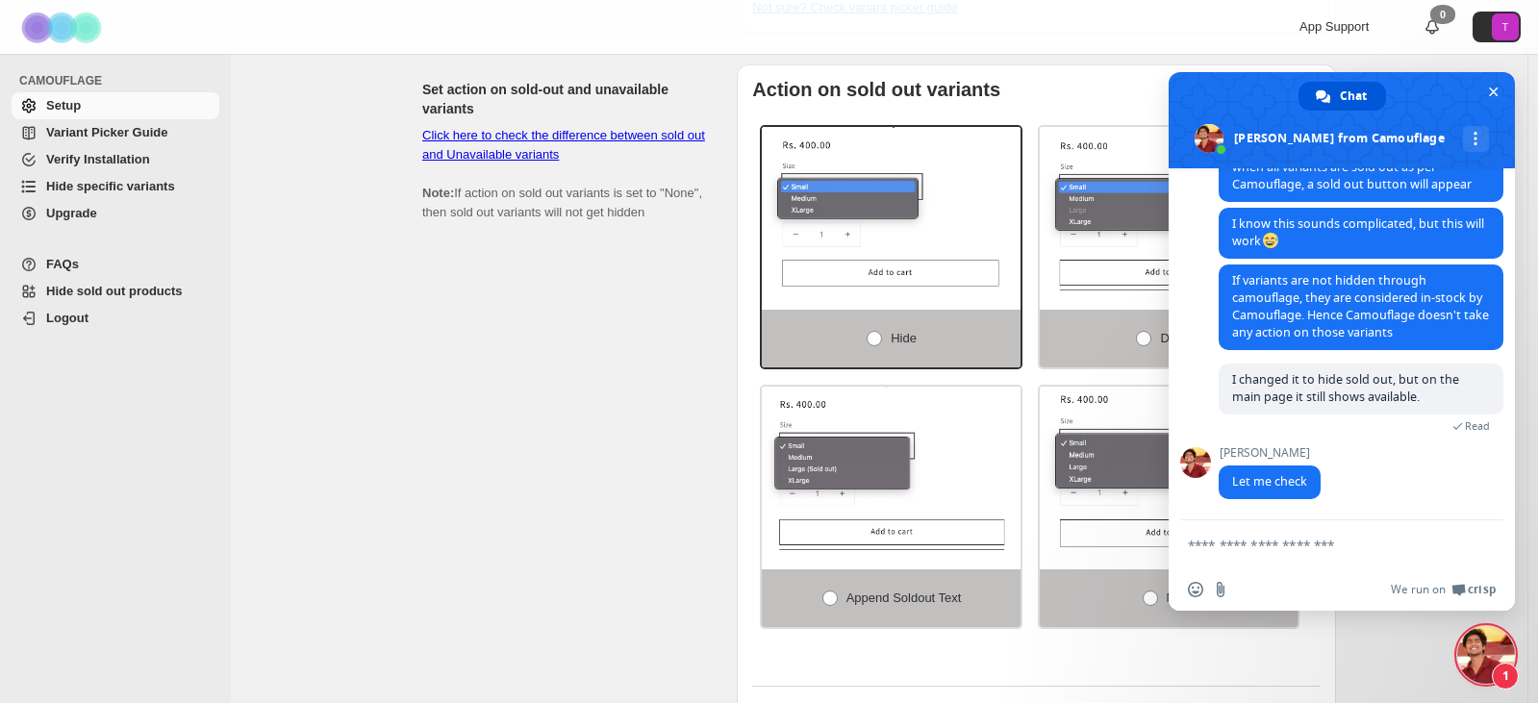
scroll to position [4701, 0]
click at [521, 342] on div "Set action on sold-out and unavailable variants Click here to check the differe…" at bounding box center [571, 444] width 299 height 760
click at [641, 417] on div "Set action on sold-out and unavailable variants Click here to check the differe…" at bounding box center [571, 444] width 299 height 760
click at [1497, 91] on span "Close chat" at bounding box center [1494, 92] width 10 height 13
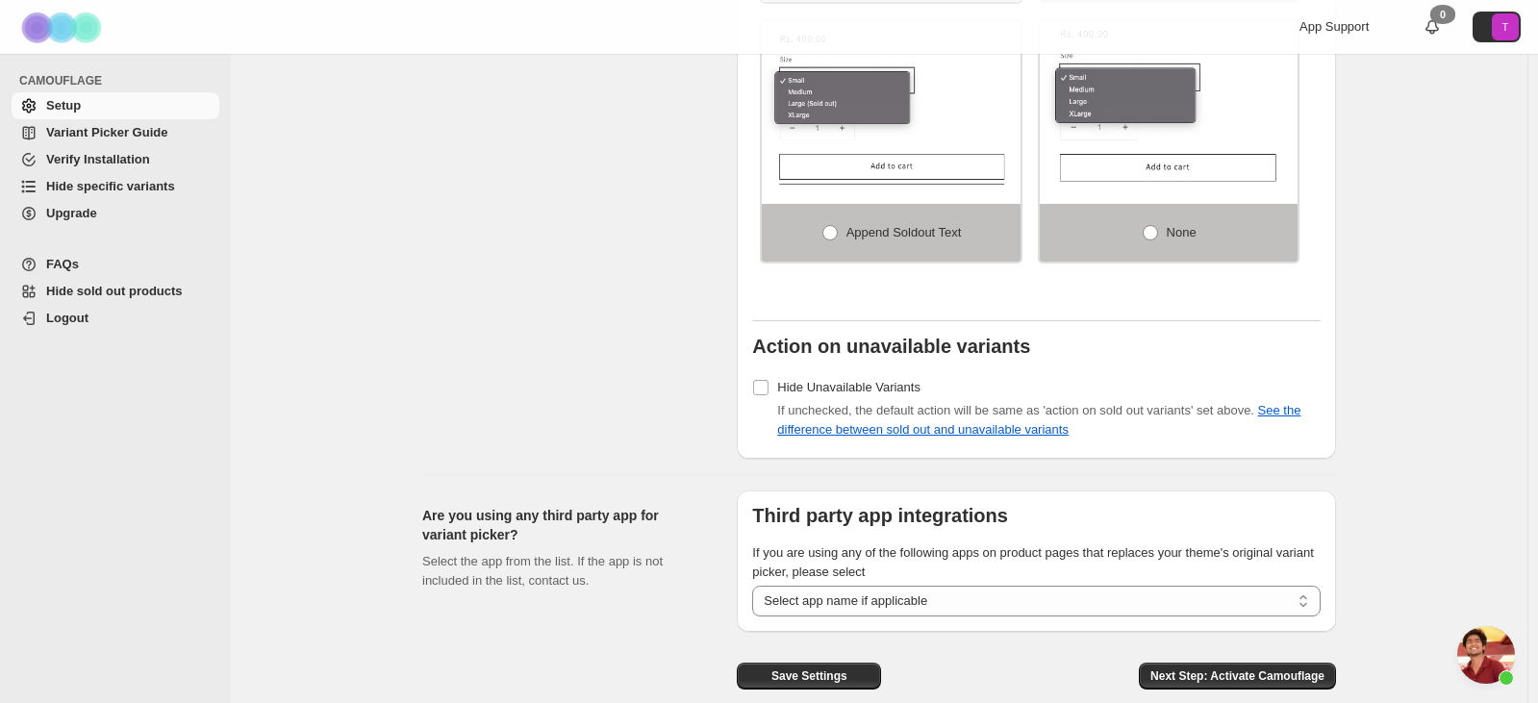
scroll to position [1442, 0]
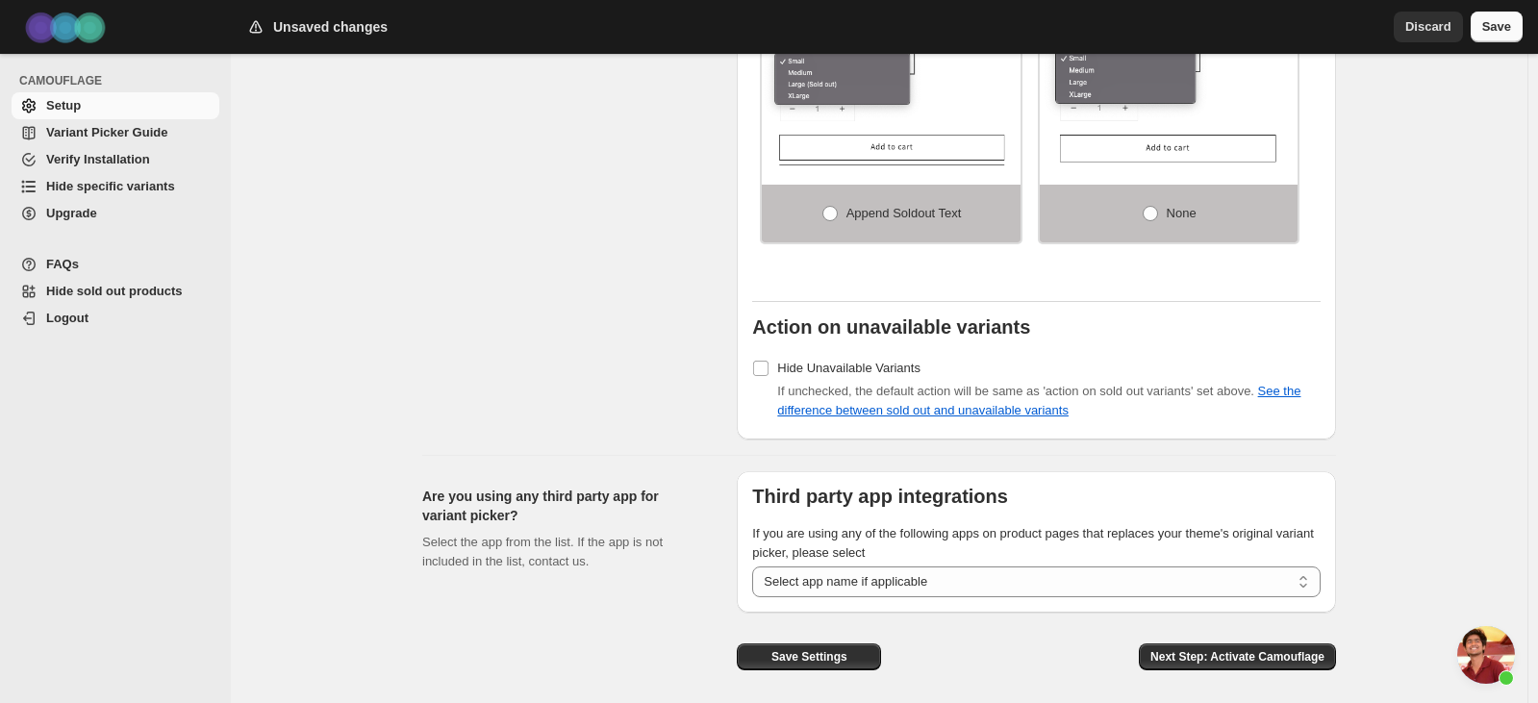
click at [1504, 26] on span "Save" at bounding box center [1496, 26] width 29 height 19
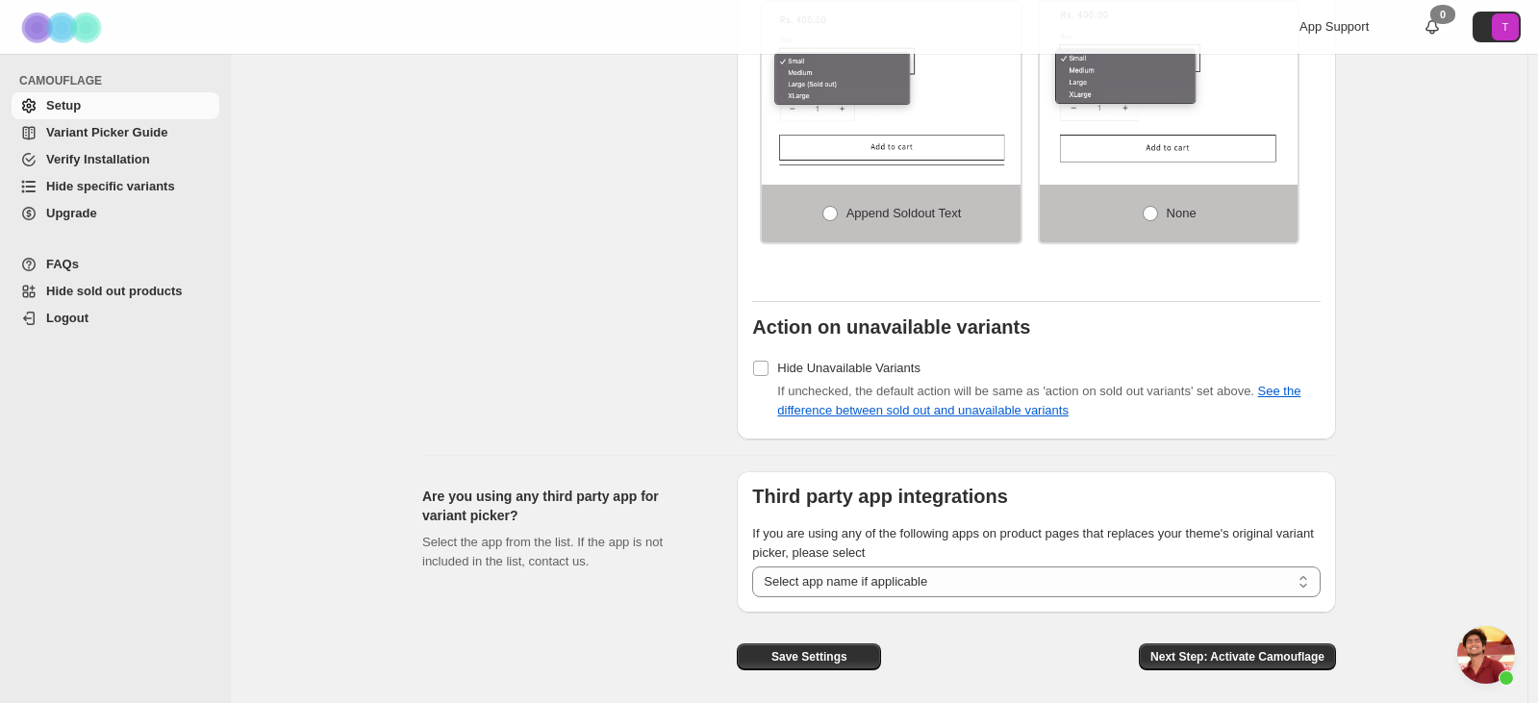
click at [494, 362] on div "Set action on sold-out and unavailable variants Click here to check the differe…" at bounding box center [571, 60] width 299 height 760
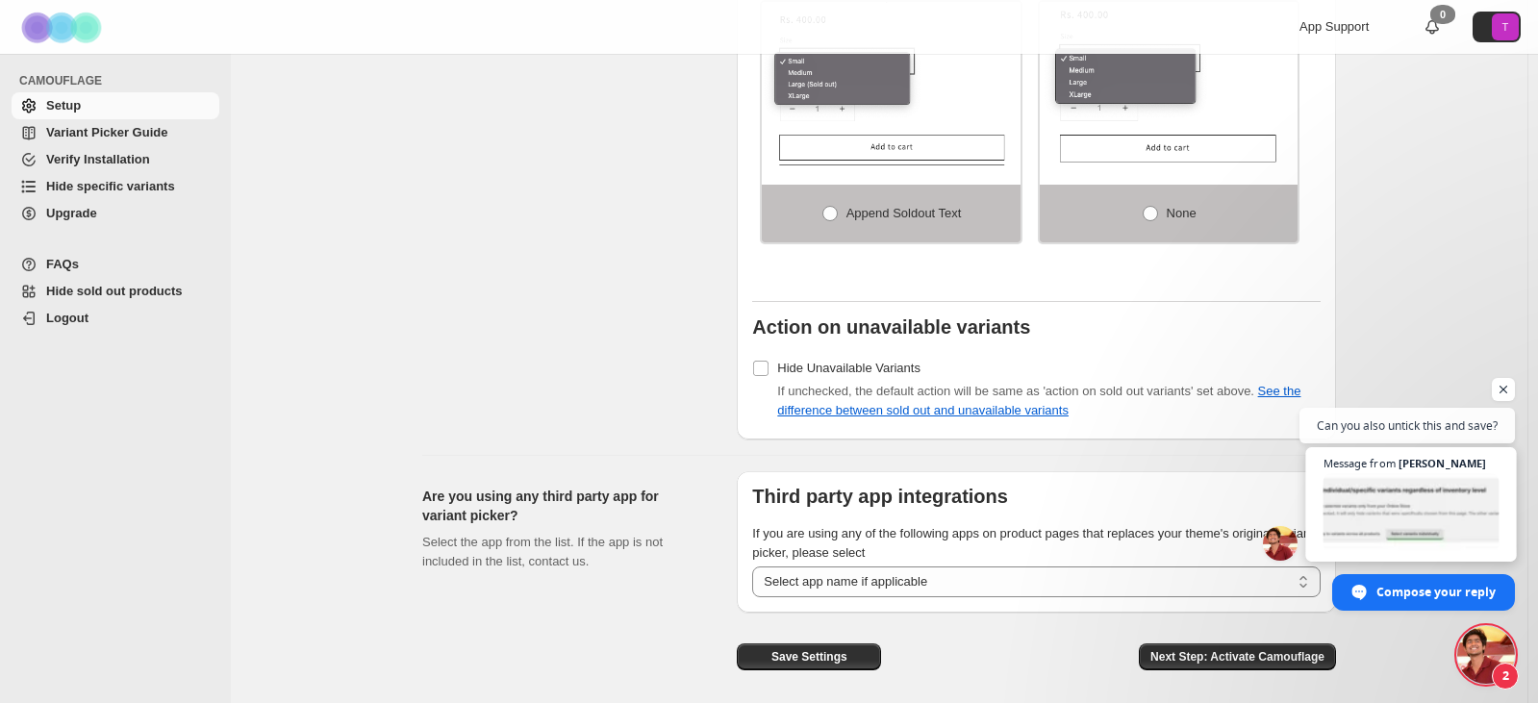
click at [1420, 509] on span "Open chat" at bounding box center [1411, 513] width 176 height 78
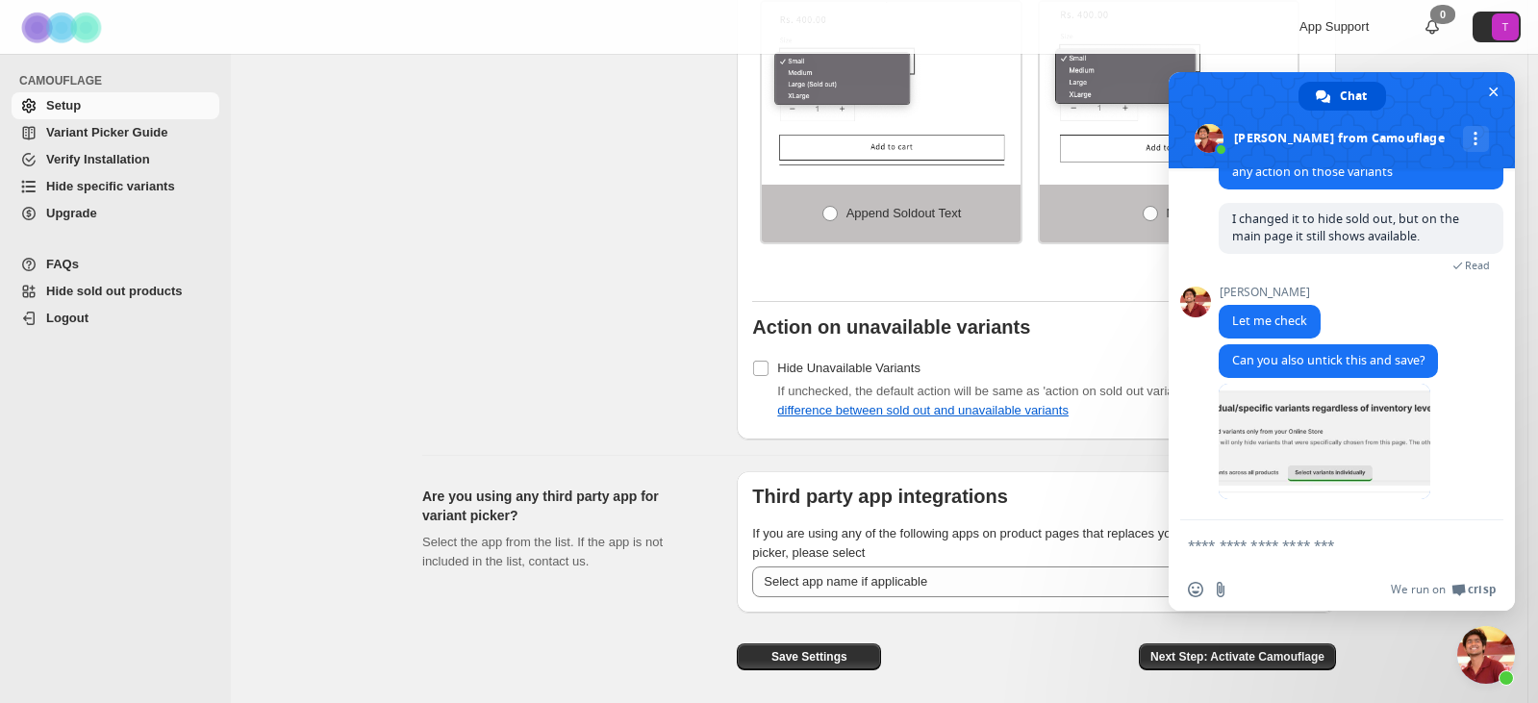
scroll to position [4959, 0]
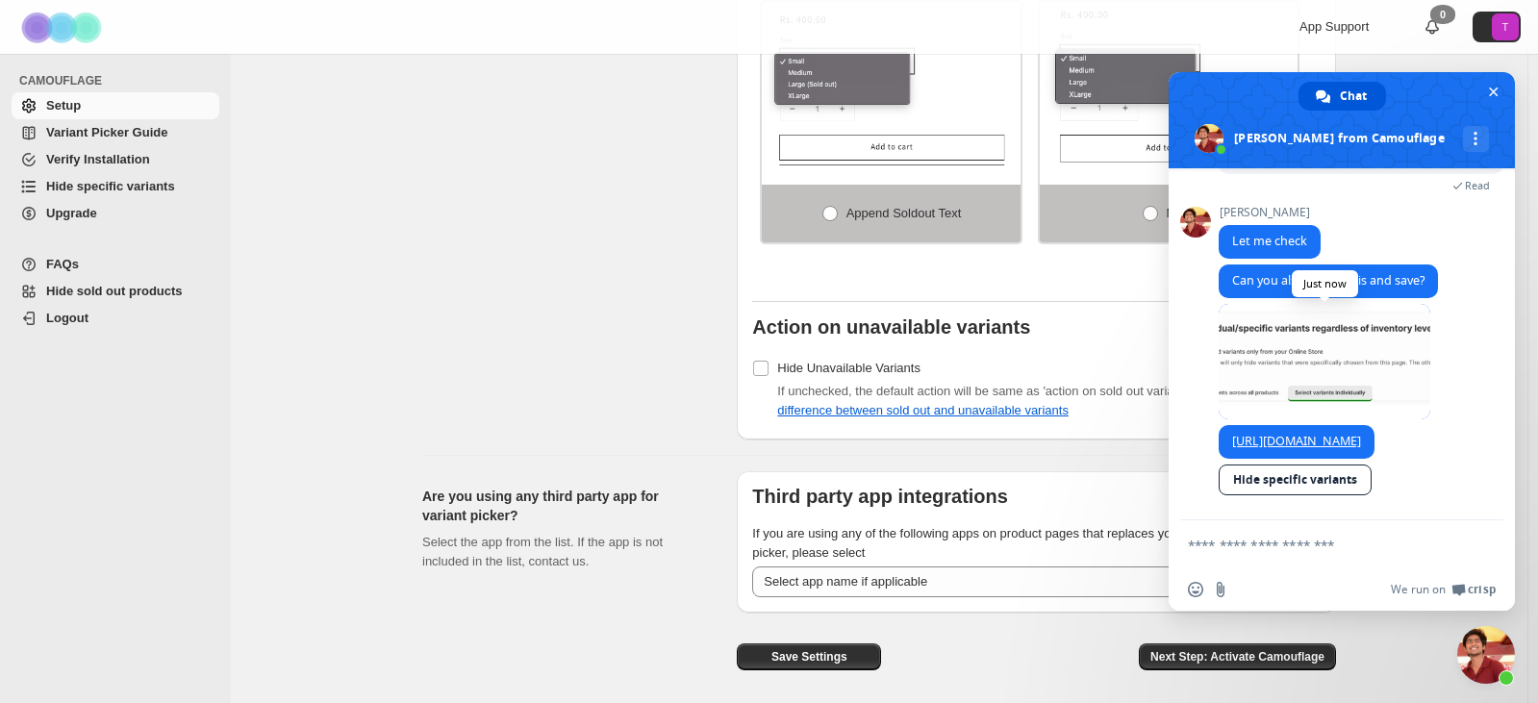
click at [1337, 318] on span at bounding box center [1324, 361] width 212 height 115
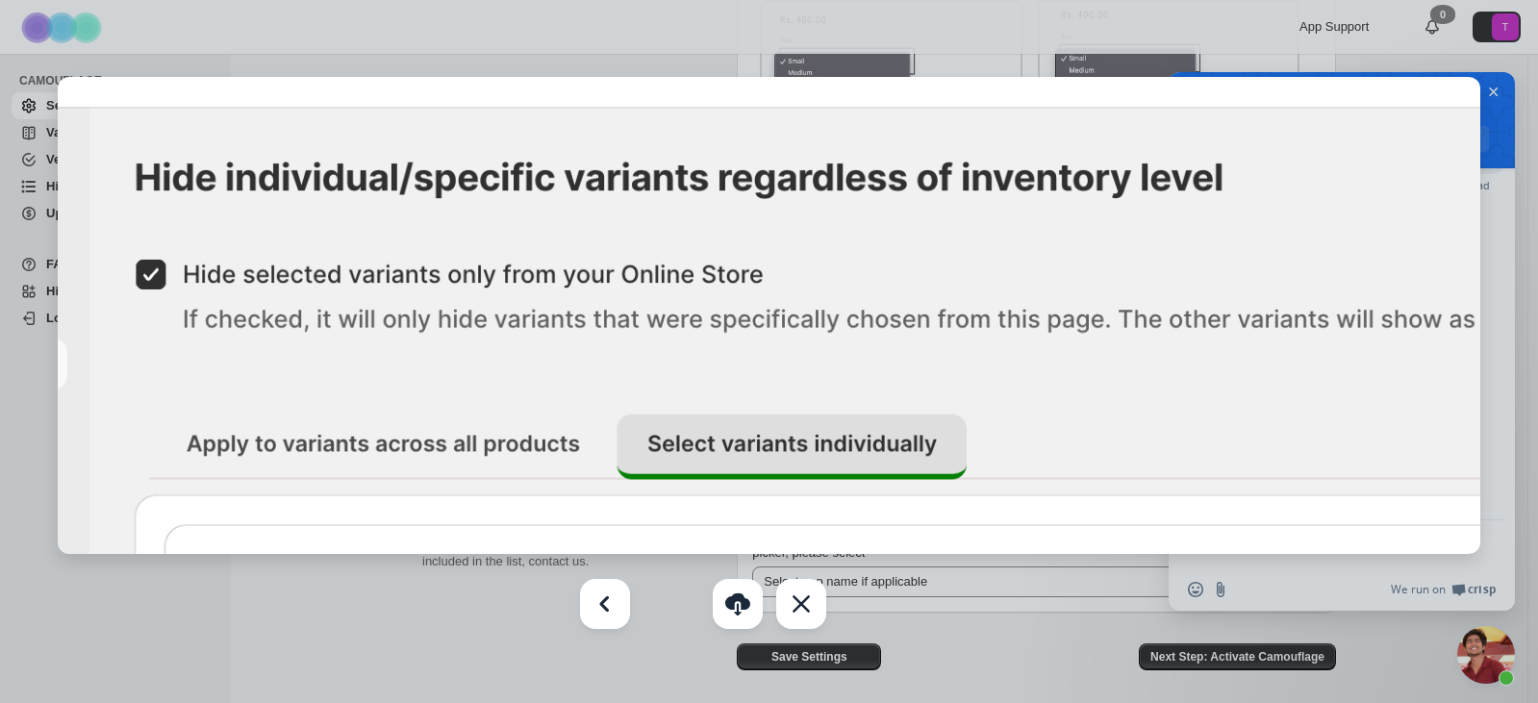
click at [367, 642] on div at bounding box center [769, 351] width 1538 height 703
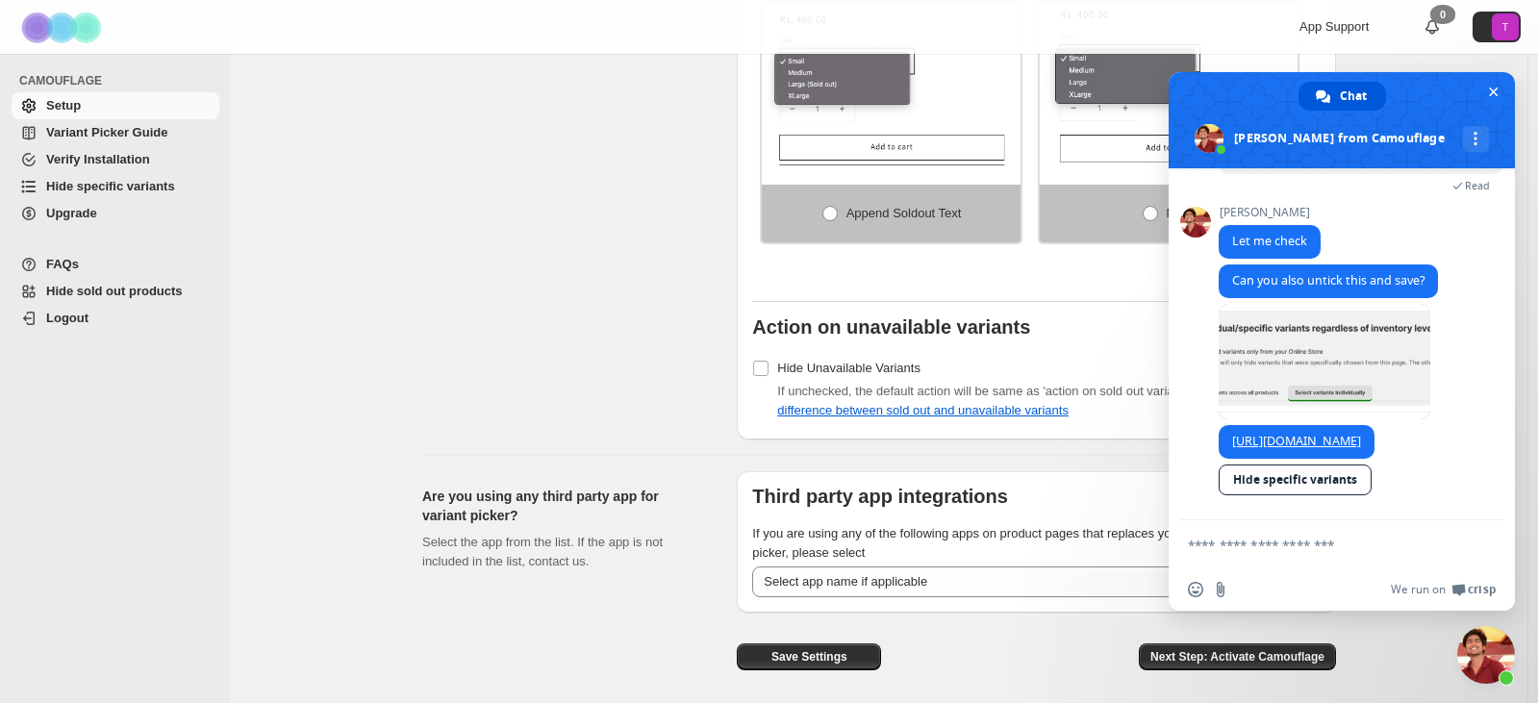
click at [108, 179] on span "Hide specific variants" at bounding box center [110, 186] width 129 height 14
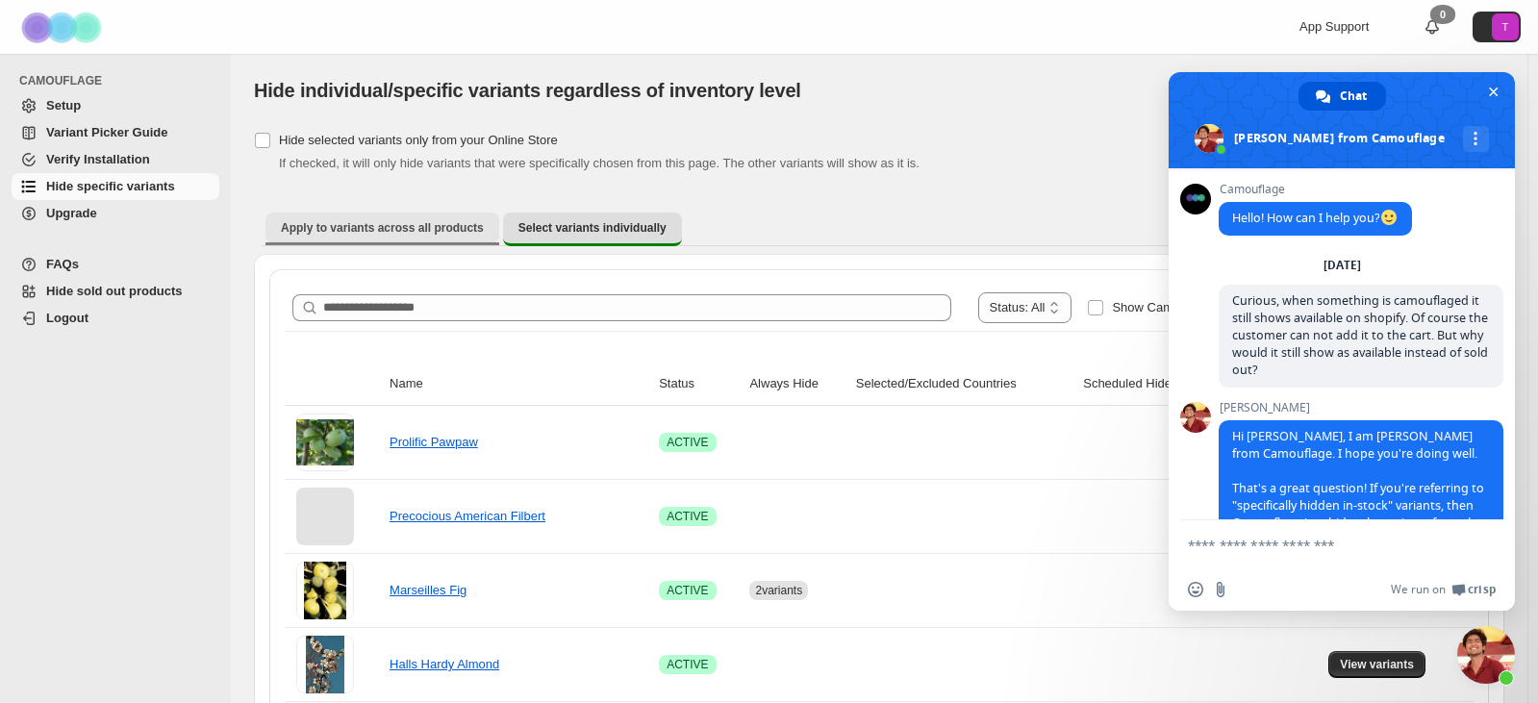
scroll to position [4959, 0]
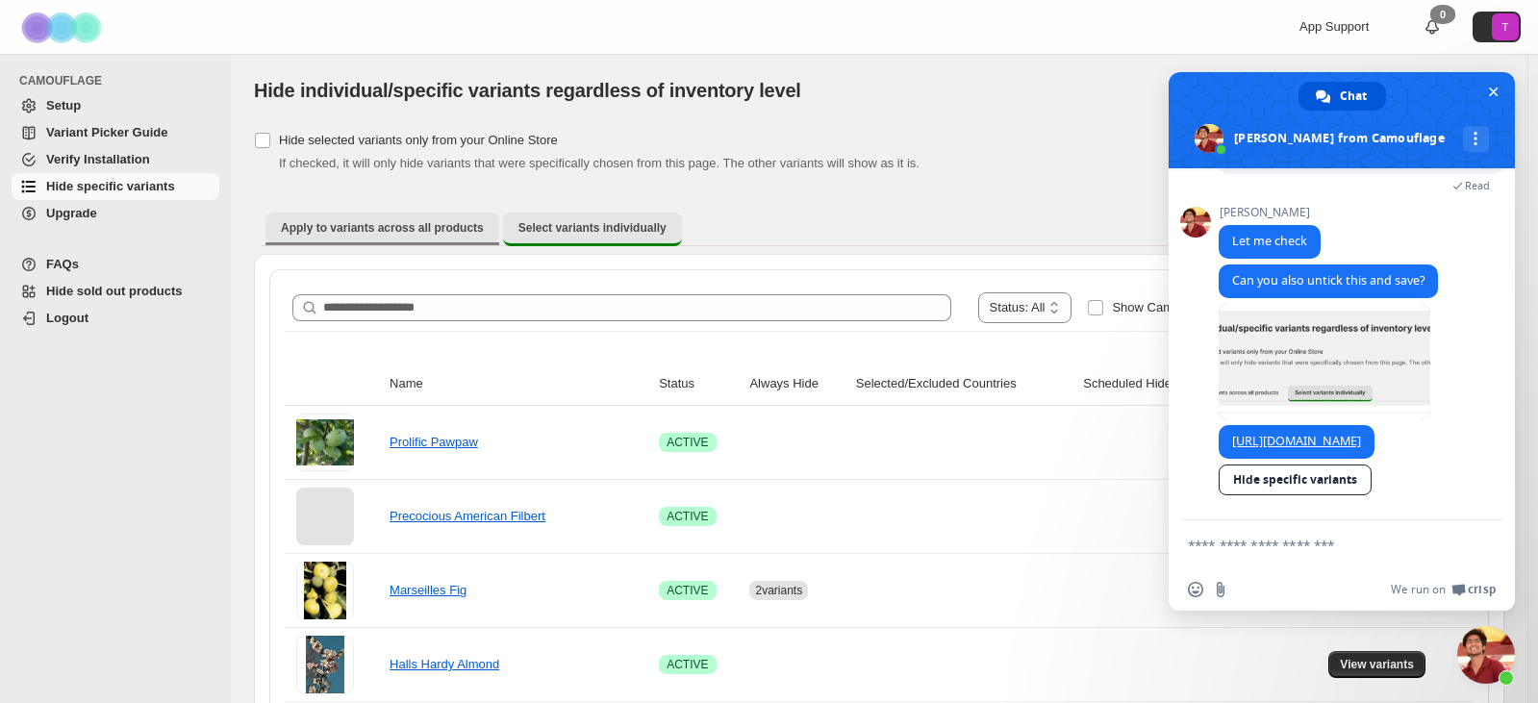
click at [393, 225] on span "Apply to variants across all products" at bounding box center [382, 227] width 203 height 15
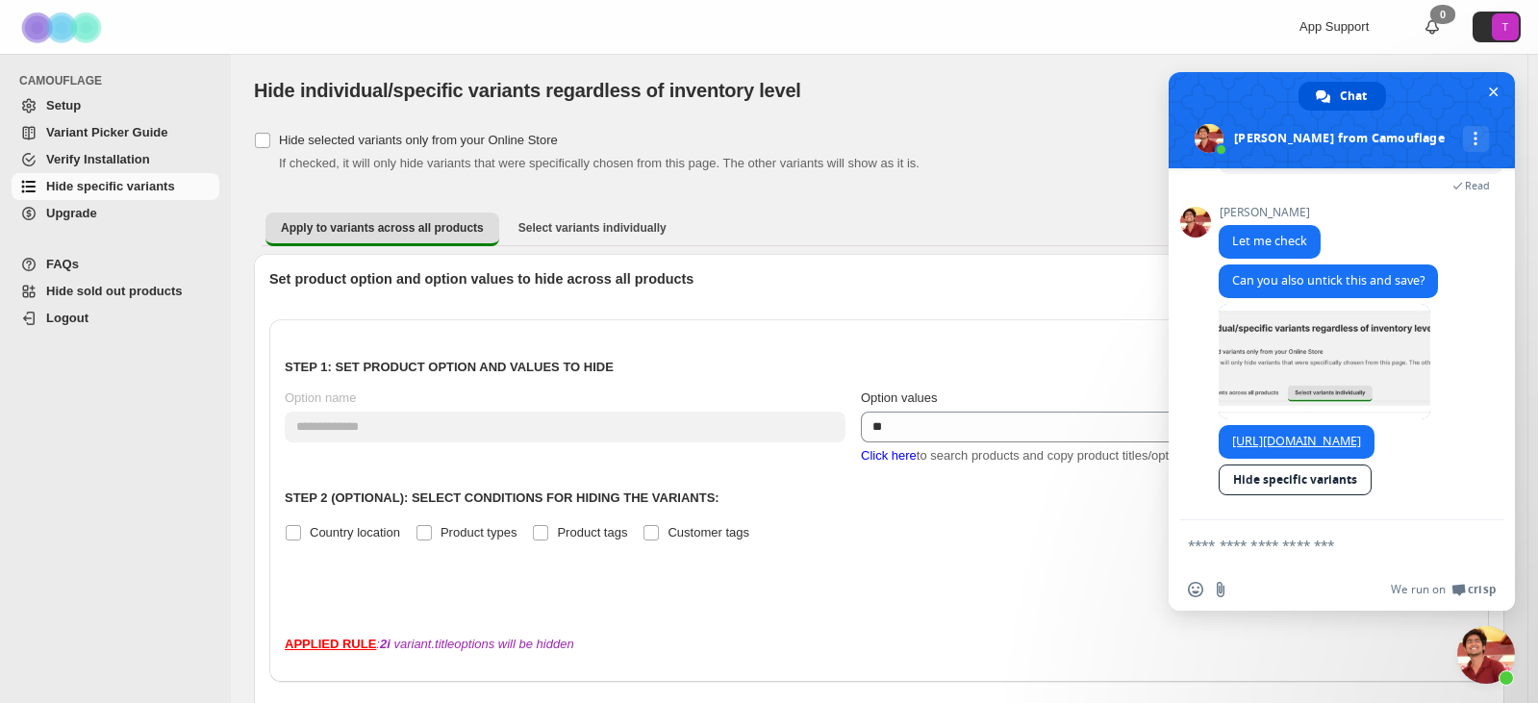
click at [844, 188] on div "**********" at bounding box center [879, 694] width 1250 height 1135
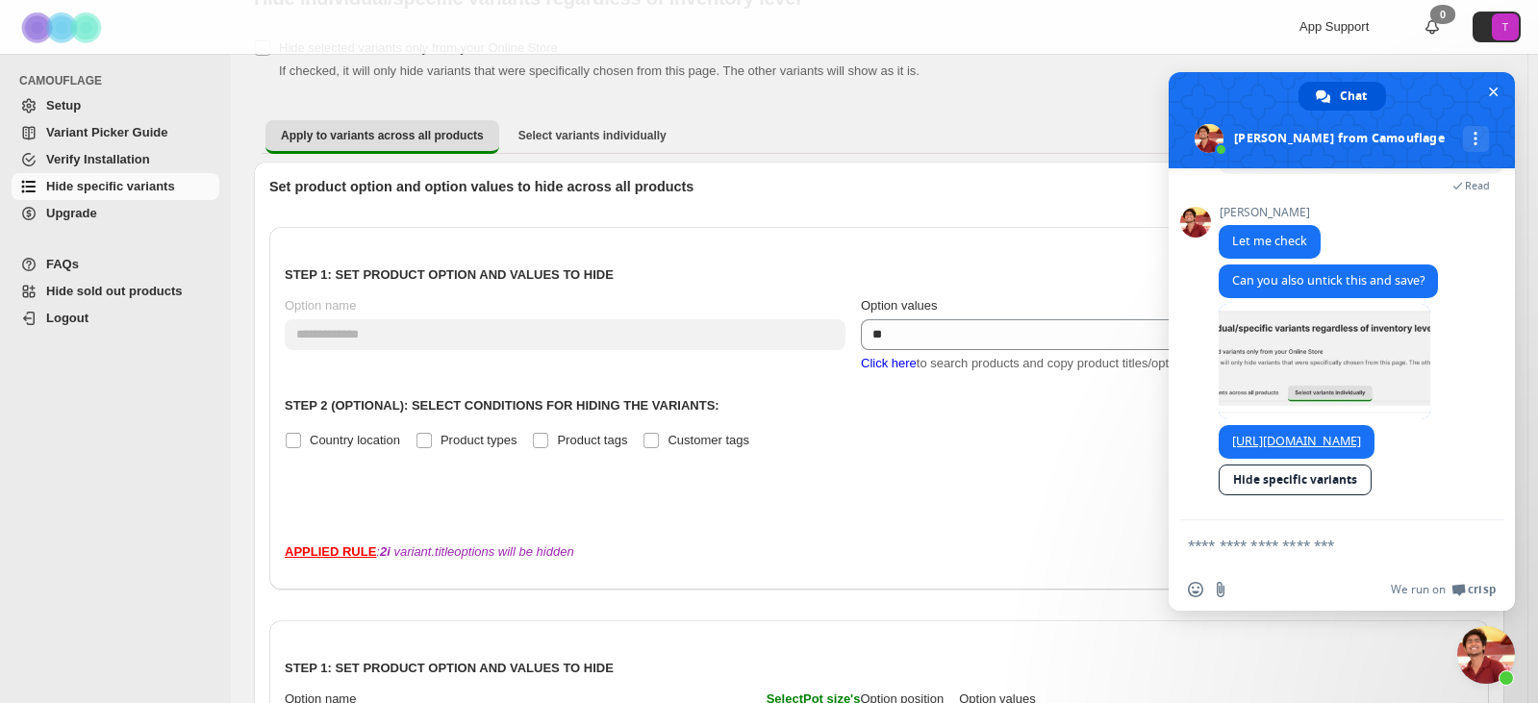
scroll to position [96, 0]
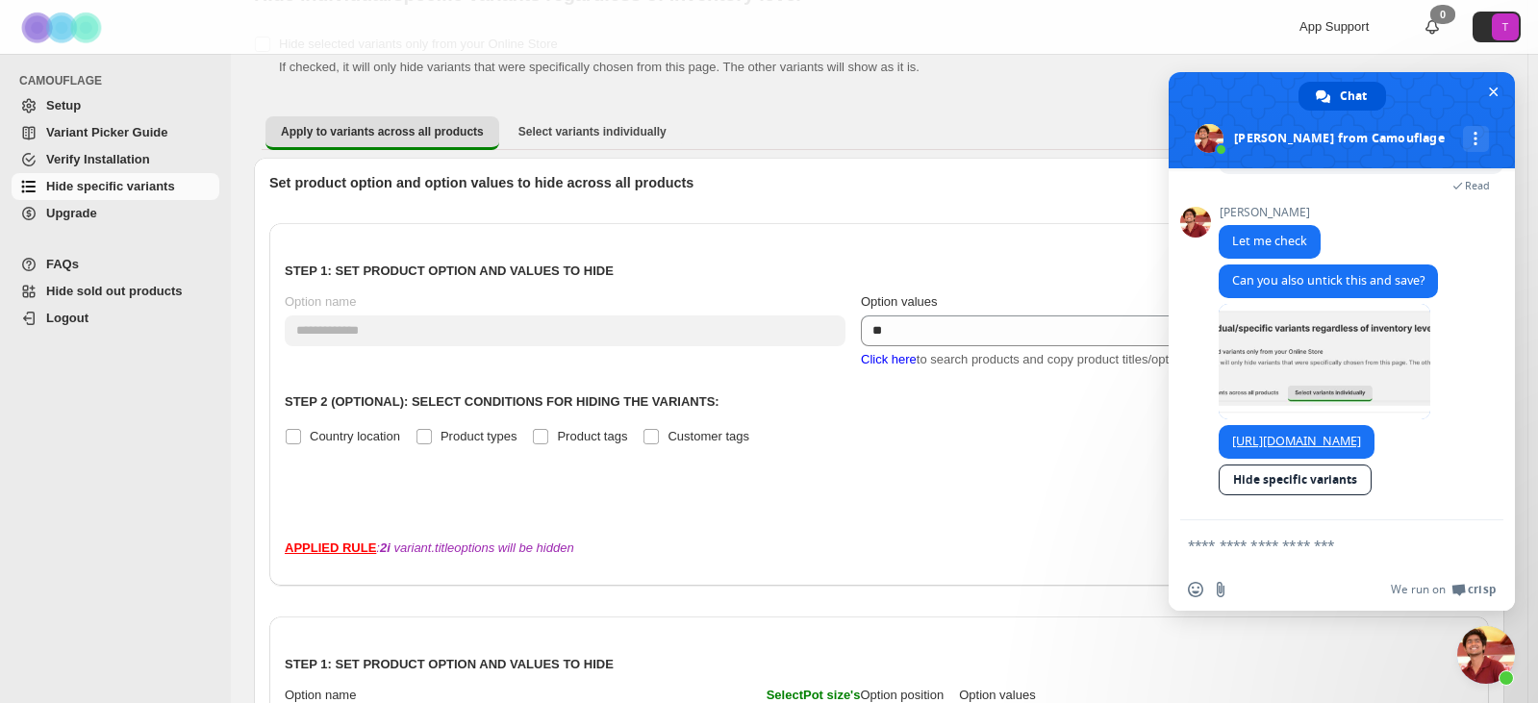
click at [1292, 552] on textarea "Compose your message..." at bounding box center [1322, 544] width 269 height 48
type textarea "**"
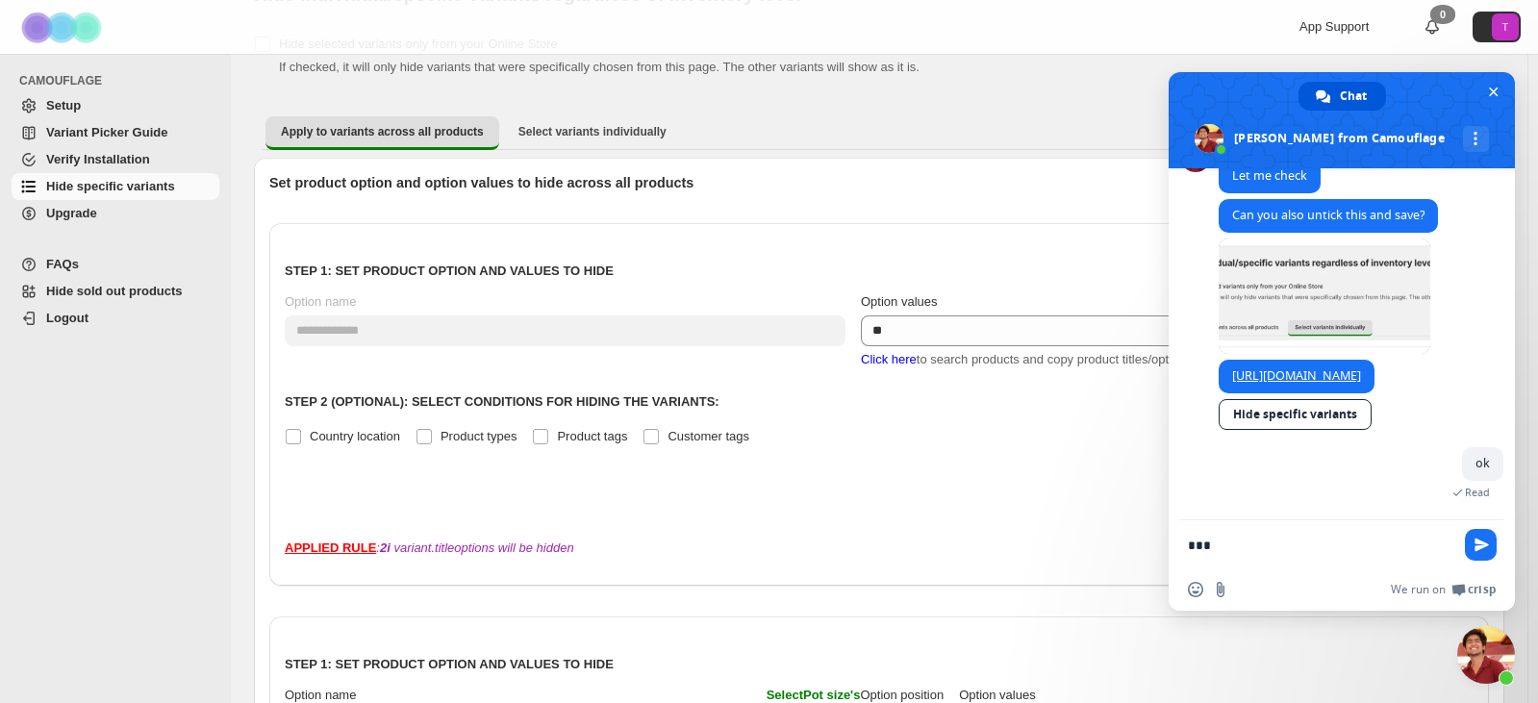
scroll to position [4988, 0]
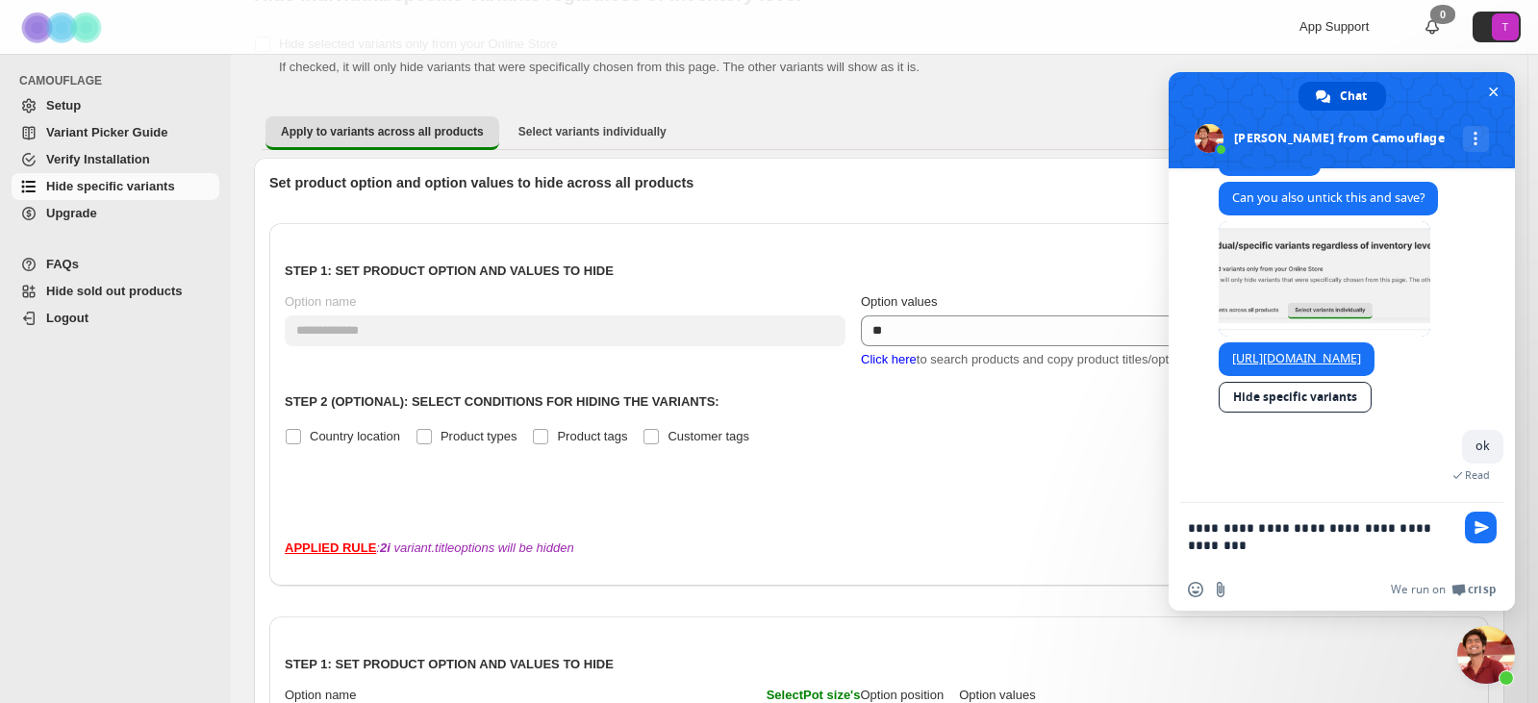
type textarea "**********"
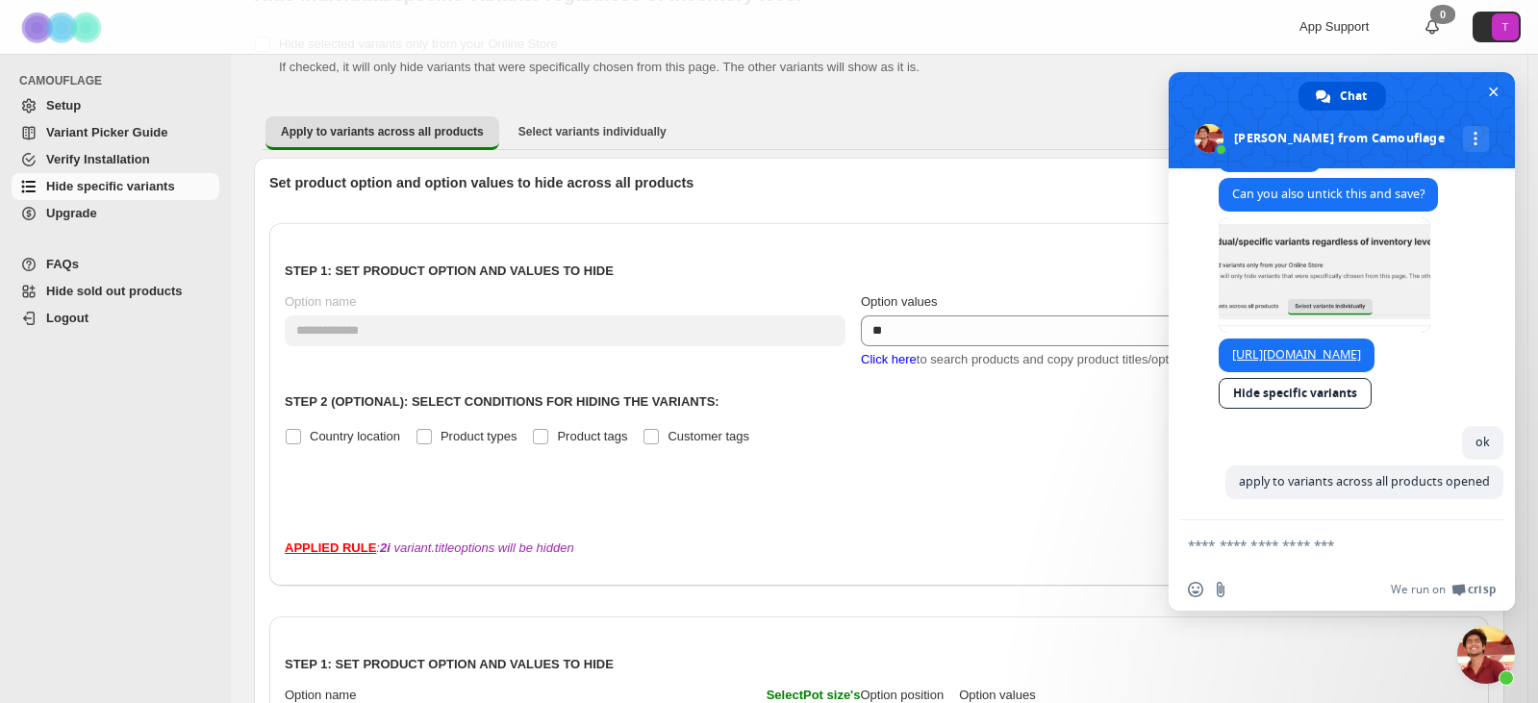
scroll to position [5063, 0]
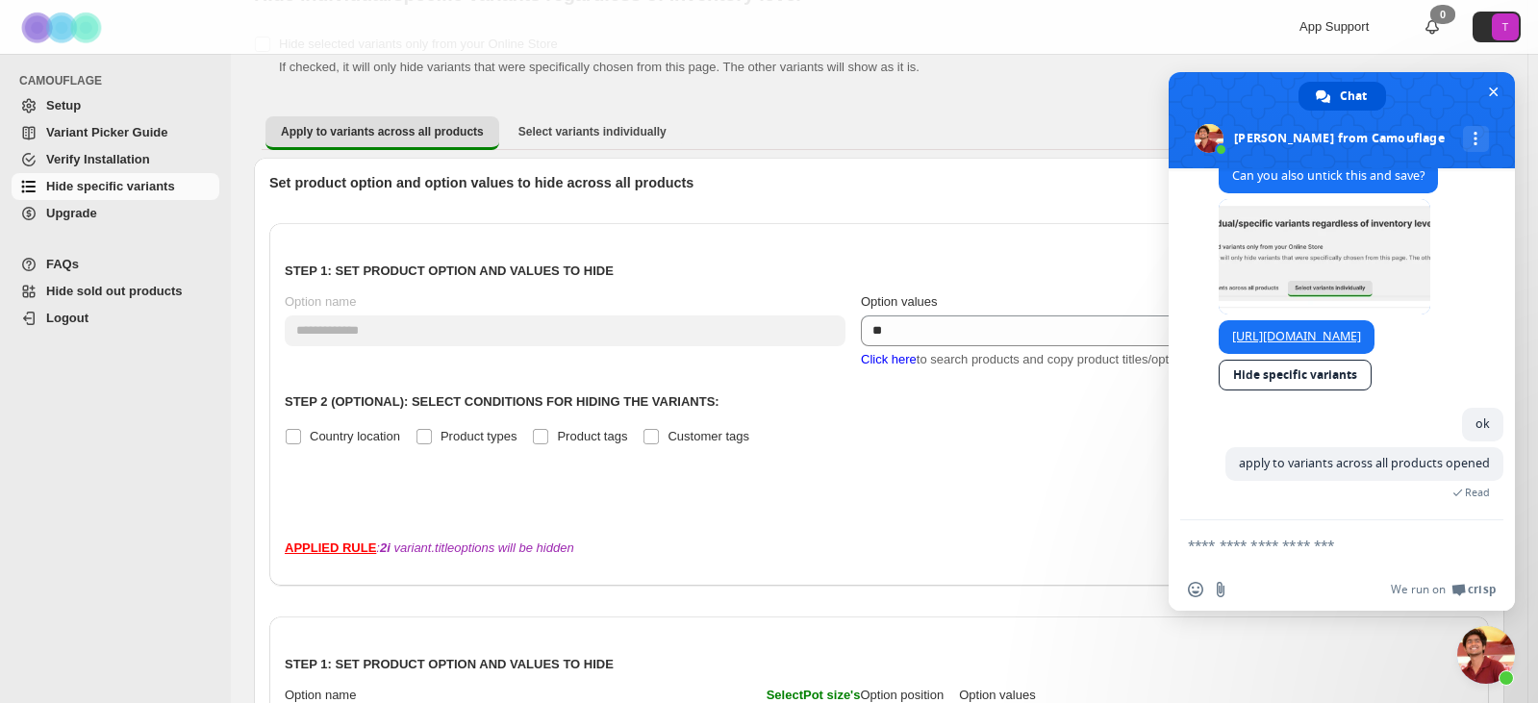
click at [235, 482] on div "**********" at bounding box center [879, 562] width 1296 height 1208
drag, startPoint x: 1494, startPoint y: 90, endPoint x: 1504, endPoint y: 93, distance: 10.0
click at [1494, 90] on span "Close chat" at bounding box center [1494, 92] width 10 height 13
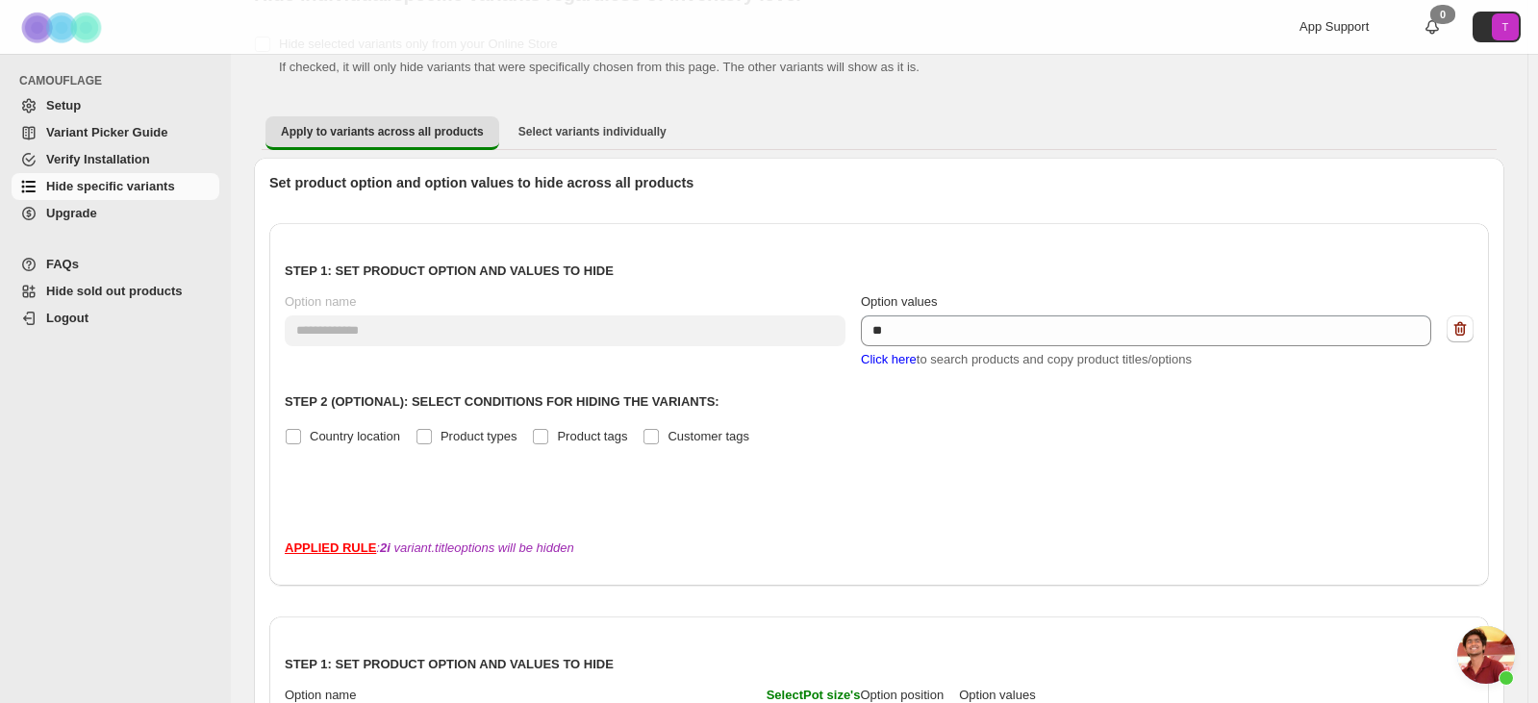
click at [227, 410] on div "CAMOUFLAGE Setup Variant Picker Guide Verify Installation Hide specific variant…" at bounding box center [115, 378] width 231 height 649
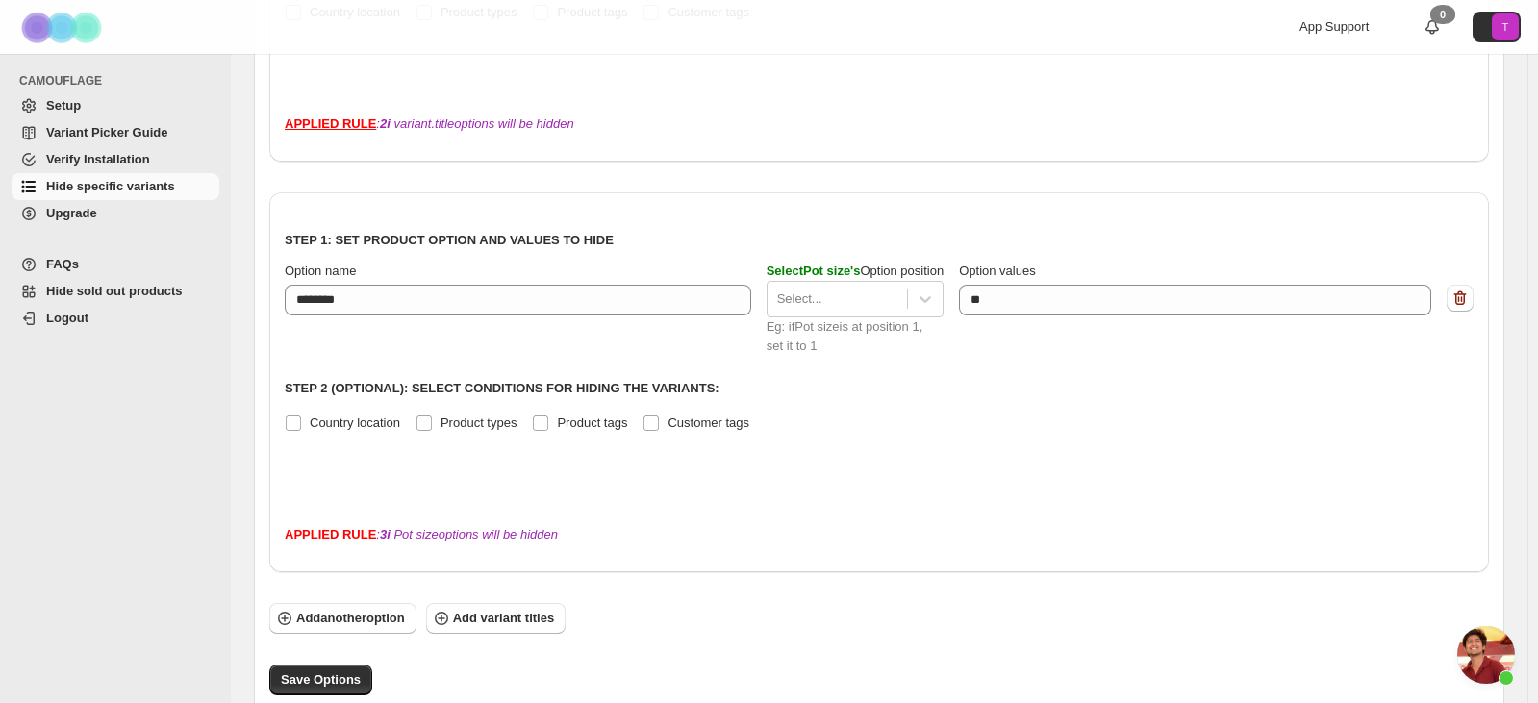
scroll to position [559, 0]
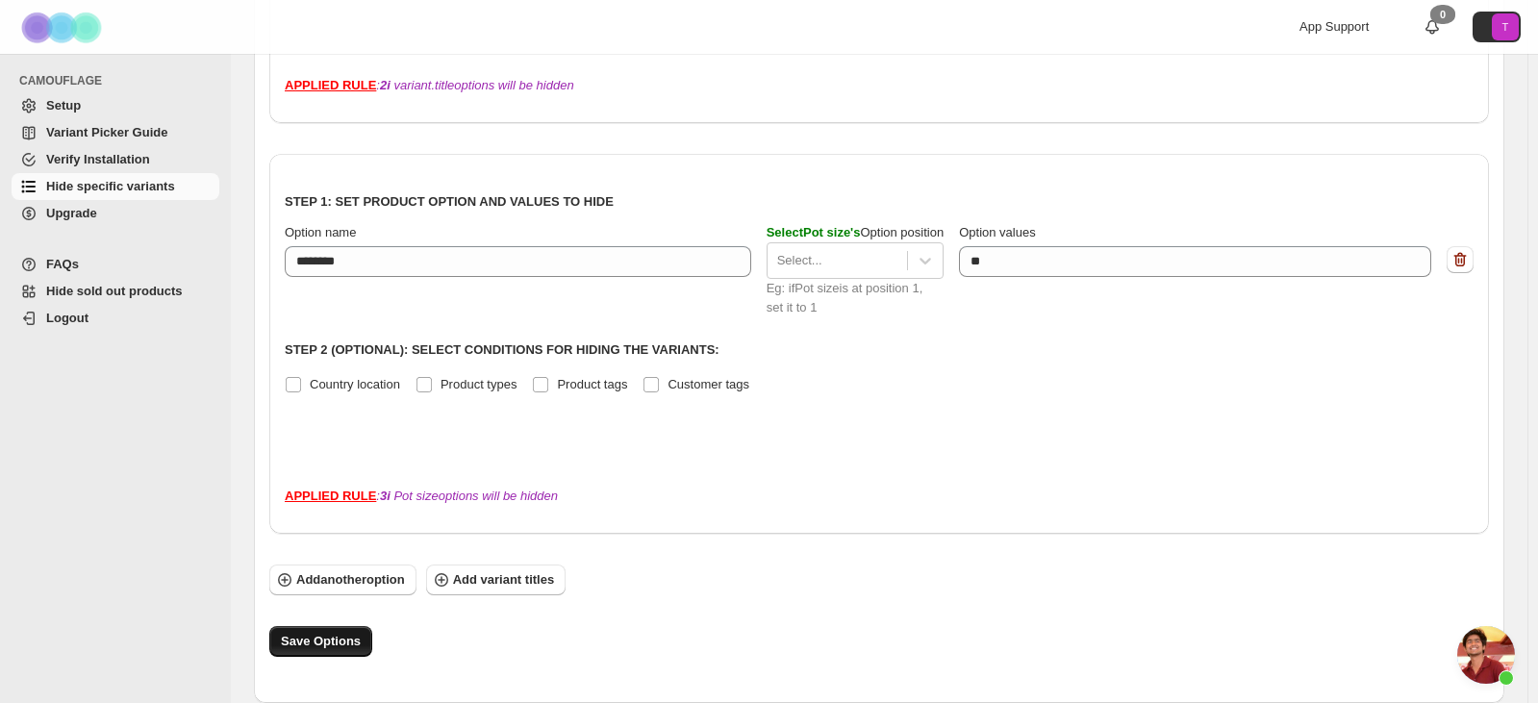
click at [346, 638] on span "Save Options" at bounding box center [321, 641] width 80 height 19
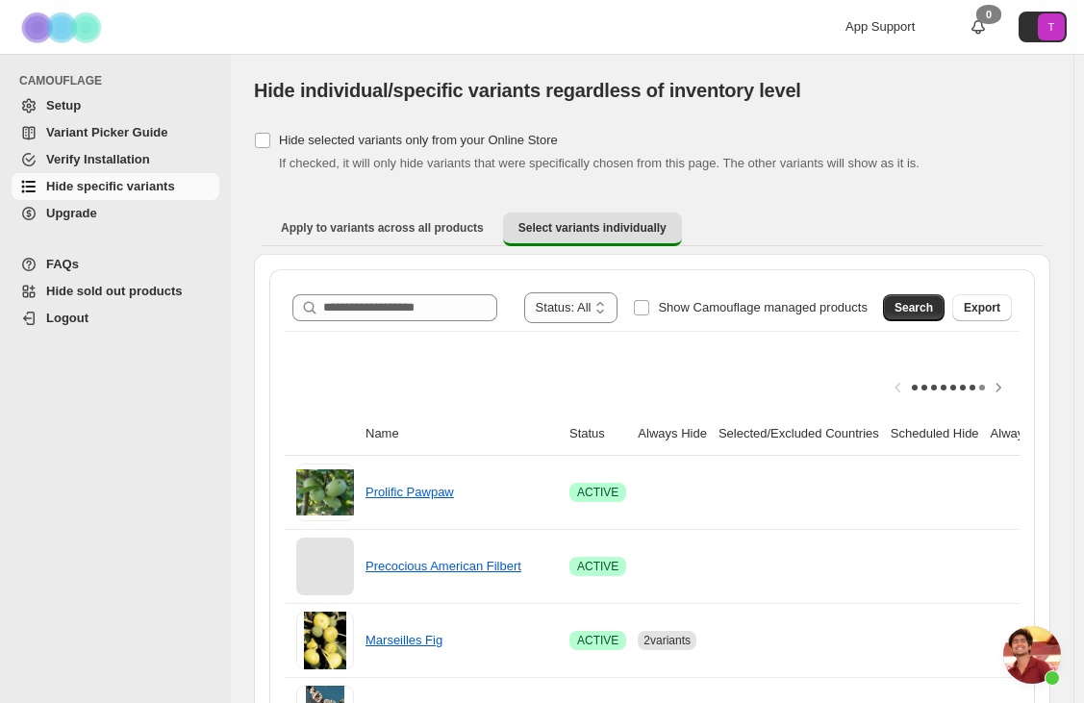
scroll to position [5063, 0]
click at [363, 219] on button "Apply to variants across all products" at bounding box center [382, 228] width 234 height 31
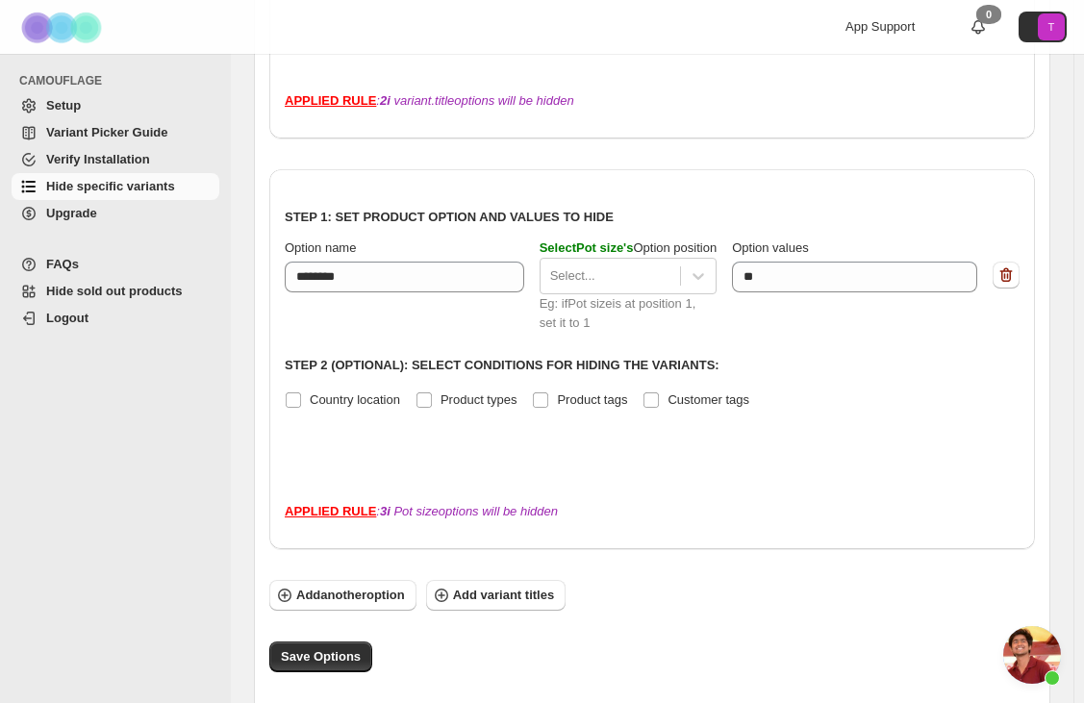
scroll to position [559, 0]
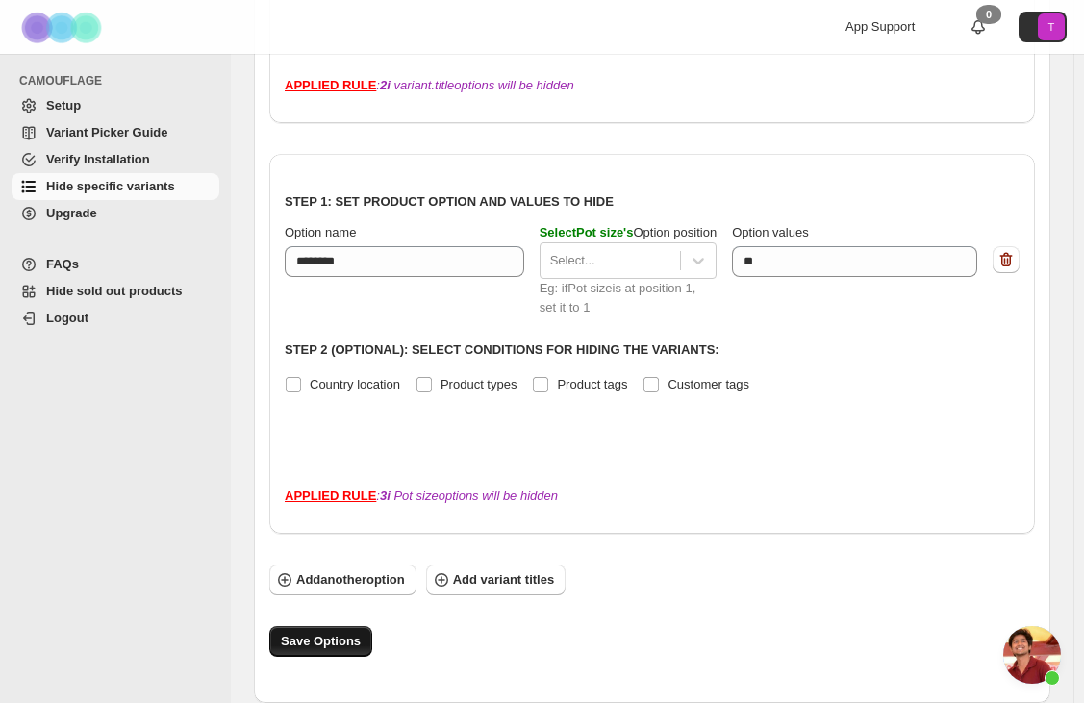
drag, startPoint x: 319, startPoint y: 644, endPoint x: 342, endPoint y: 639, distance: 23.6
click at [321, 643] on span "Save Options" at bounding box center [321, 641] width 80 height 19
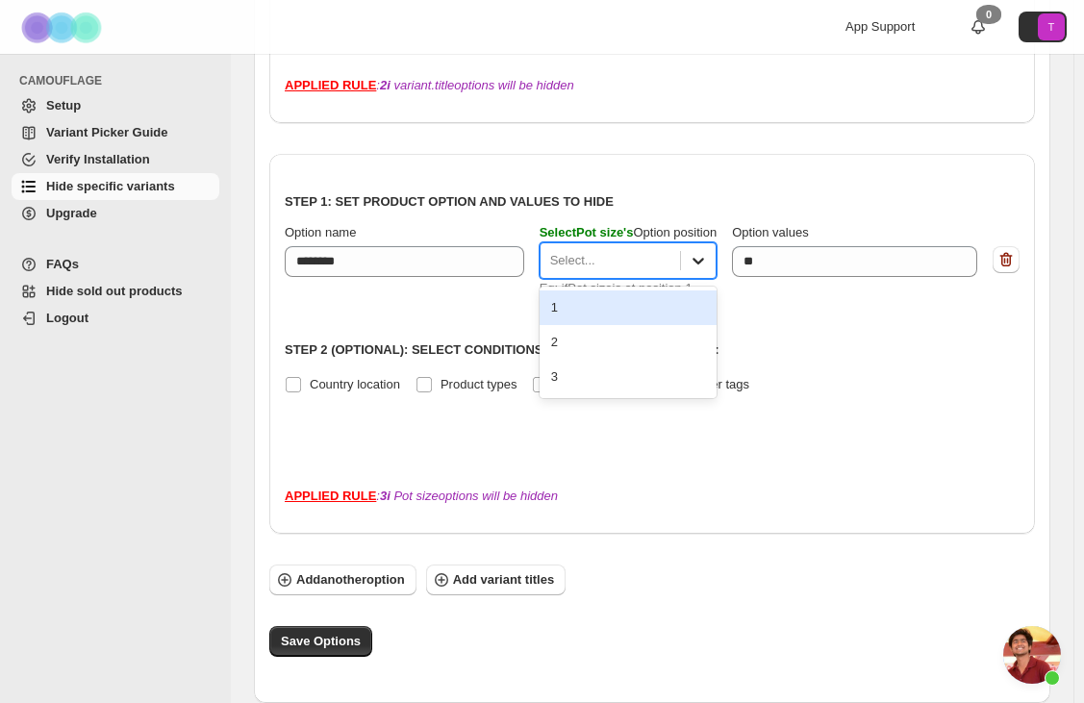
click at [698, 260] on icon at bounding box center [697, 260] width 19 height 19
click at [786, 350] on p "Step 2 (Optional): Select conditions for hiding the variants:" at bounding box center [652, 349] width 735 height 19
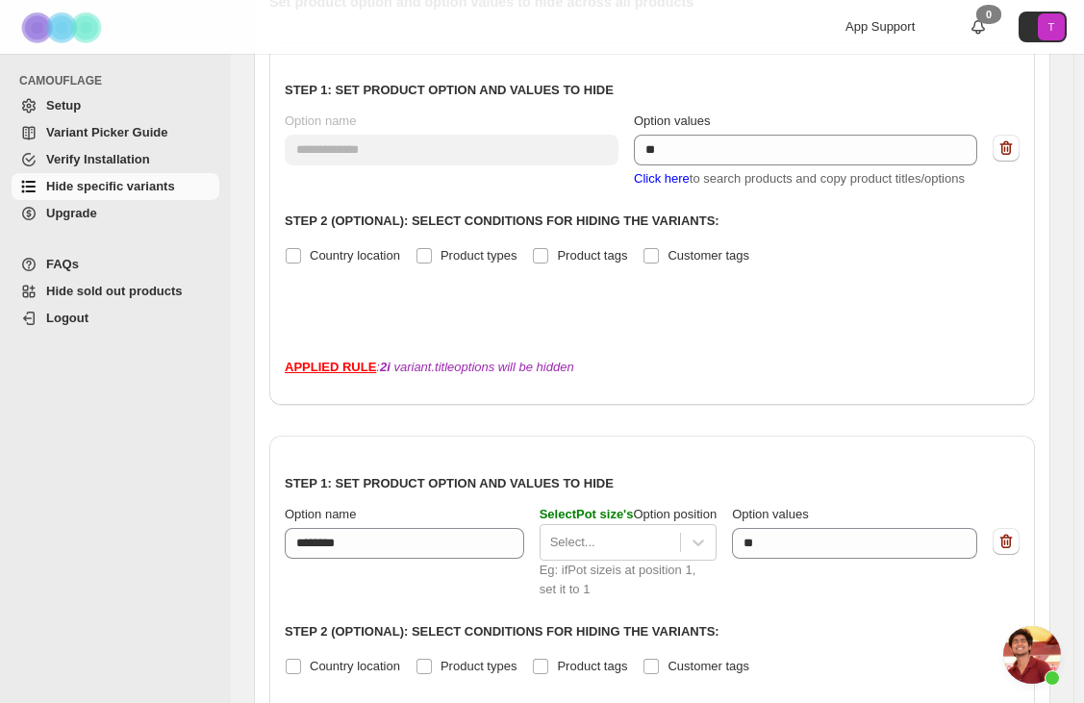
scroll to position [288, 0]
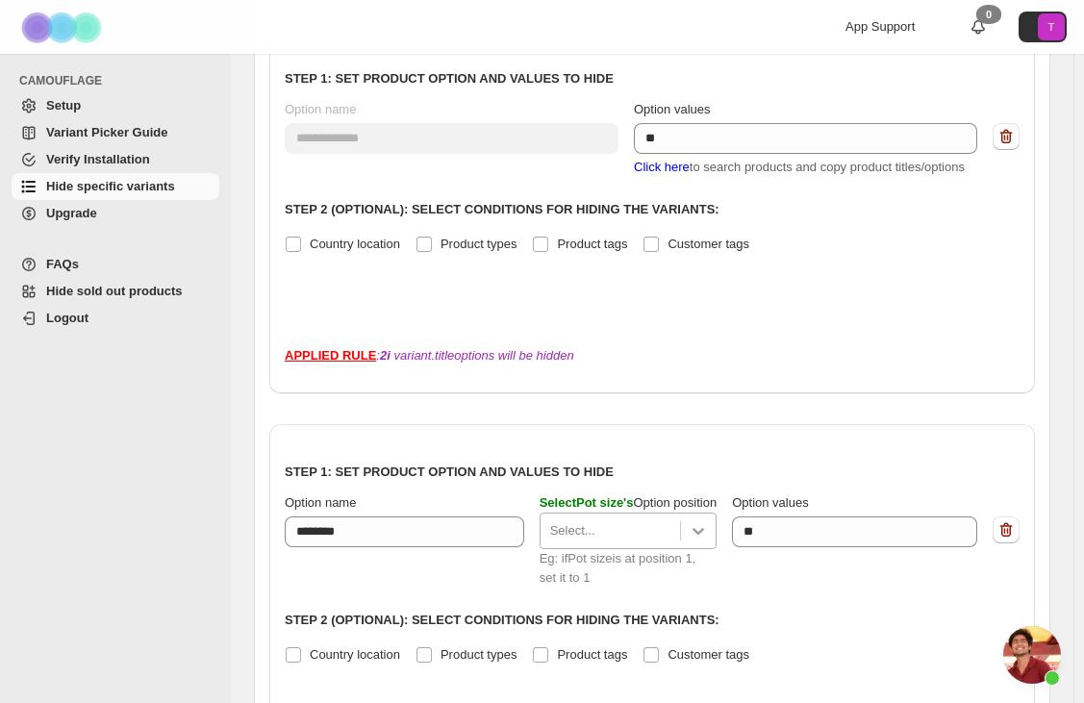
click at [708, 525] on icon at bounding box center [697, 530] width 19 height 19
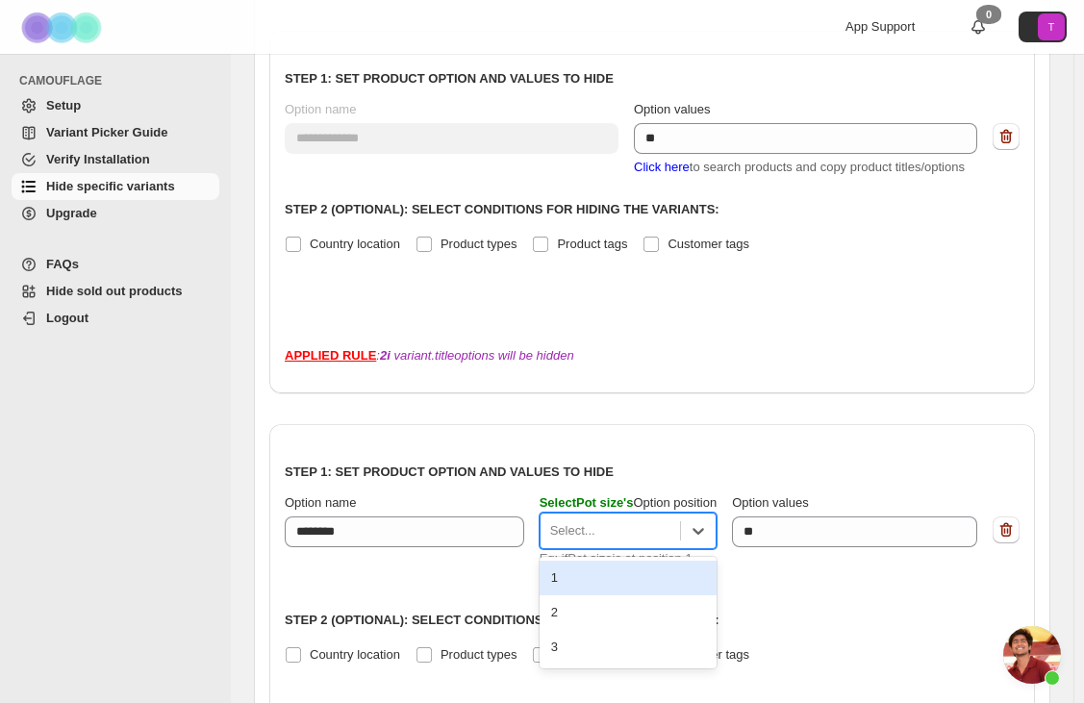
drag, startPoint x: 559, startPoint y: 588, endPoint x: 574, endPoint y: 582, distance: 16.8
click at [559, 586] on div "1" at bounding box center [628, 578] width 178 height 35
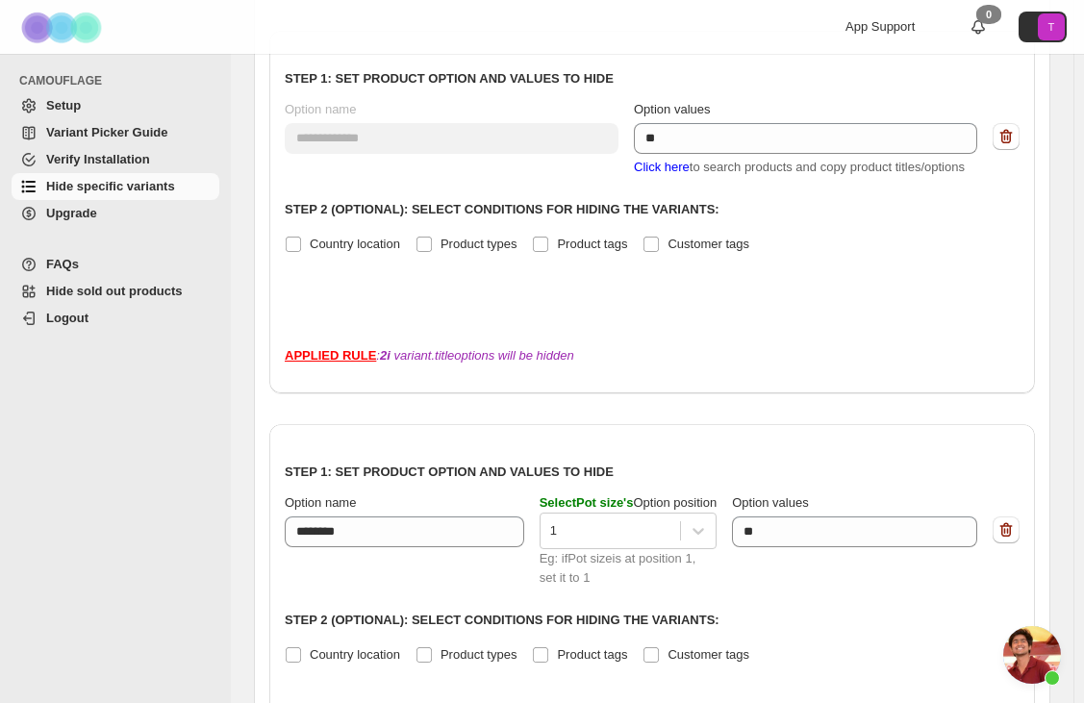
click at [756, 398] on div "**********" at bounding box center [651, 469] width 765 height 977
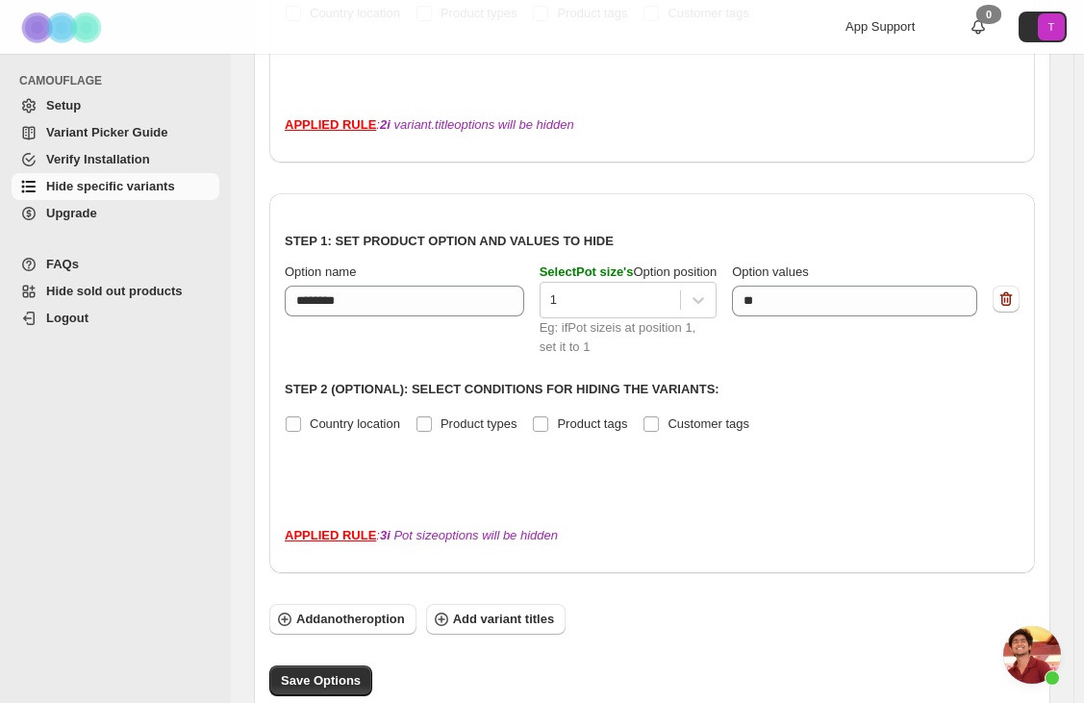
scroll to position [559, 0]
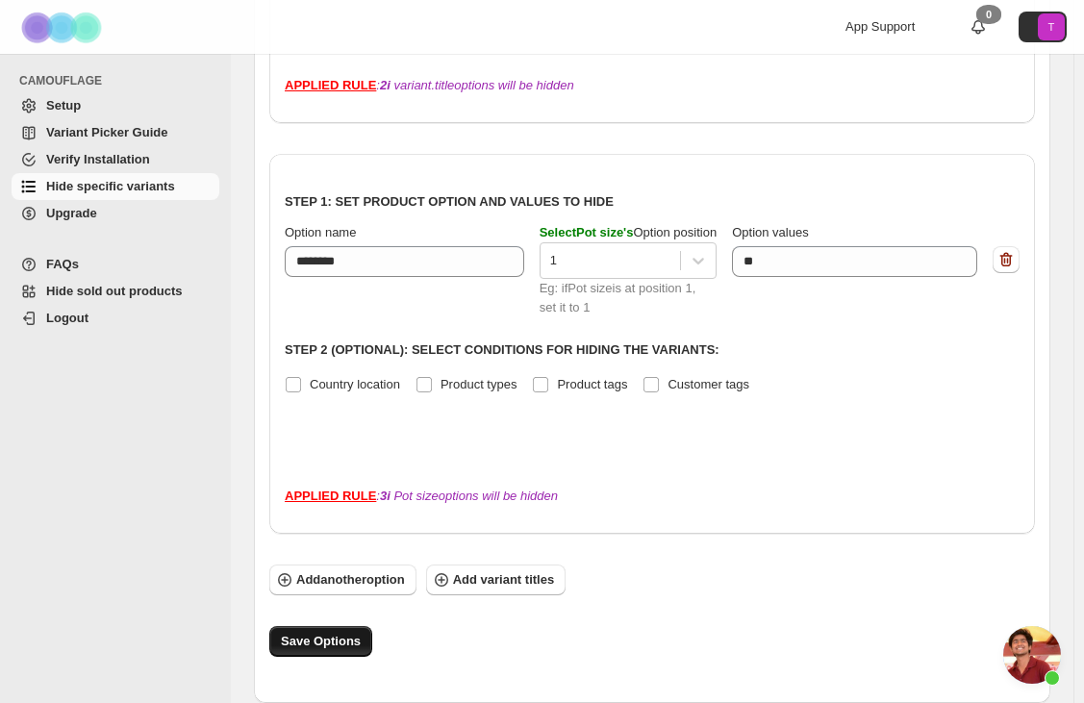
click at [333, 642] on span "Save Options" at bounding box center [321, 641] width 80 height 19
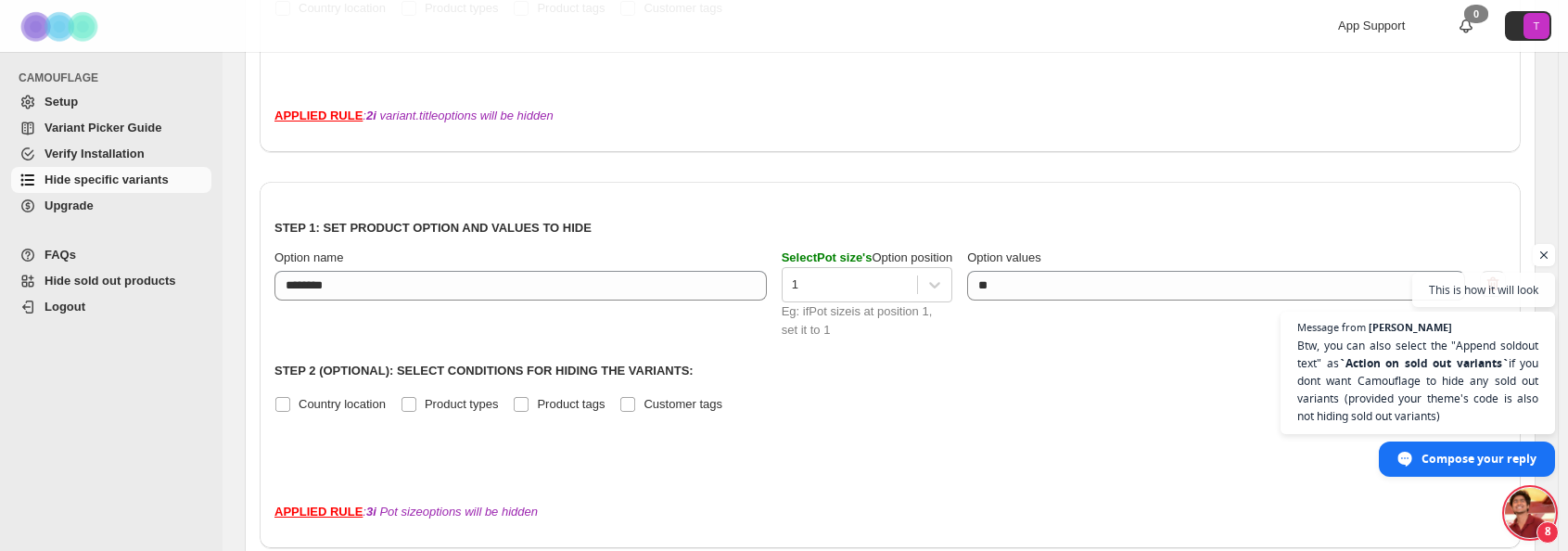
scroll to position [446, 0]
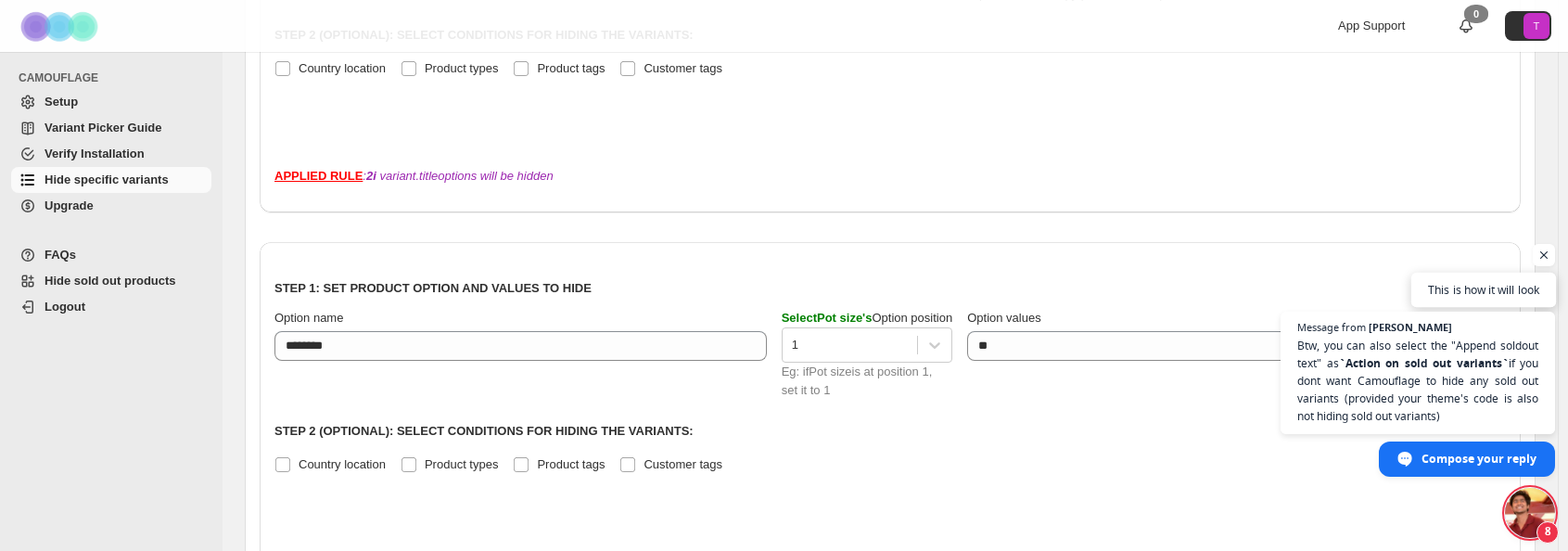
click at [1053, 290] on span "This is how it will look" at bounding box center [1483, 289] width 111 height 17
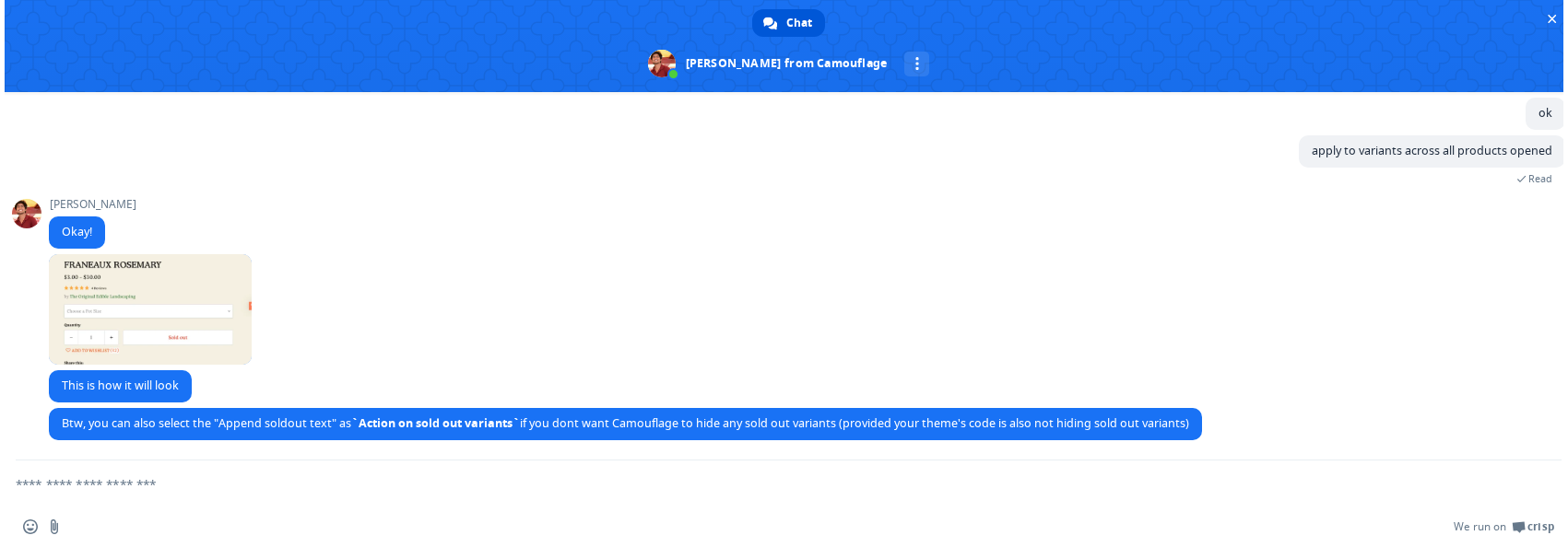
scroll to position [0, 0]
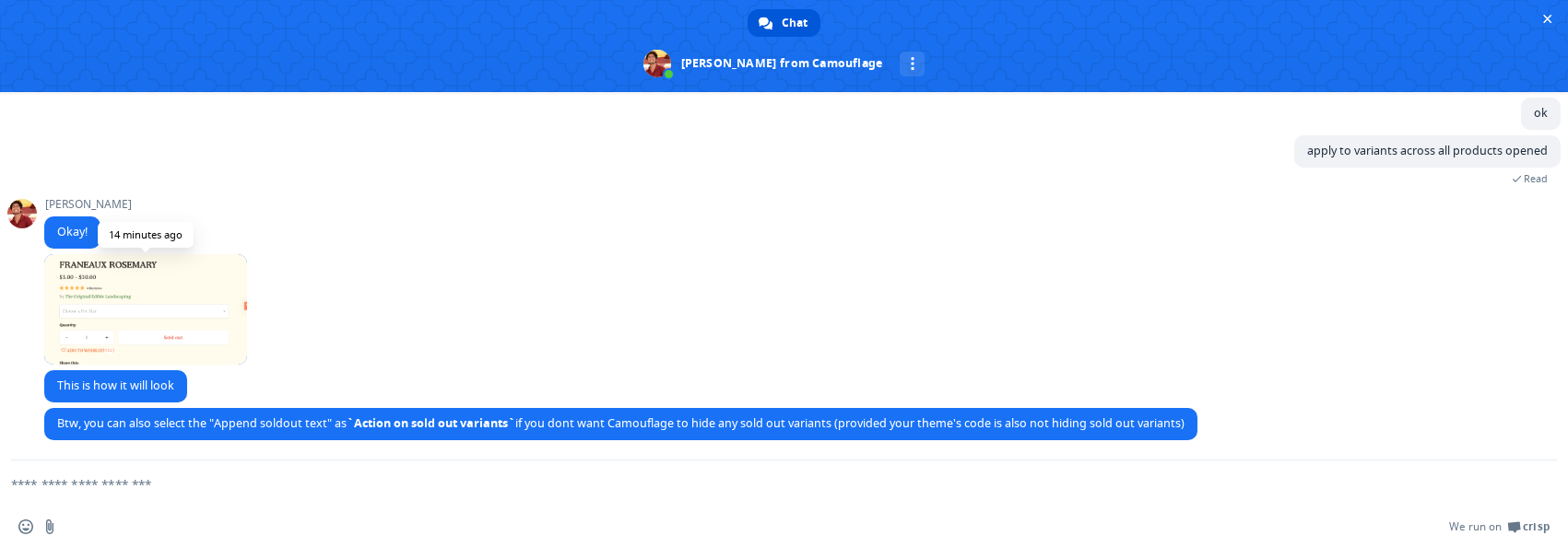
click at [172, 280] on span at bounding box center [146, 308] width 203 height 110
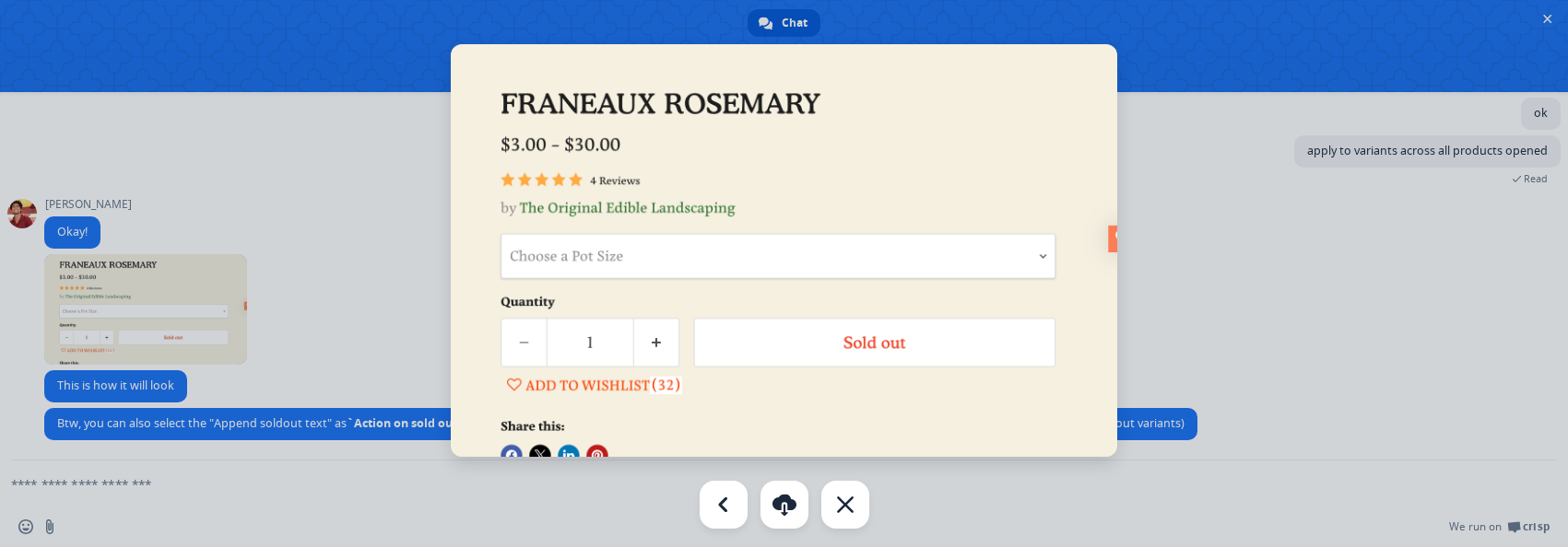
click at [152, 130] on div at bounding box center [784, 273] width 1568 height 547
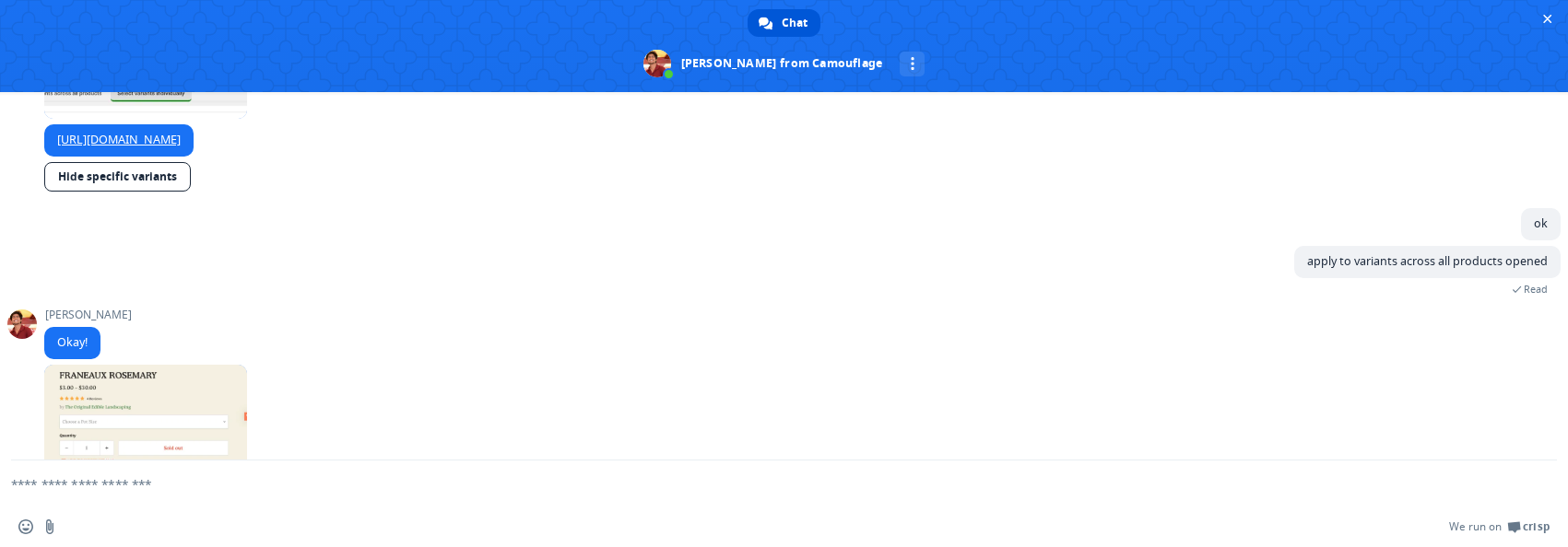
scroll to position [3563, 0]
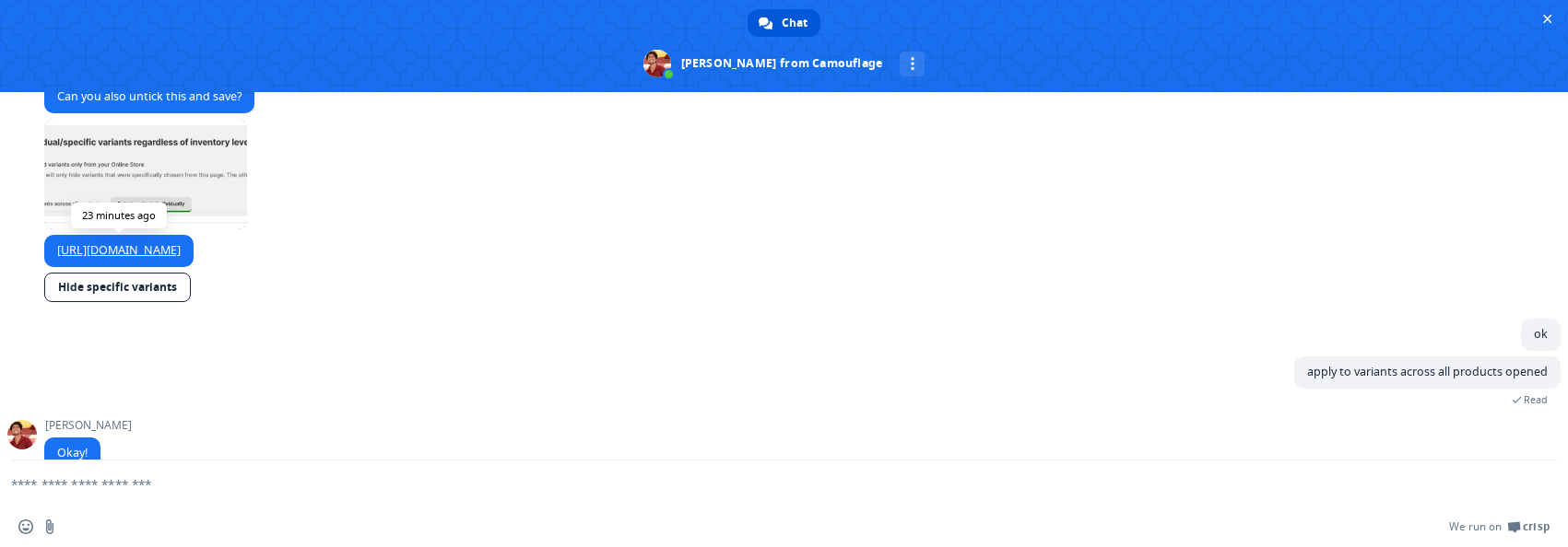
click at [180, 249] on link "[URL][DOMAIN_NAME]" at bounding box center [119, 250] width 124 height 15
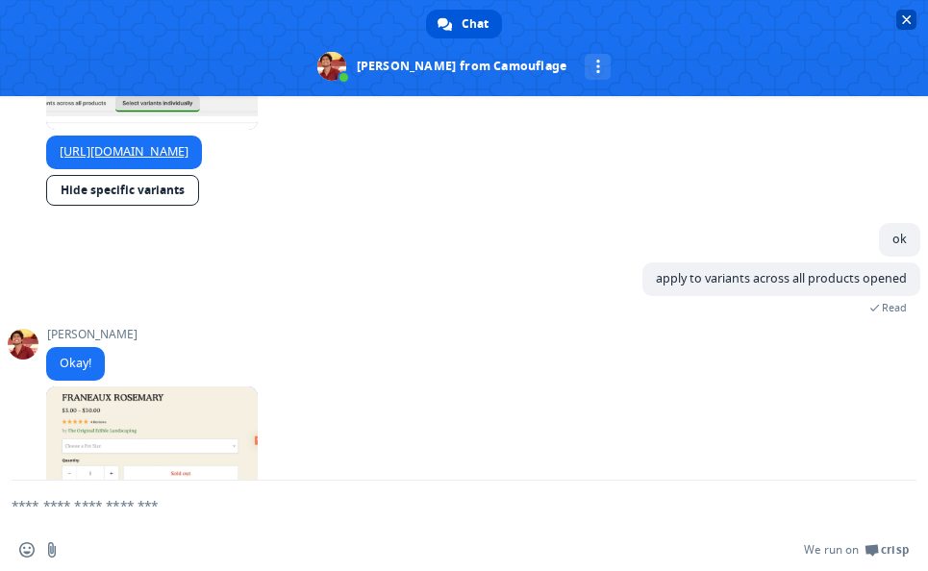
scroll to position [4071, 0]
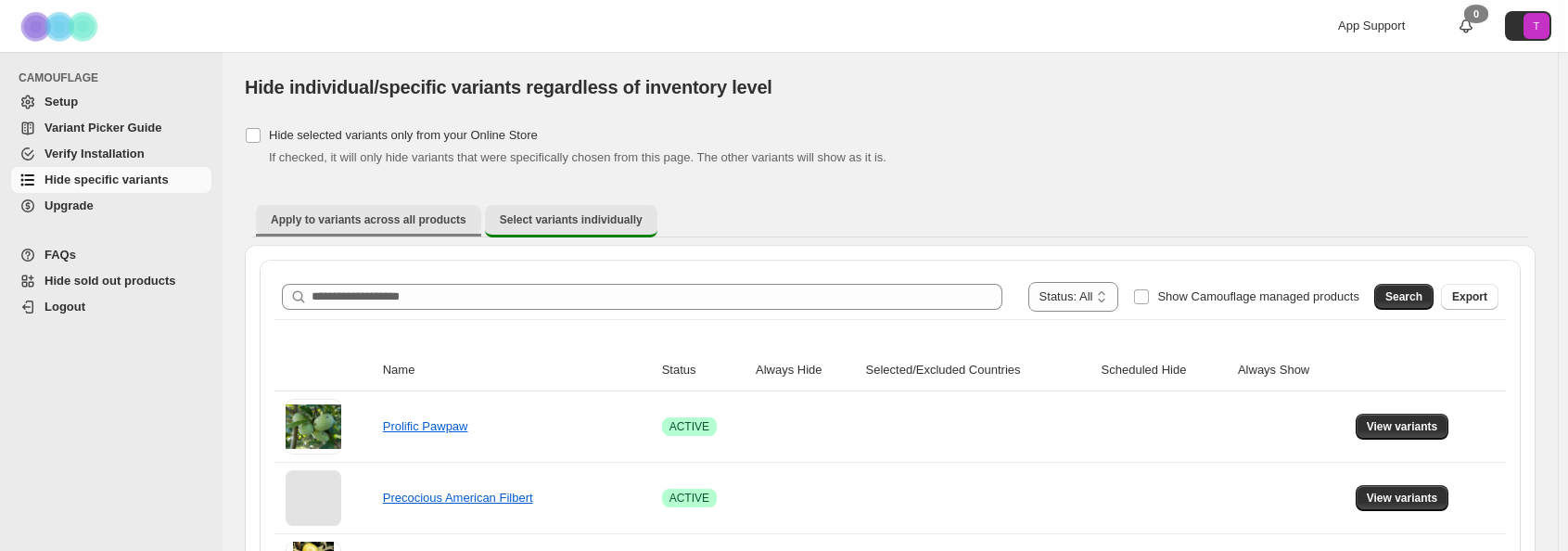
click at [403, 221] on span "Apply to variants across all products" at bounding box center [368, 219] width 196 height 14
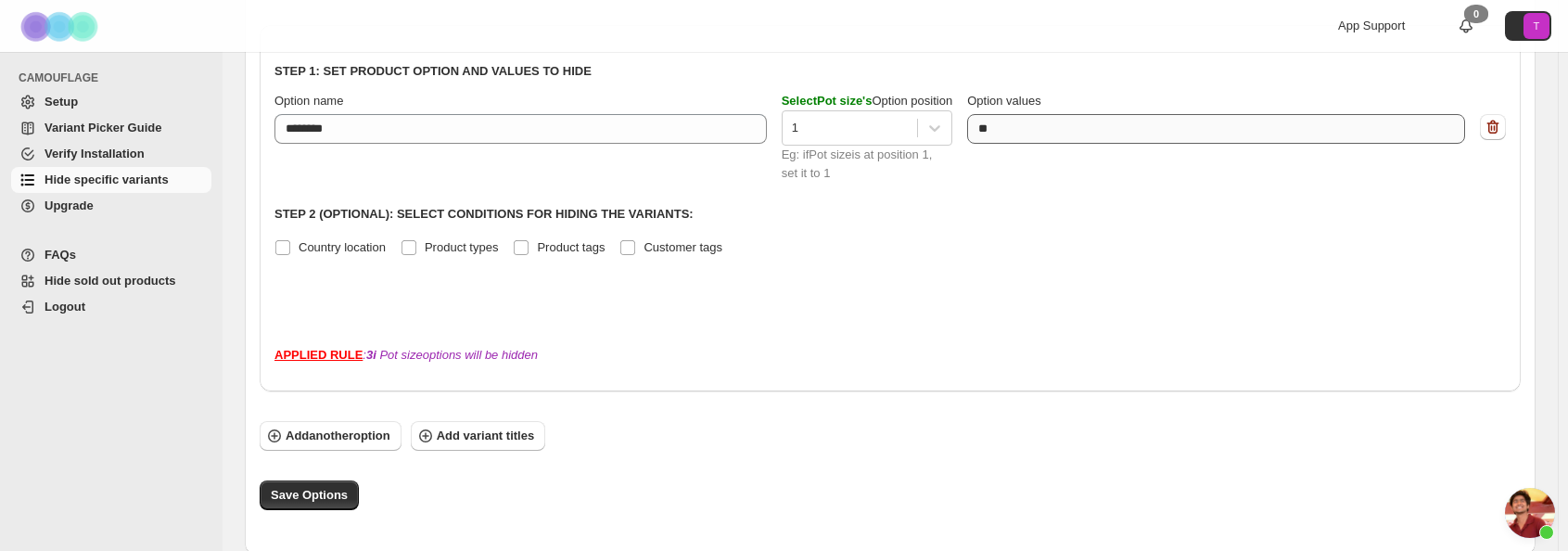
scroll to position [666, 0]
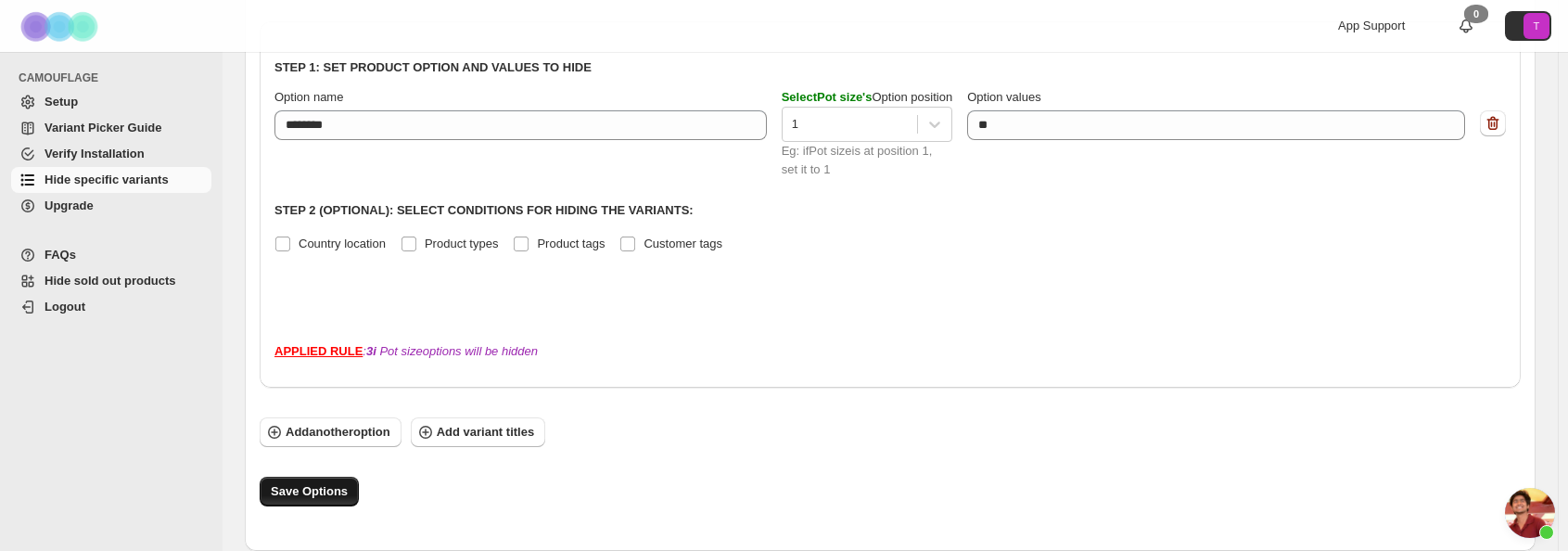
click at [307, 482] on button "Save Options" at bounding box center [309, 491] width 99 height 30
click at [316, 171] on div "Option name ******** Select Pot size 's Option position 1 Eg: if Pot size is at…" at bounding box center [890, 133] width 1231 height 91
click at [1517, 499] on span "Open chat" at bounding box center [1530, 513] width 50 height 50
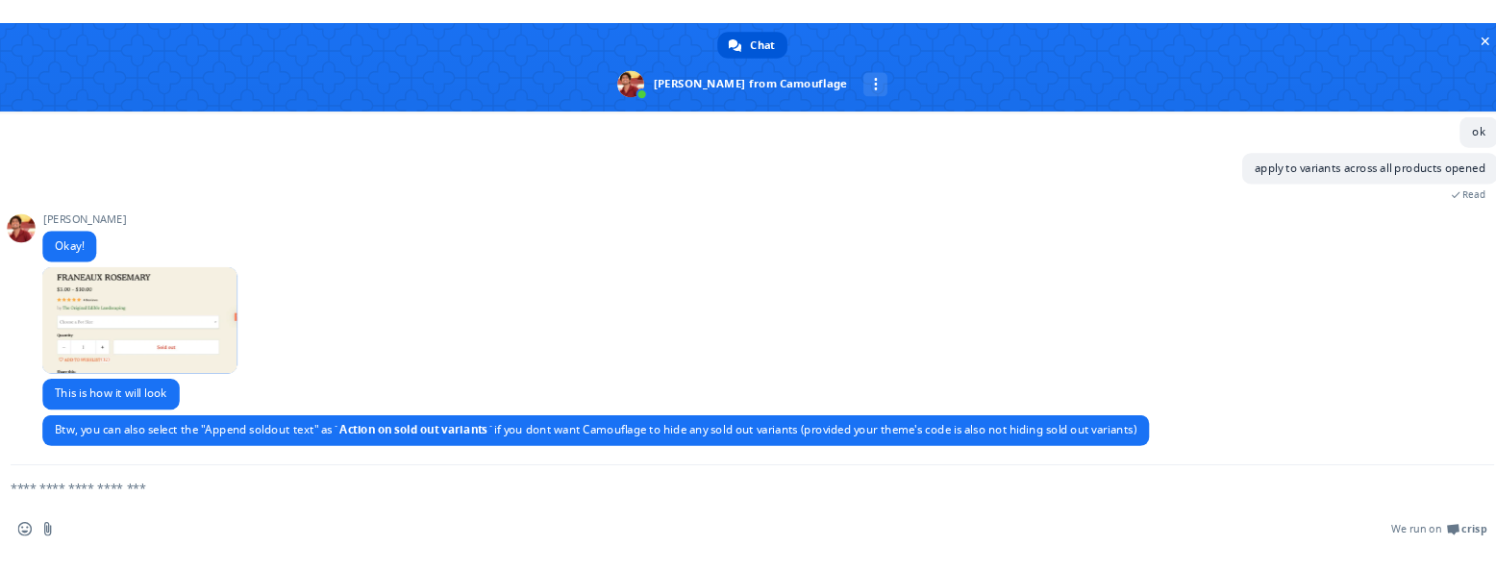
scroll to position [0, 0]
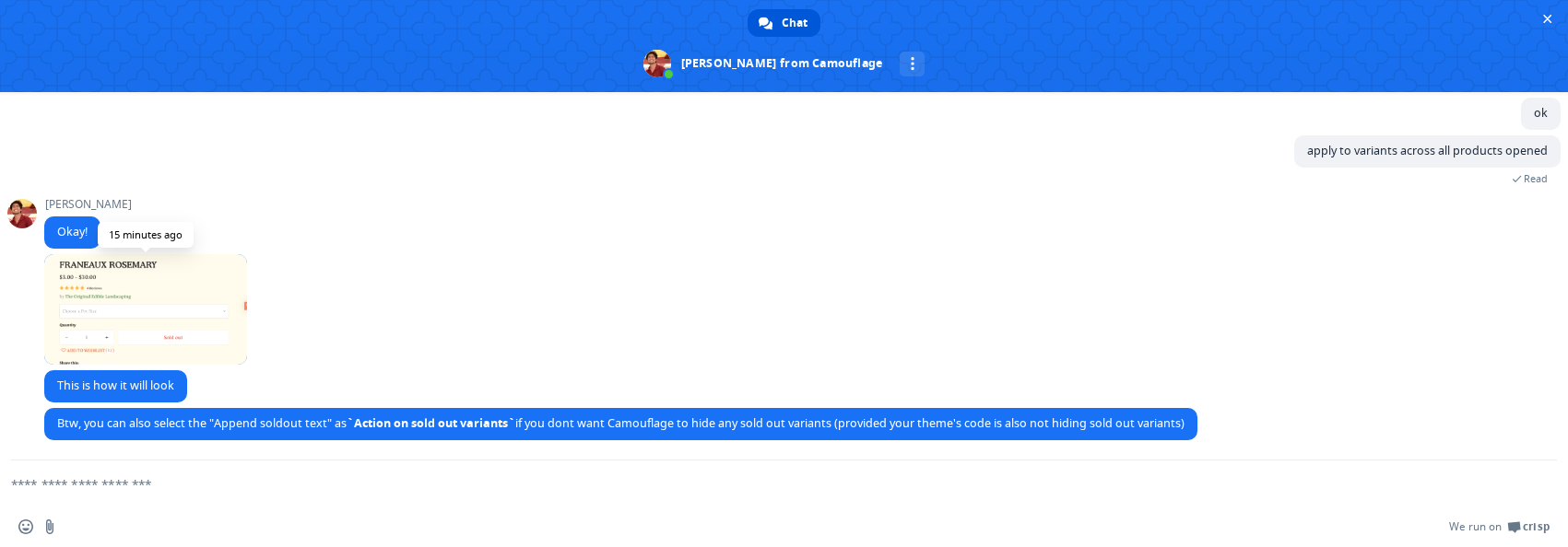
click at [176, 292] on span at bounding box center [146, 308] width 203 height 110
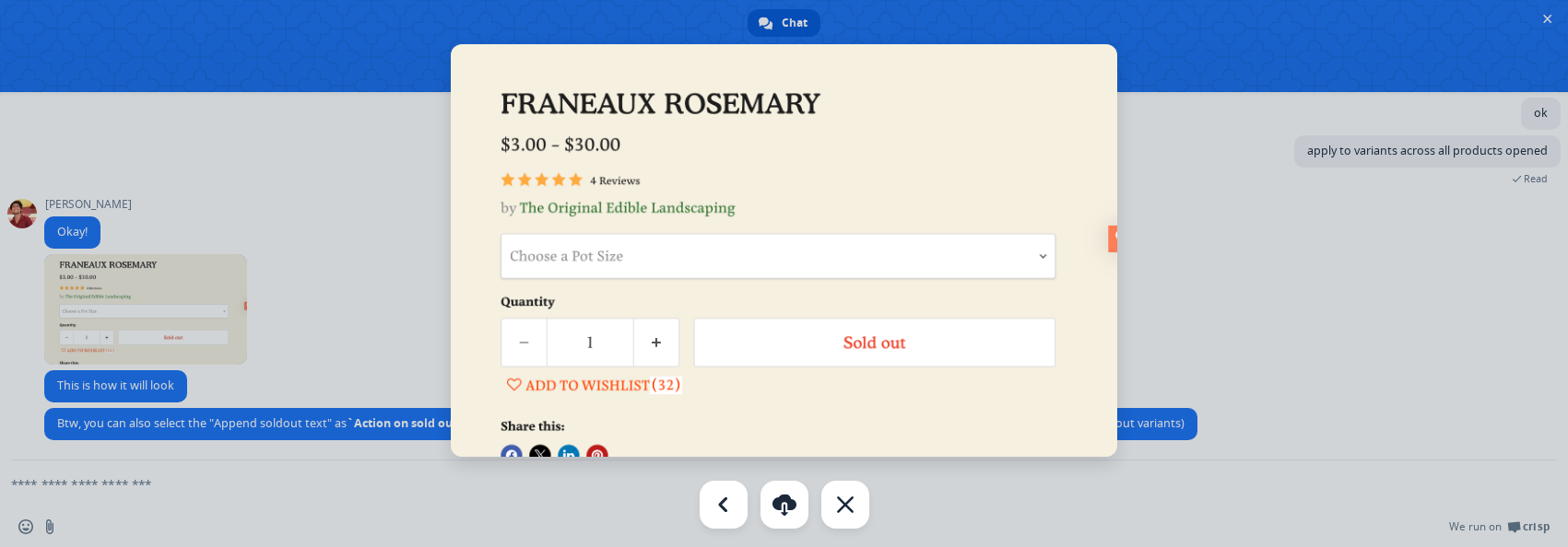
click at [324, 293] on div at bounding box center [784, 273] width 1568 height 547
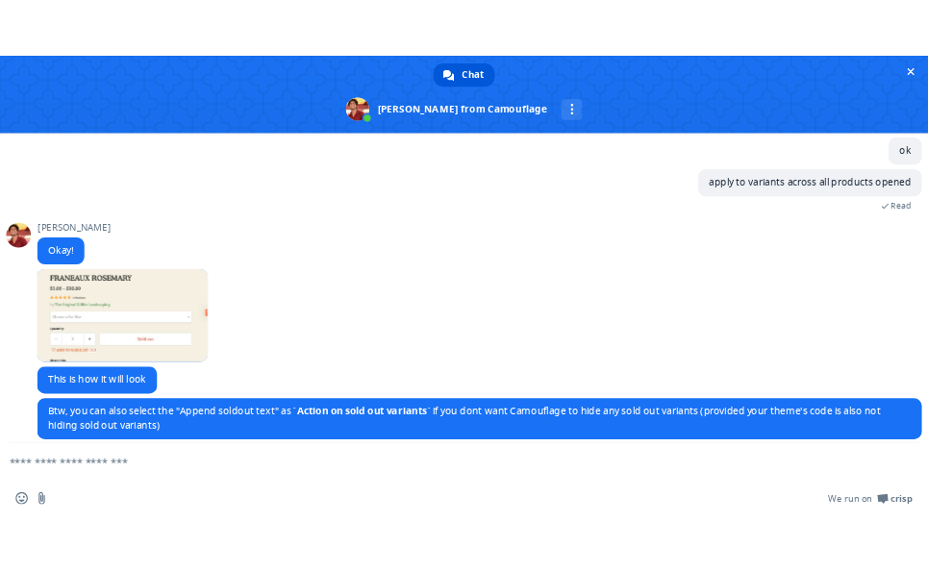
scroll to position [4071, 0]
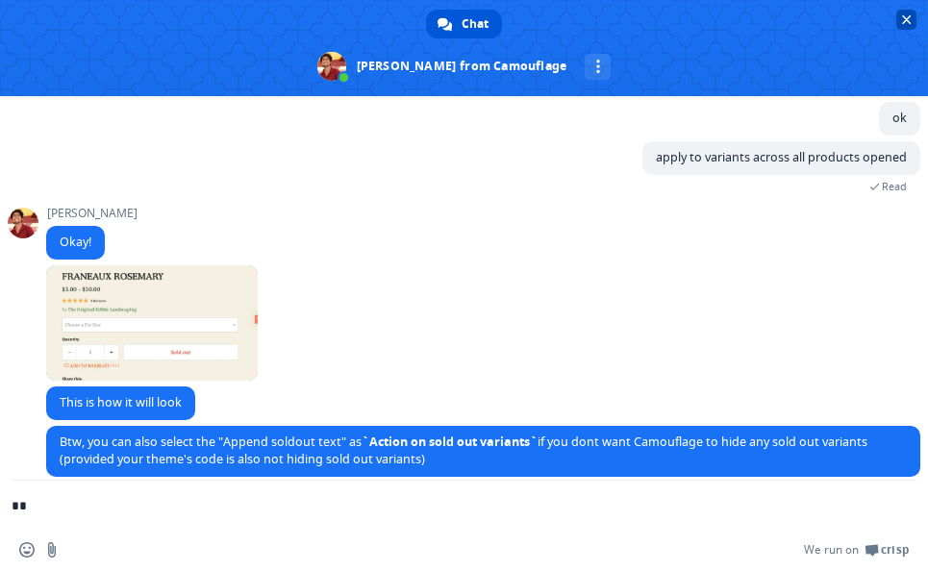
type textarea "****"
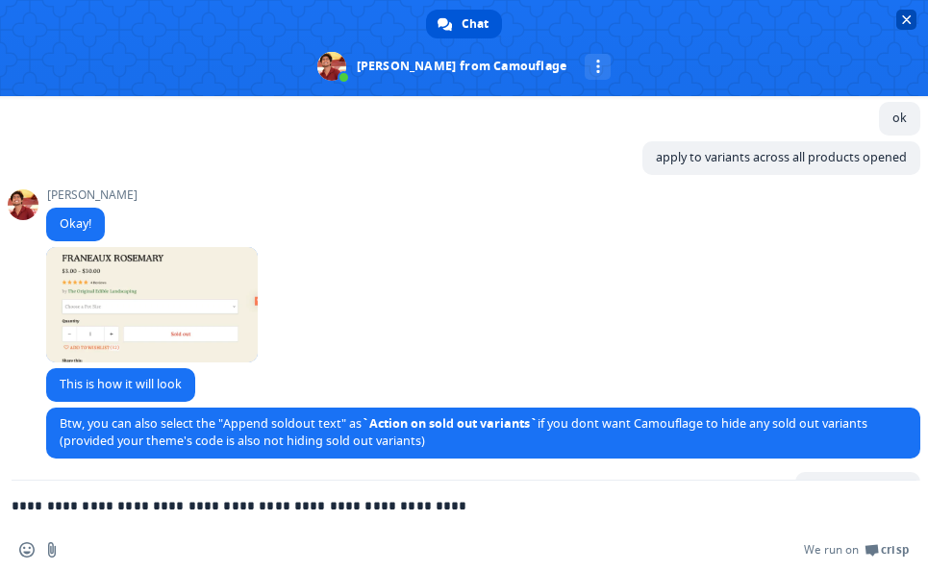
type textarea "**********"
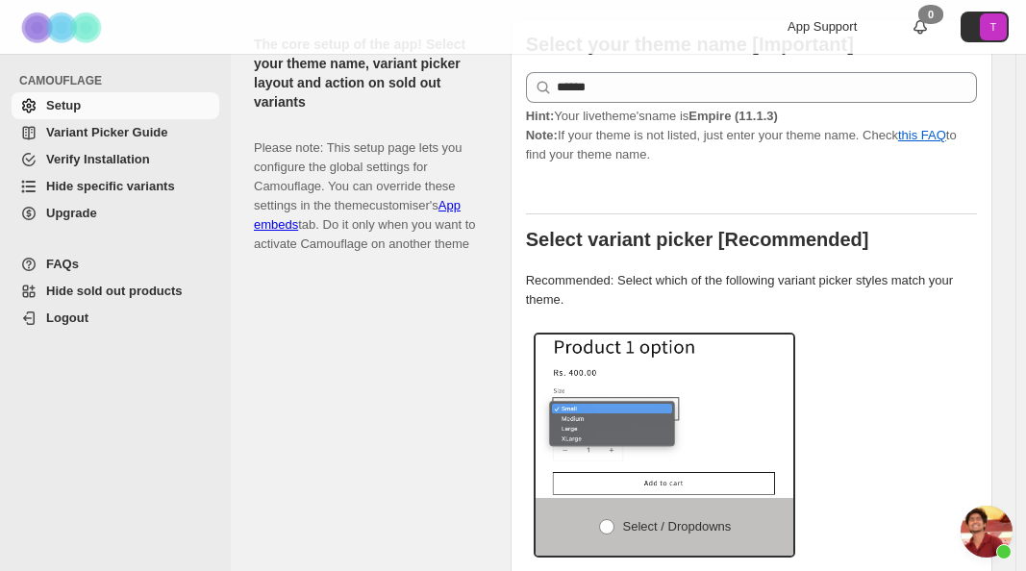
scroll to position [288, 0]
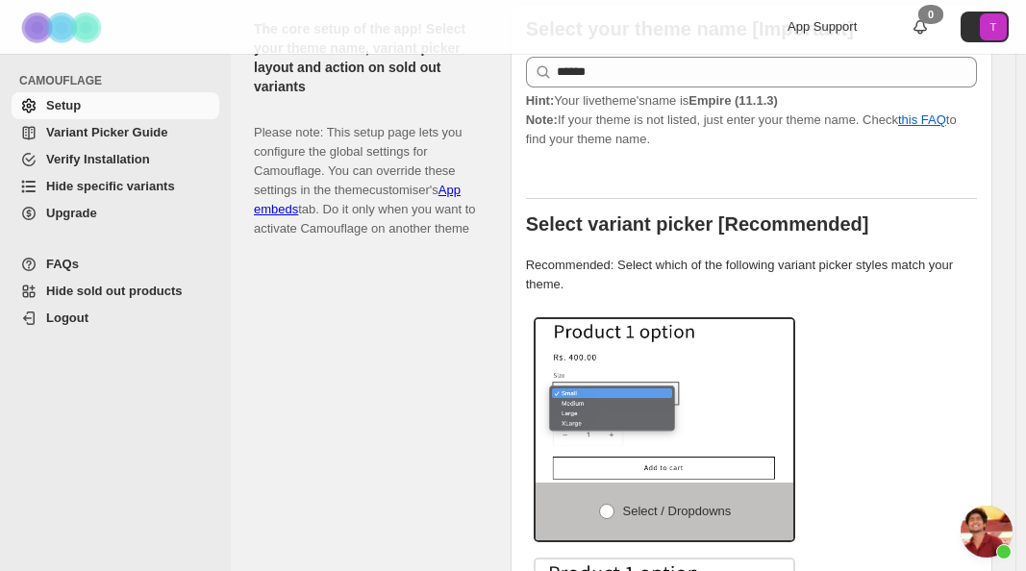
click at [113, 182] on span "Hide specific variants" at bounding box center [110, 186] width 129 height 14
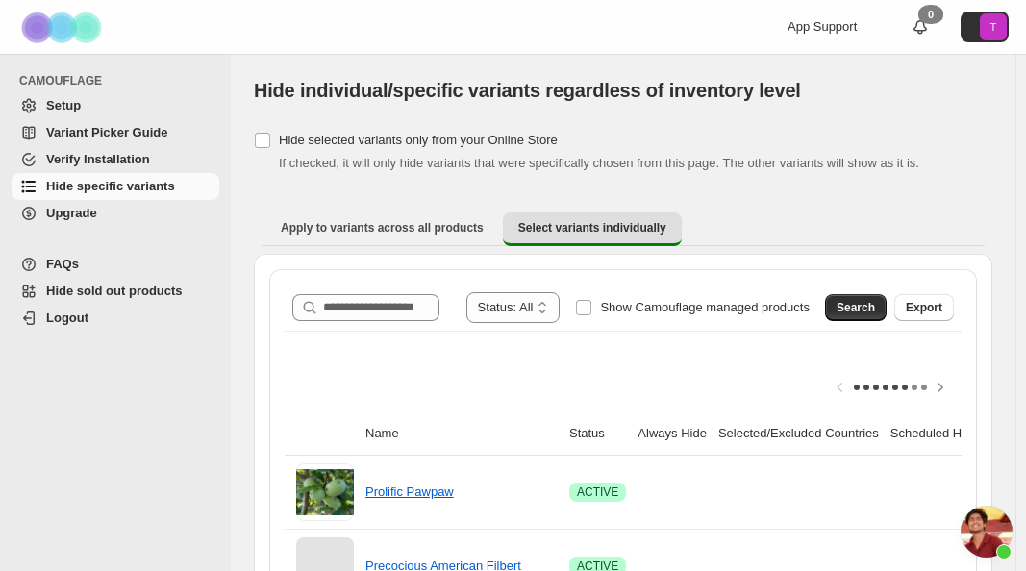
scroll to position [4054, 0]
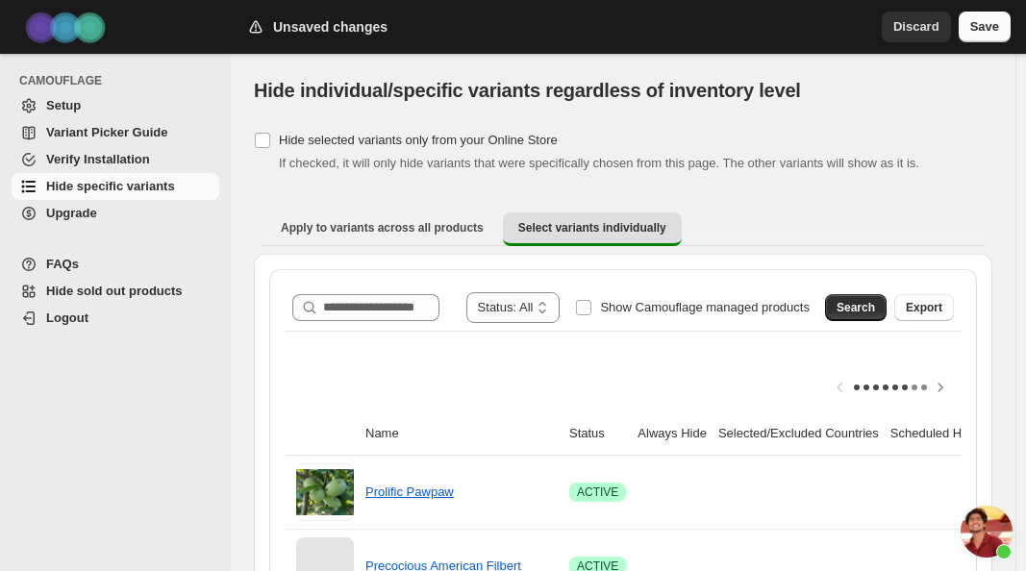
click at [990, 31] on span "Save" at bounding box center [984, 26] width 29 height 19
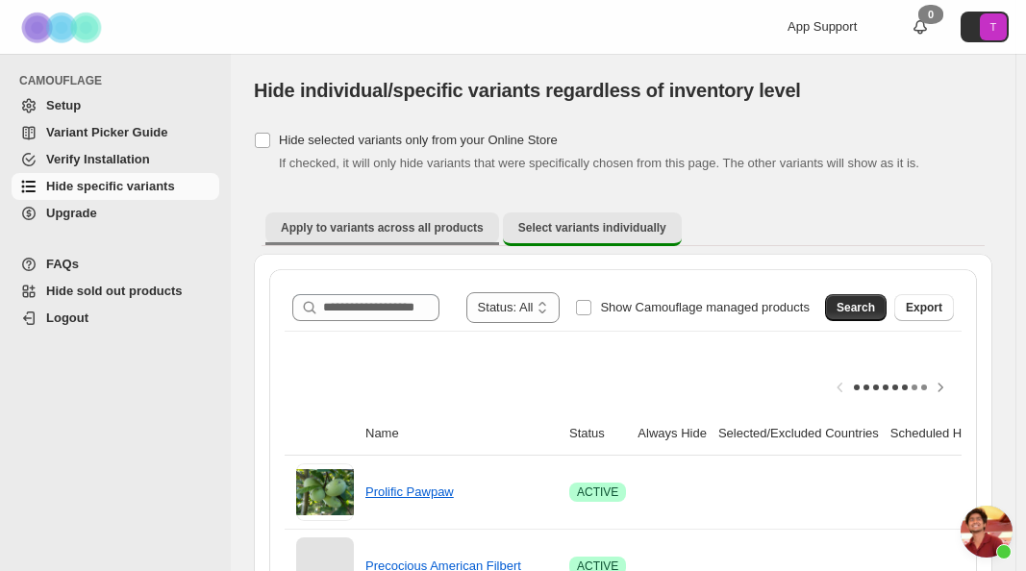
click at [398, 221] on span "Apply to variants across all products" at bounding box center [382, 227] width 203 height 15
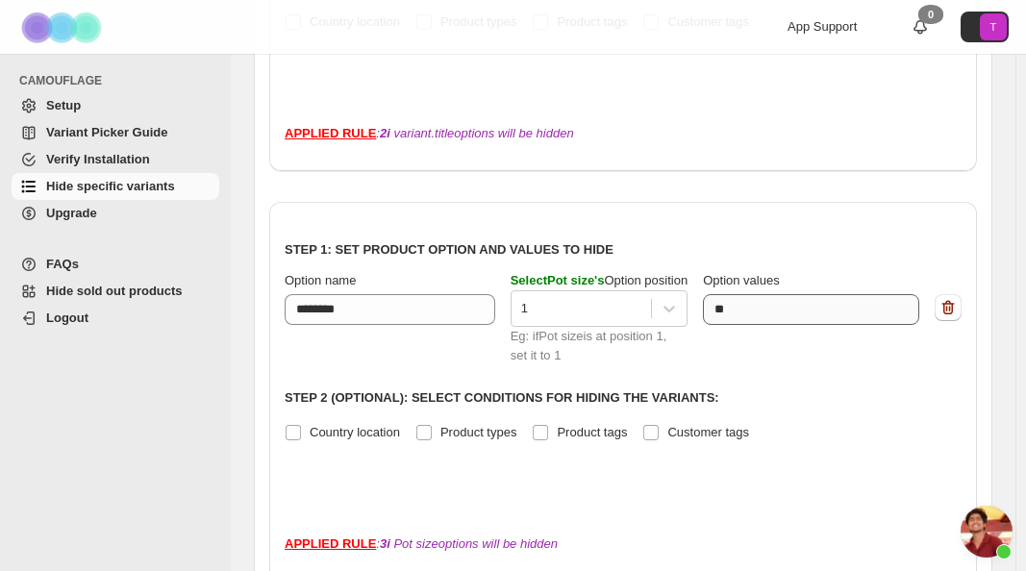
scroll to position [577, 0]
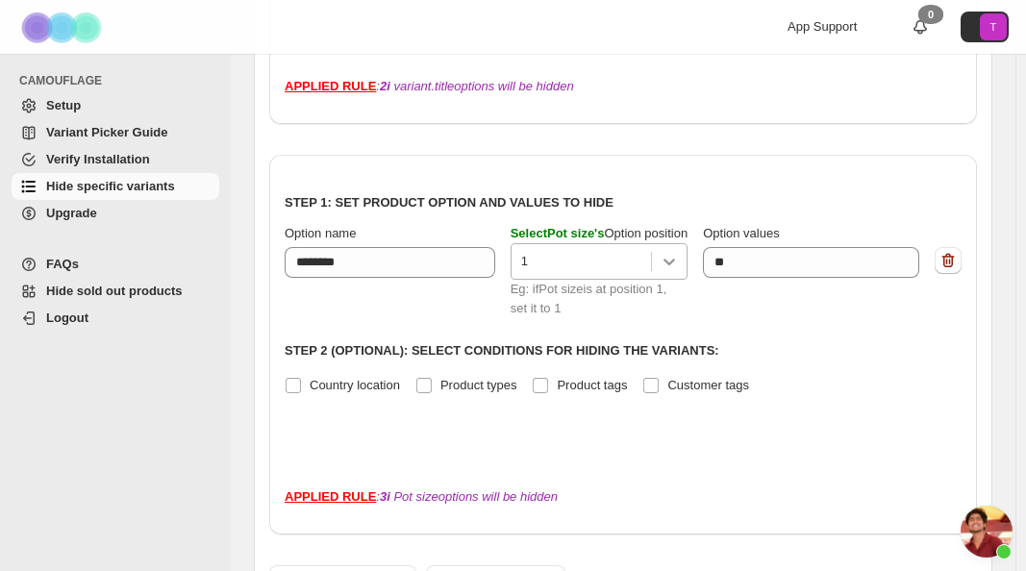
click at [679, 269] on icon at bounding box center [669, 261] width 19 height 19
click at [824, 388] on div "Country location Product types Product tags Customer tags" at bounding box center [623, 385] width 677 height 27
click at [63, 99] on span "Setup" at bounding box center [63, 105] width 35 height 14
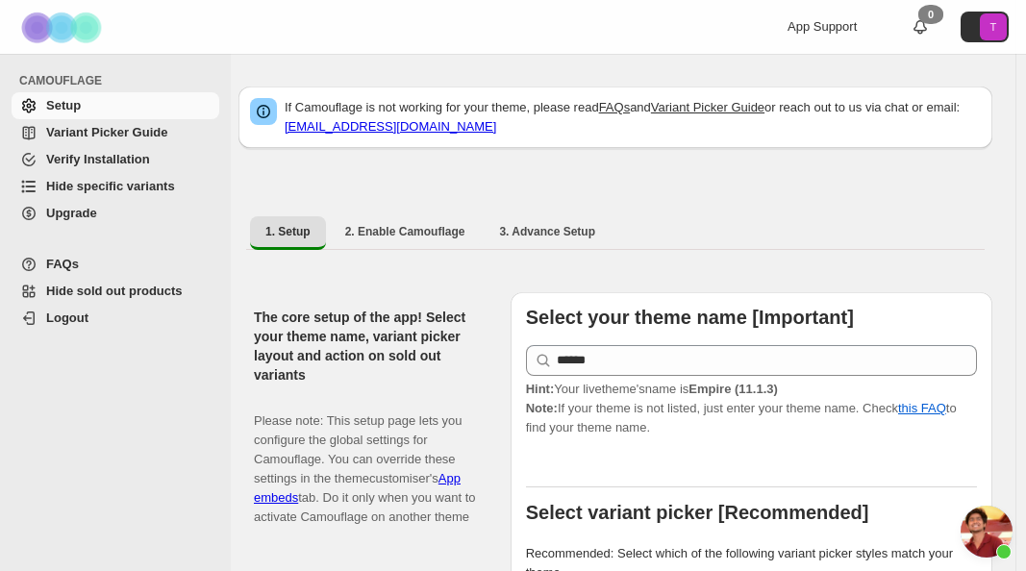
scroll to position [4054, 0]
click at [414, 238] on span "2. Enable Camouflage" at bounding box center [405, 231] width 120 height 15
select select "**********"
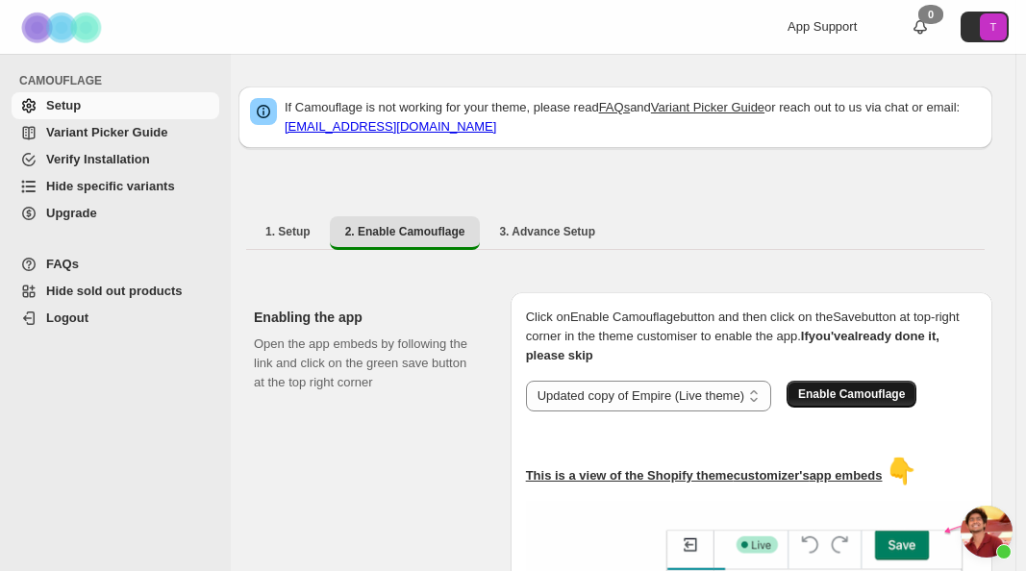
click at [847, 399] on span "Enable Camouflage" at bounding box center [851, 394] width 107 height 15
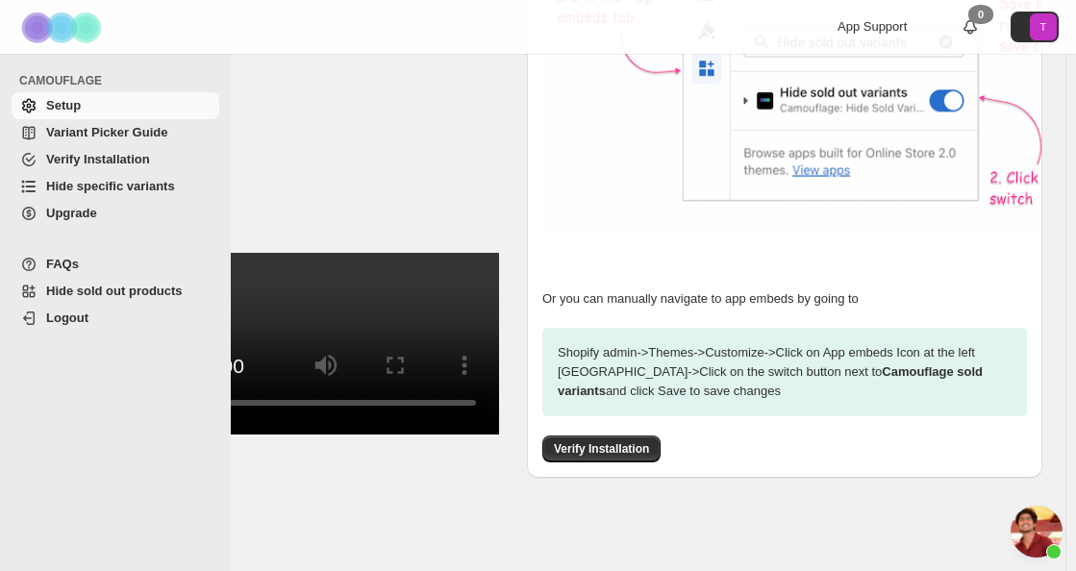
scroll to position [598, 0]
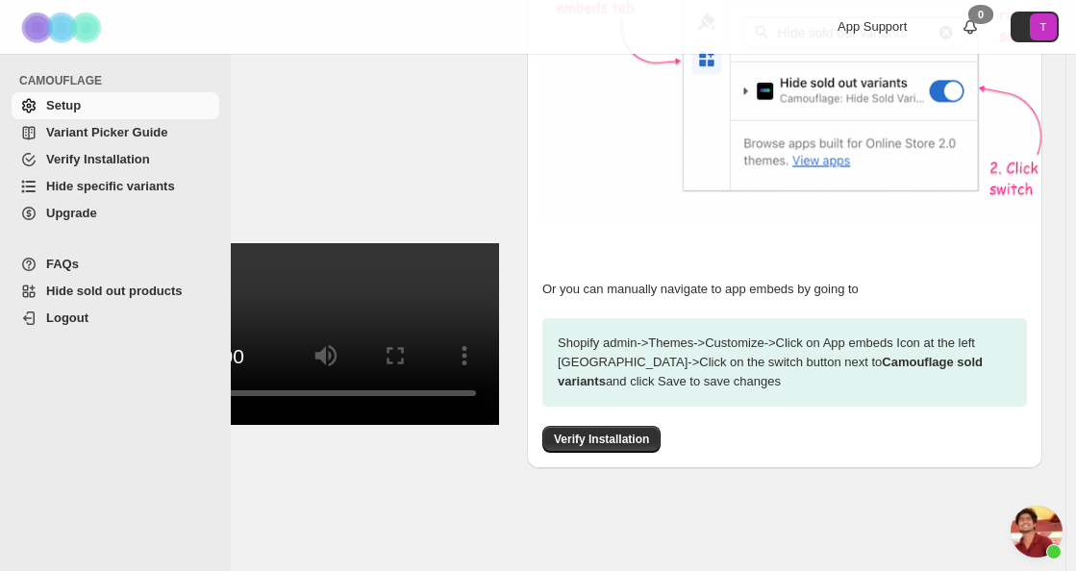
click at [1035, 526] on span "Open chat" at bounding box center [1037, 532] width 52 height 52
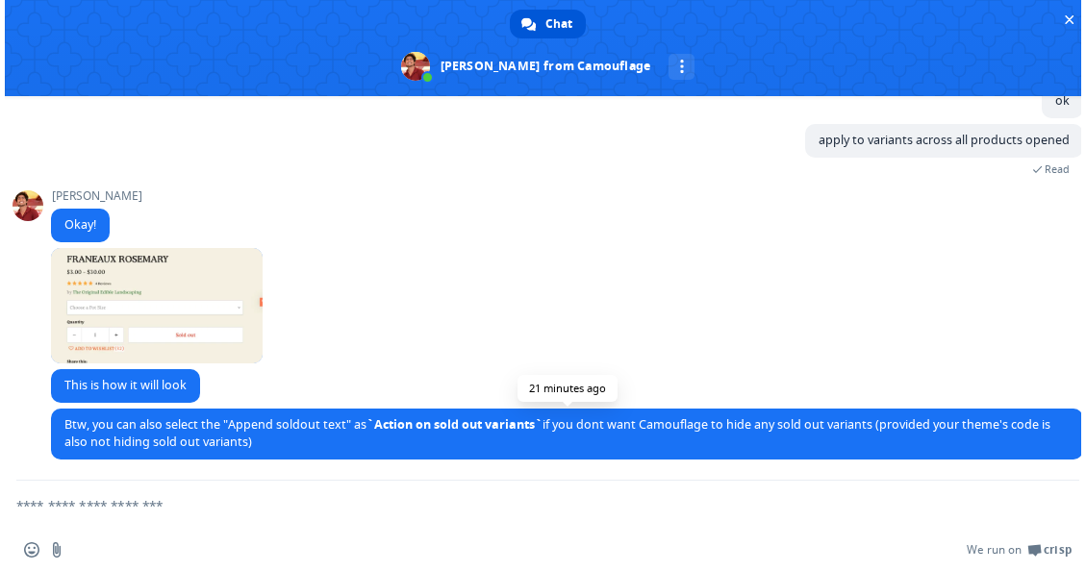
scroll to position [0, 0]
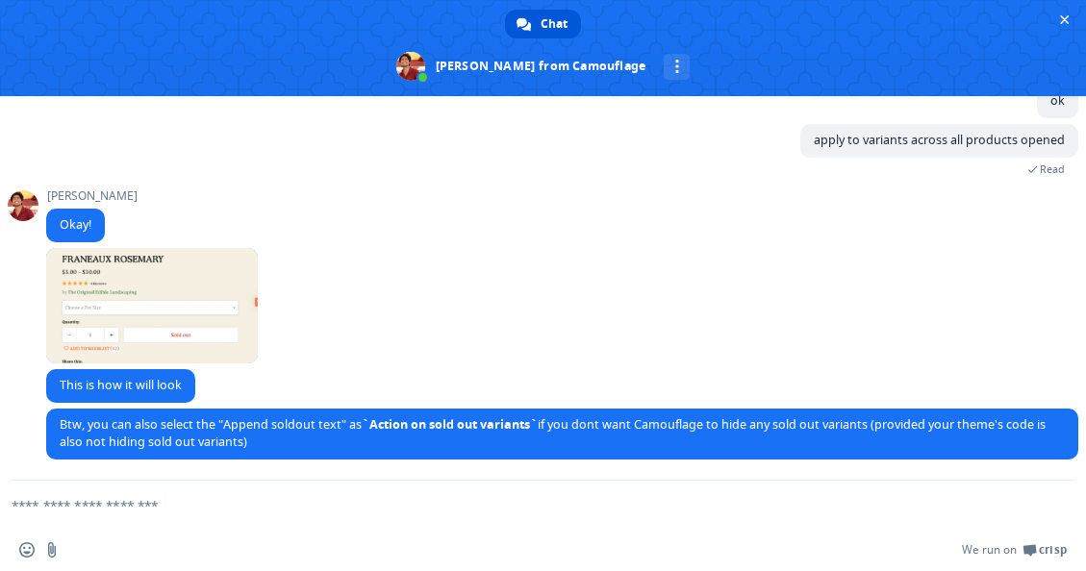
click at [139, 510] on textarea "Compose your message..." at bounding box center [520, 505] width 1016 height 48
type textarea "**********"
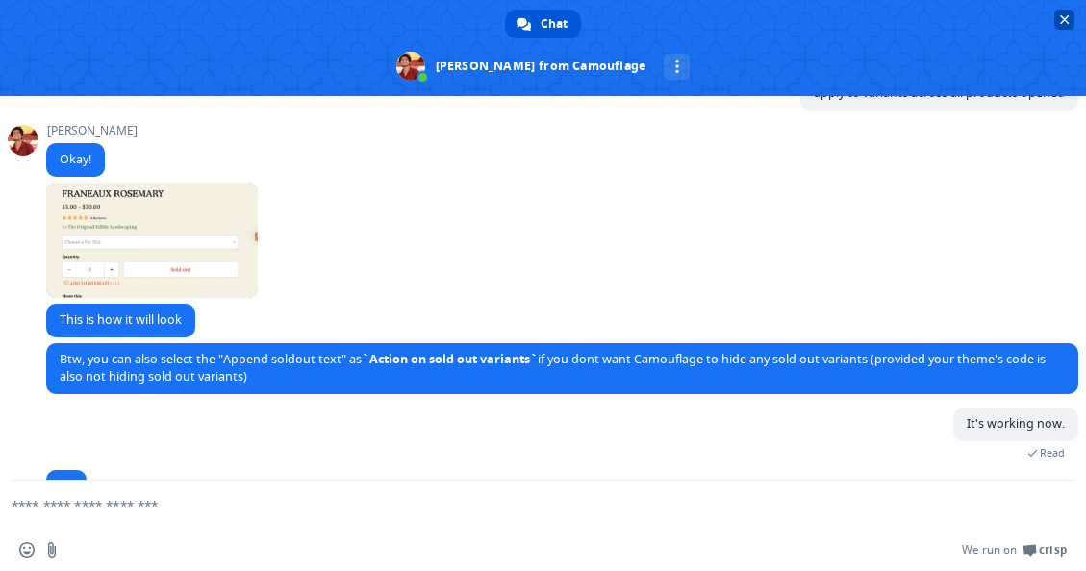
scroll to position [4122, 0]
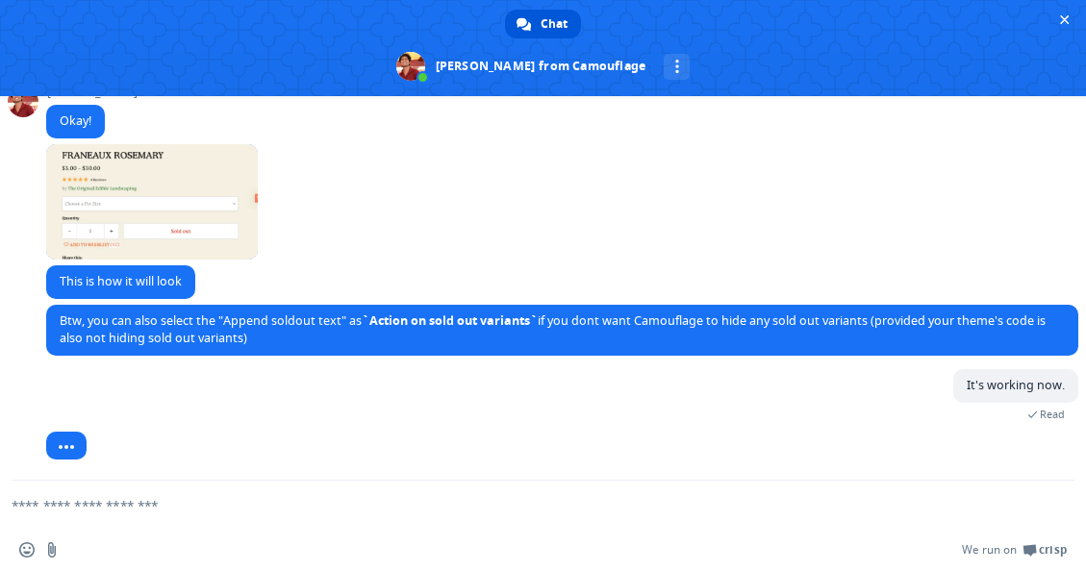
click at [1035, 185] on div "[PERSON_NAME] 24 minutes ago" at bounding box center [562, 204] width 1032 height 121
click at [127, 493] on textarea "Compose your message..." at bounding box center [520, 505] width 1016 height 48
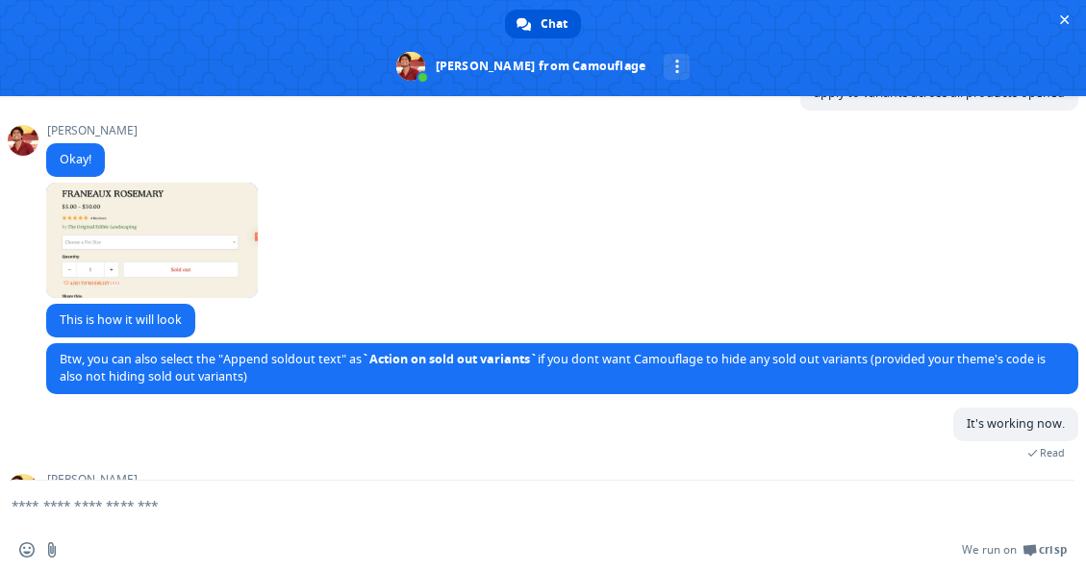
scroll to position [4150, 0]
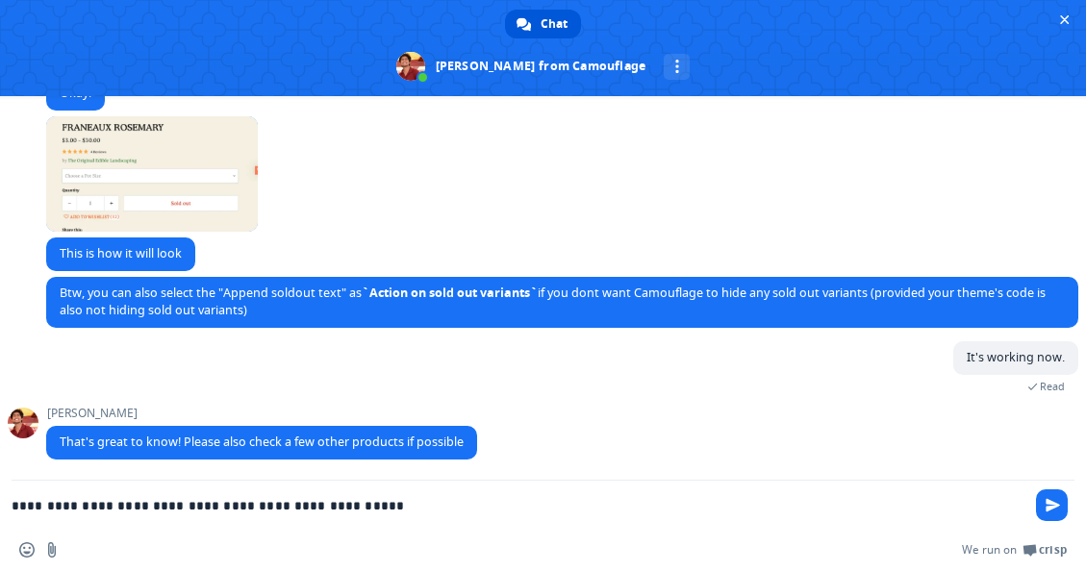
click at [187, 559] on div "Insert an emoji Send a file We run on Crisp" at bounding box center [543, 550] width 1086 height 42
click at [401, 511] on textarea "**********" at bounding box center [520, 505] width 1016 height 48
type textarea "**********"
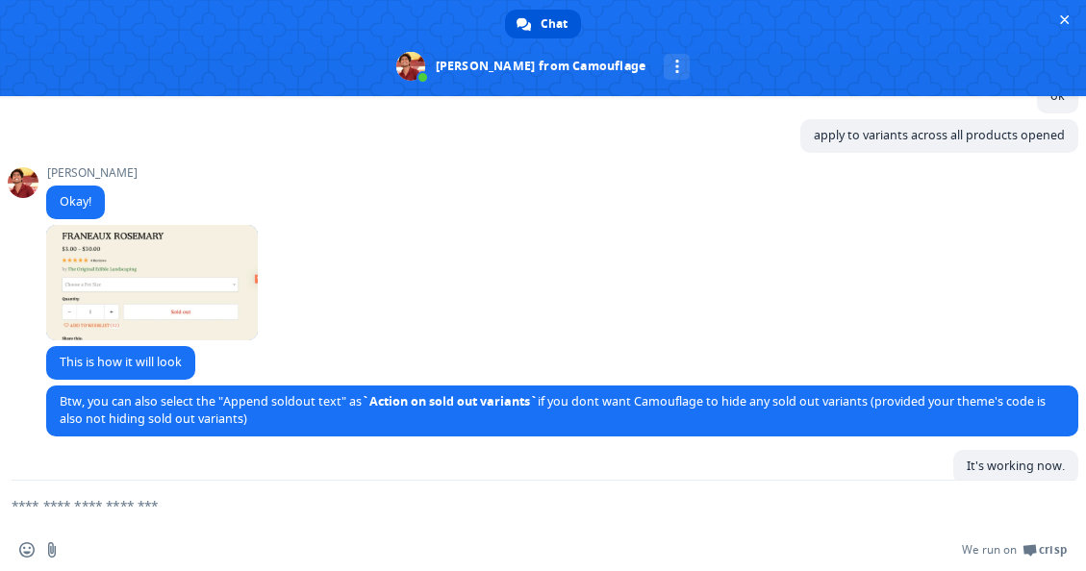
scroll to position [3927, 0]
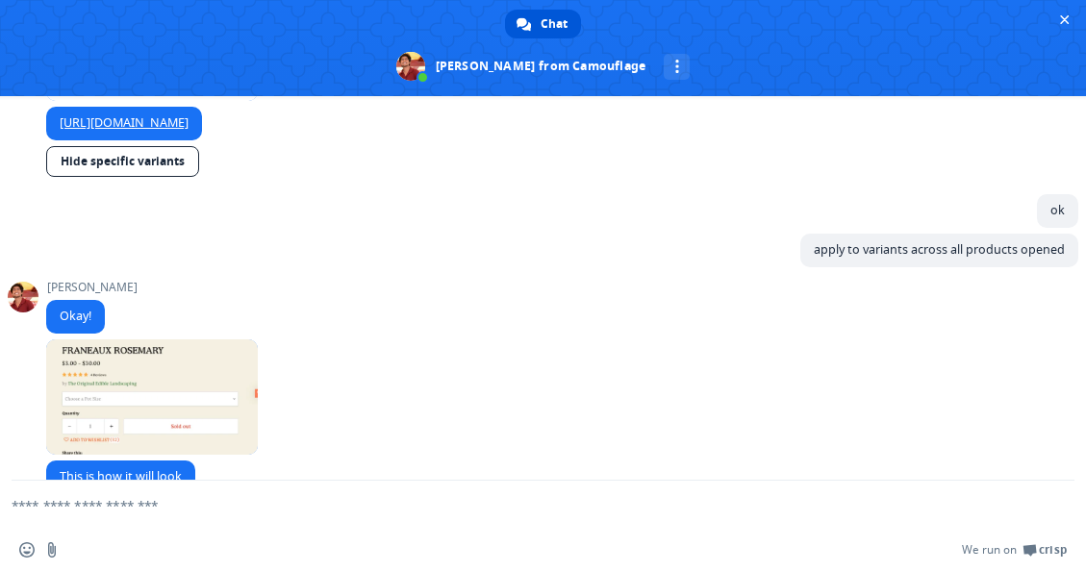
click at [167, 496] on textarea "Compose your message..." at bounding box center [520, 505] width 1016 height 48
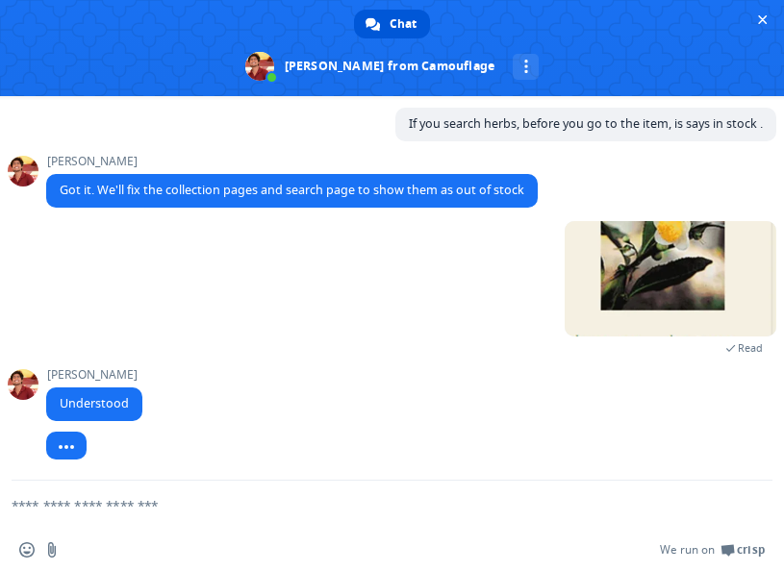
scroll to position [4619, 0]
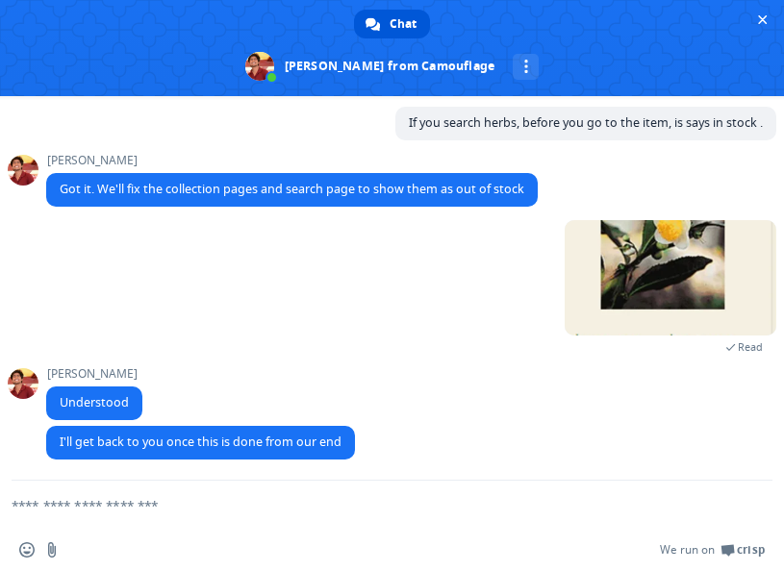
click at [546, 560] on div "Insert an emoji Send a file We run on Crisp" at bounding box center [392, 550] width 784 height 42
click at [348, 538] on div "Insert an emoji Send a file We run on Crisp" at bounding box center [392, 550] width 784 height 42
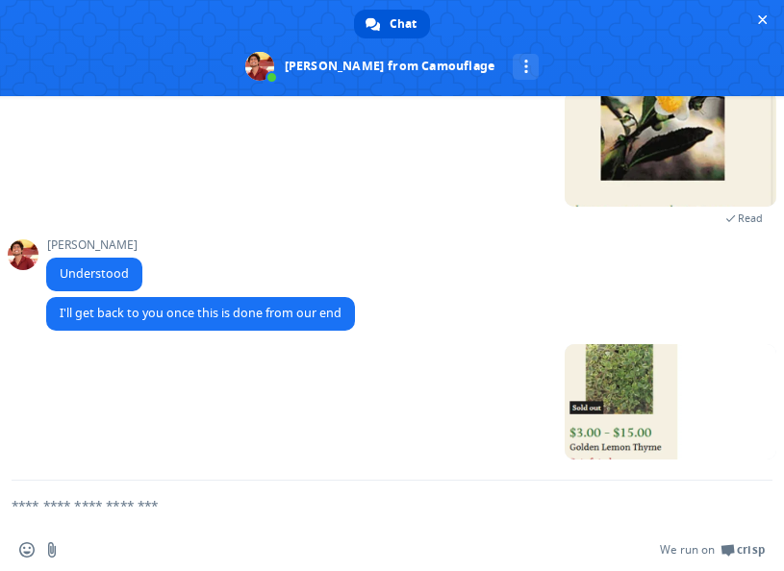
scroll to position [4679, 0]
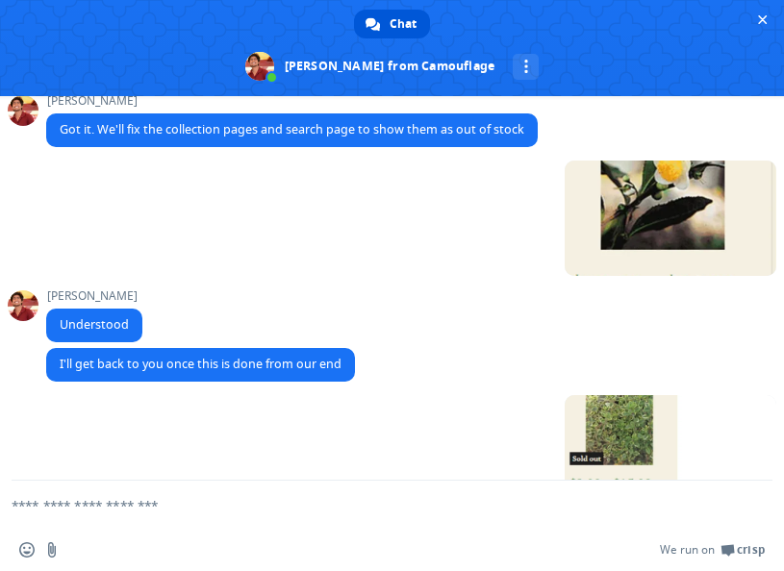
click at [94, 518] on textarea "Compose your message..." at bounding box center [369, 505] width 714 height 48
type textarea "**********"
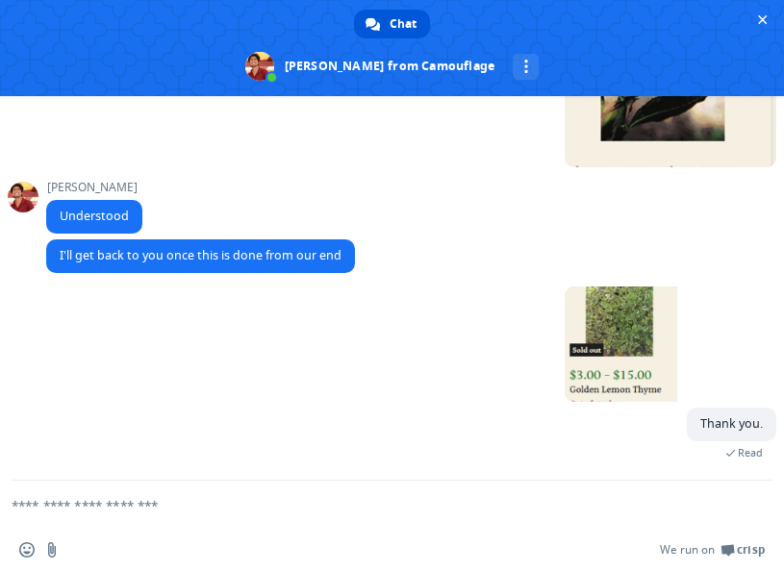
scroll to position [4868, 0]
